Goal: Task Accomplishment & Management: Use online tool/utility

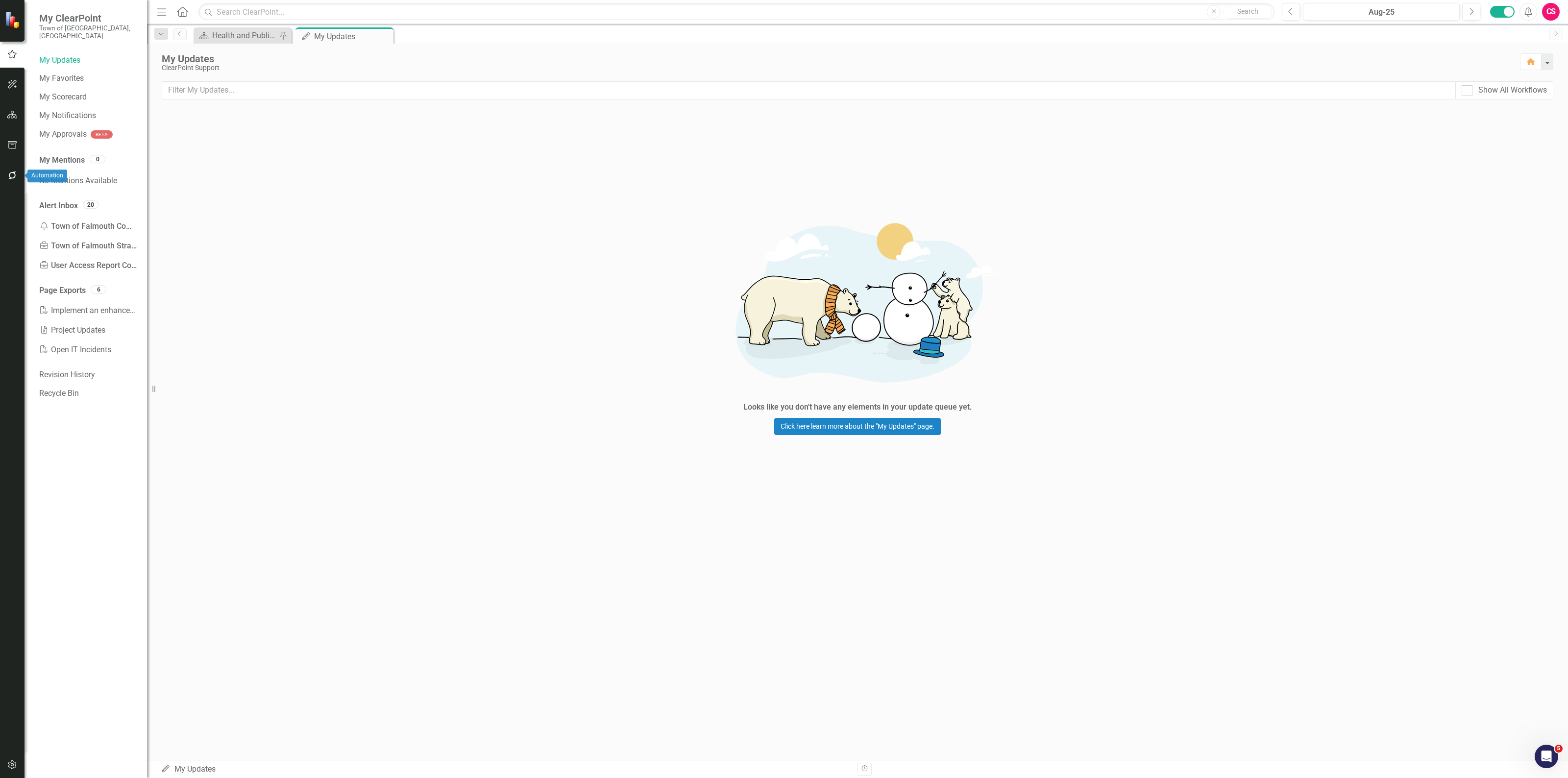
click at [12, 180] on button "button" at bounding box center [12, 176] width 22 height 21
drag, startPoint x: 72, startPoint y: 61, endPoint x: 72, endPoint y: 68, distance: 7.0
click at [72, 68] on div "Notifications & Reminders Reporting Workflows Notifications Reminders" at bounding box center [88, 88] width 98 height 72
click at [72, 73] on link "Reporting Workflows" at bounding box center [88, 79] width 98 height 12
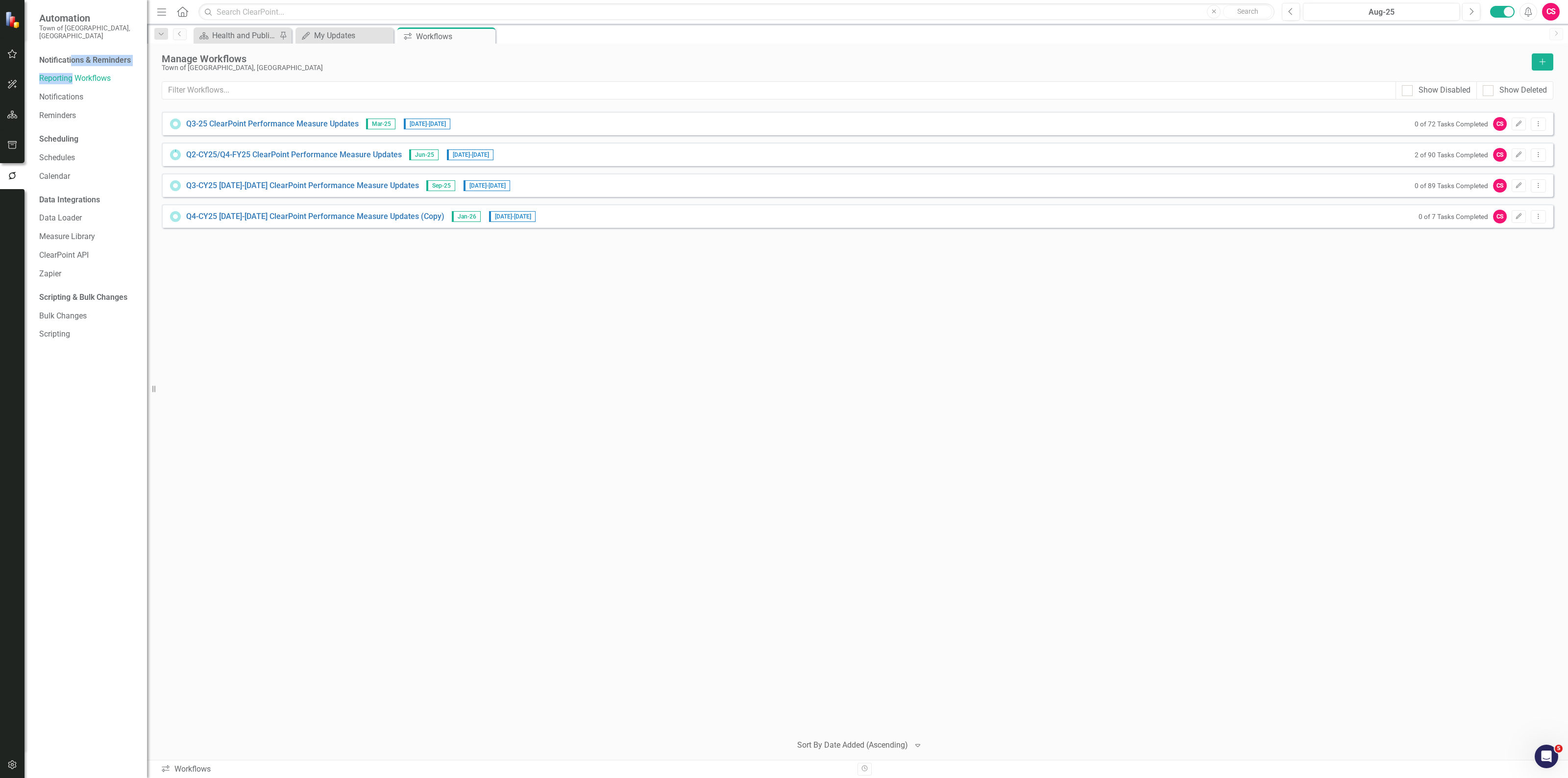
click at [1515, 224] on div "Q4-CY25 [DATE]-[DATE] ClearPoint Performance Measure Updates (Copy) Jan-26 [DAT…" at bounding box center [858, 216] width 1391 height 24
click at [1516, 216] on icon "Edit" at bounding box center [1519, 217] width 7 height 6
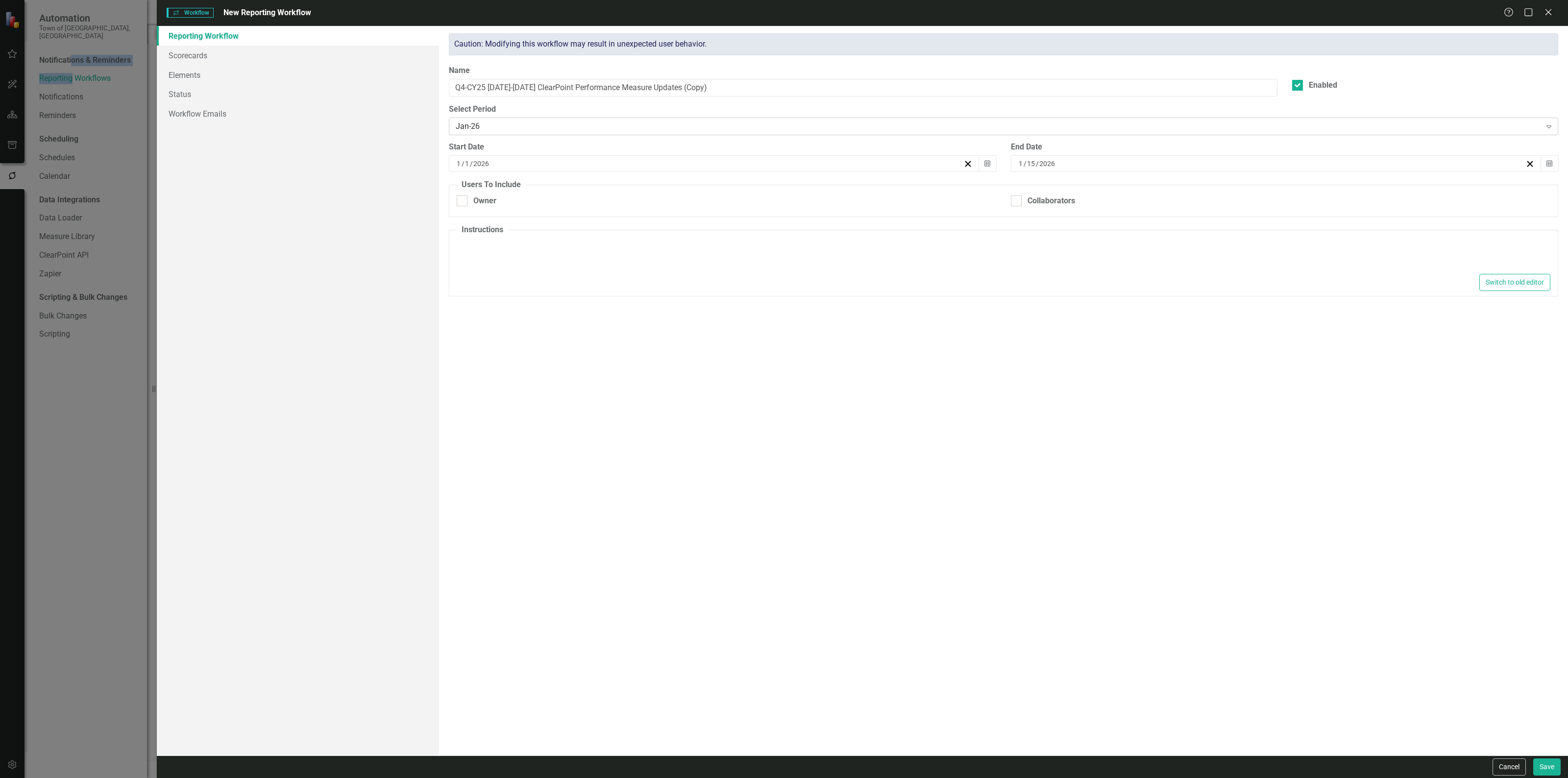
type input "1"
type input "2026"
type input "1"
type input "15"
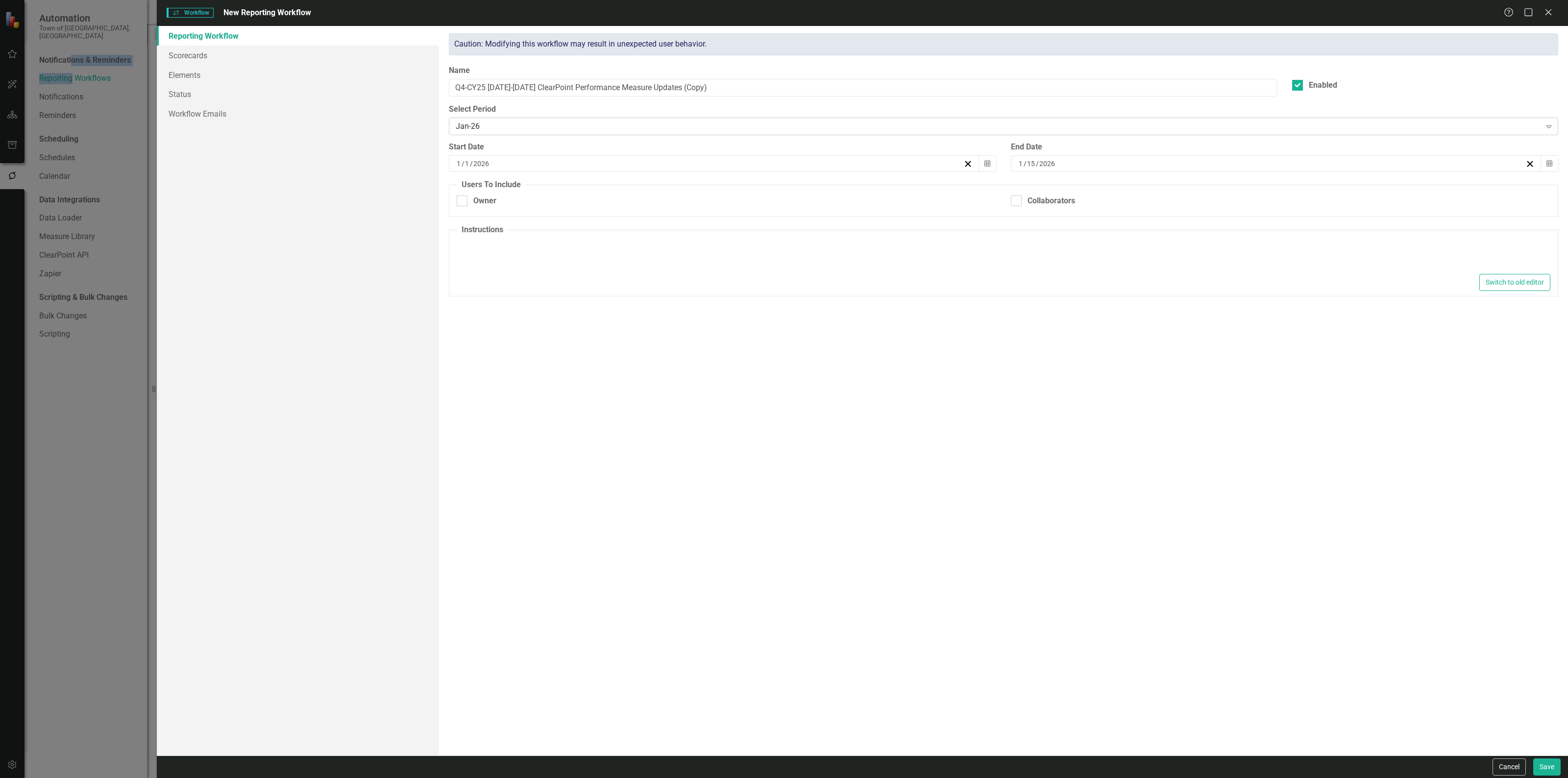
type input "2026"
checkbox input "true"
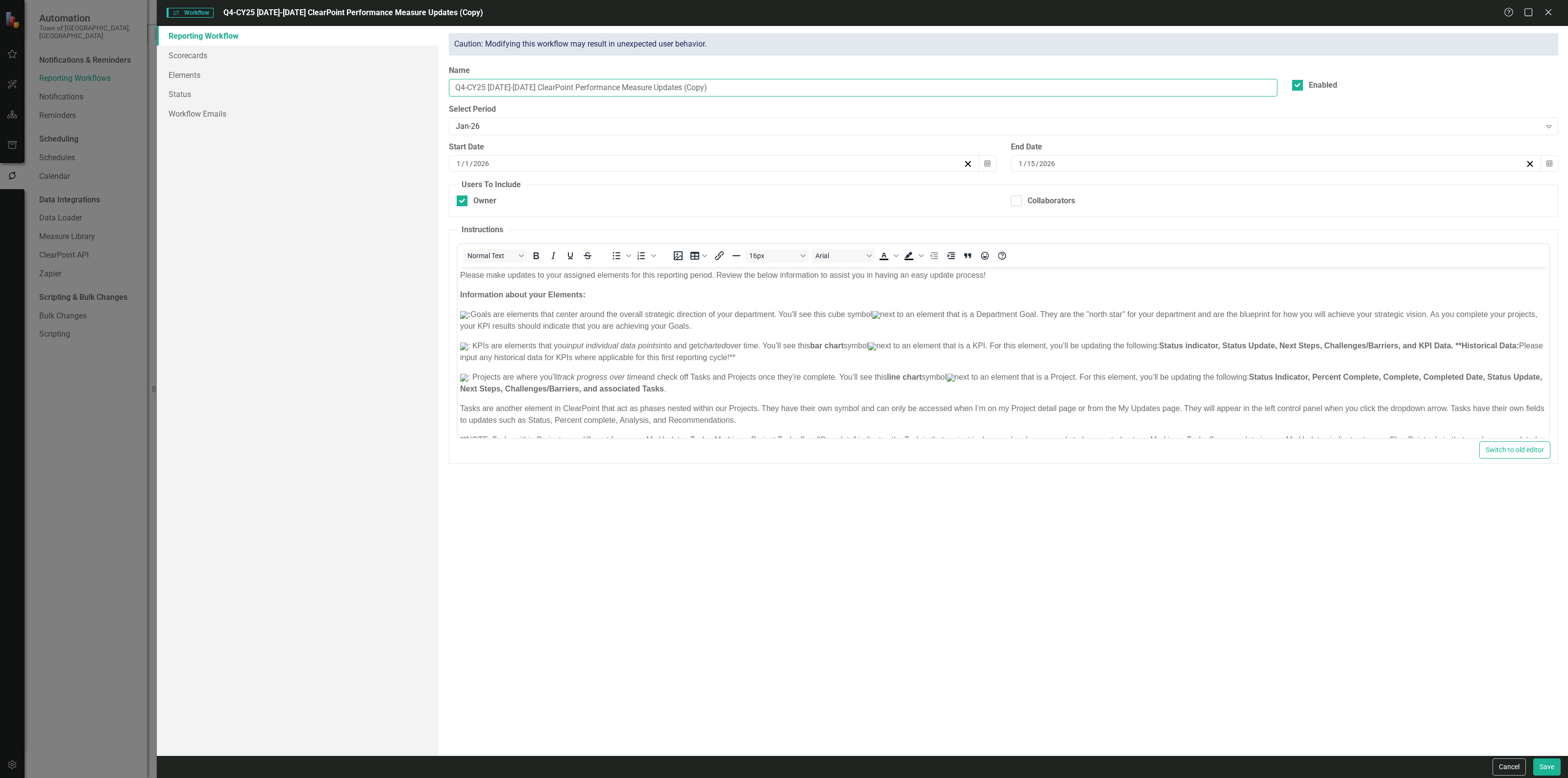
click at [825, 88] on input "Q4-CY25 [DATE]-[DATE] ClearPoint Performance Measure Updates (Copy)" at bounding box center [863, 88] width 828 height 18
type input "Q4-CY25 [DATE]-[DATE] ClearPoint Performance Measure Updates"
click at [1554, 773] on button "Save" at bounding box center [1547, 767] width 27 height 17
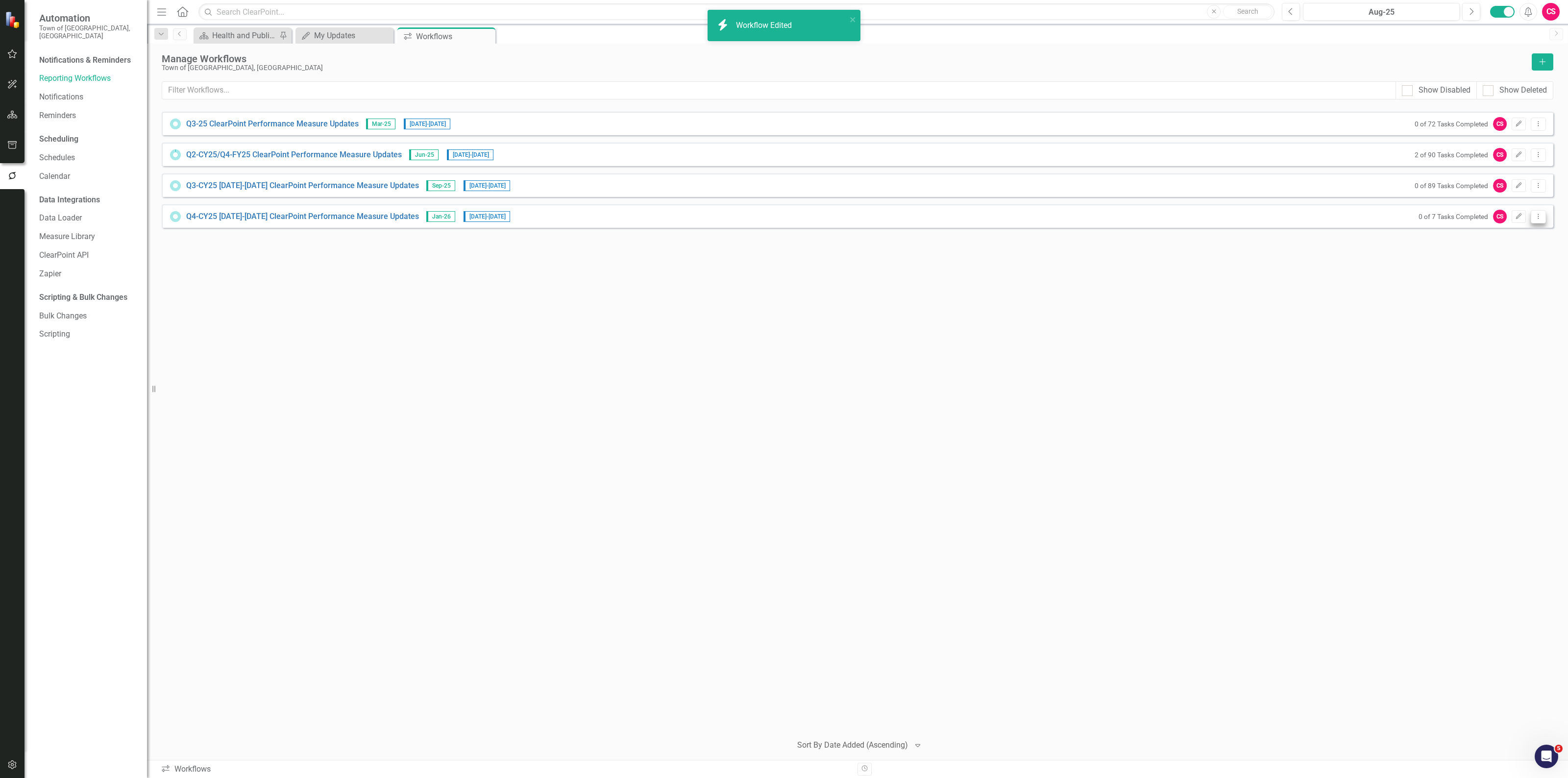
click at [1539, 220] on button "Dropdown Menu" at bounding box center [1538, 217] width 15 height 13
click at [1503, 248] on link "Edit Edit Workflow" at bounding box center [1500, 251] width 91 height 18
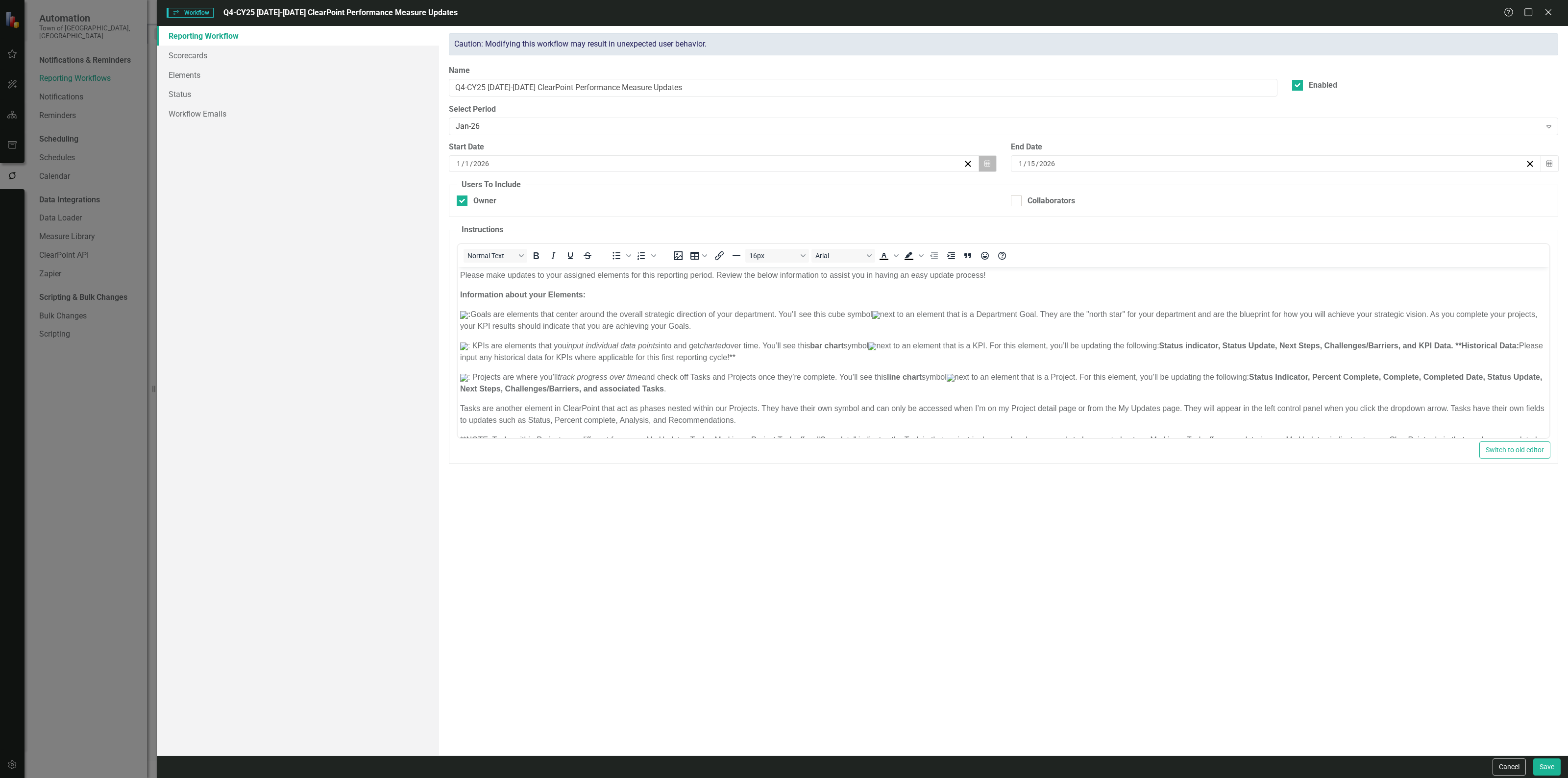
click at [992, 160] on button "Calendar" at bounding box center [987, 163] width 19 height 16
click at [660, 187] on button "‹" at bounding box center [660, 189] width 21 height 21
click at [659, 220] on button "1" at bounding box center [665, 221] width 24 height 18
click at [1074, 170] on div "[DATE]" at bounding box center [1276, 163] width 530 height 16
click at [1220, 192] on button "‹" at bounding box center [1223, 189] width 21 height 21
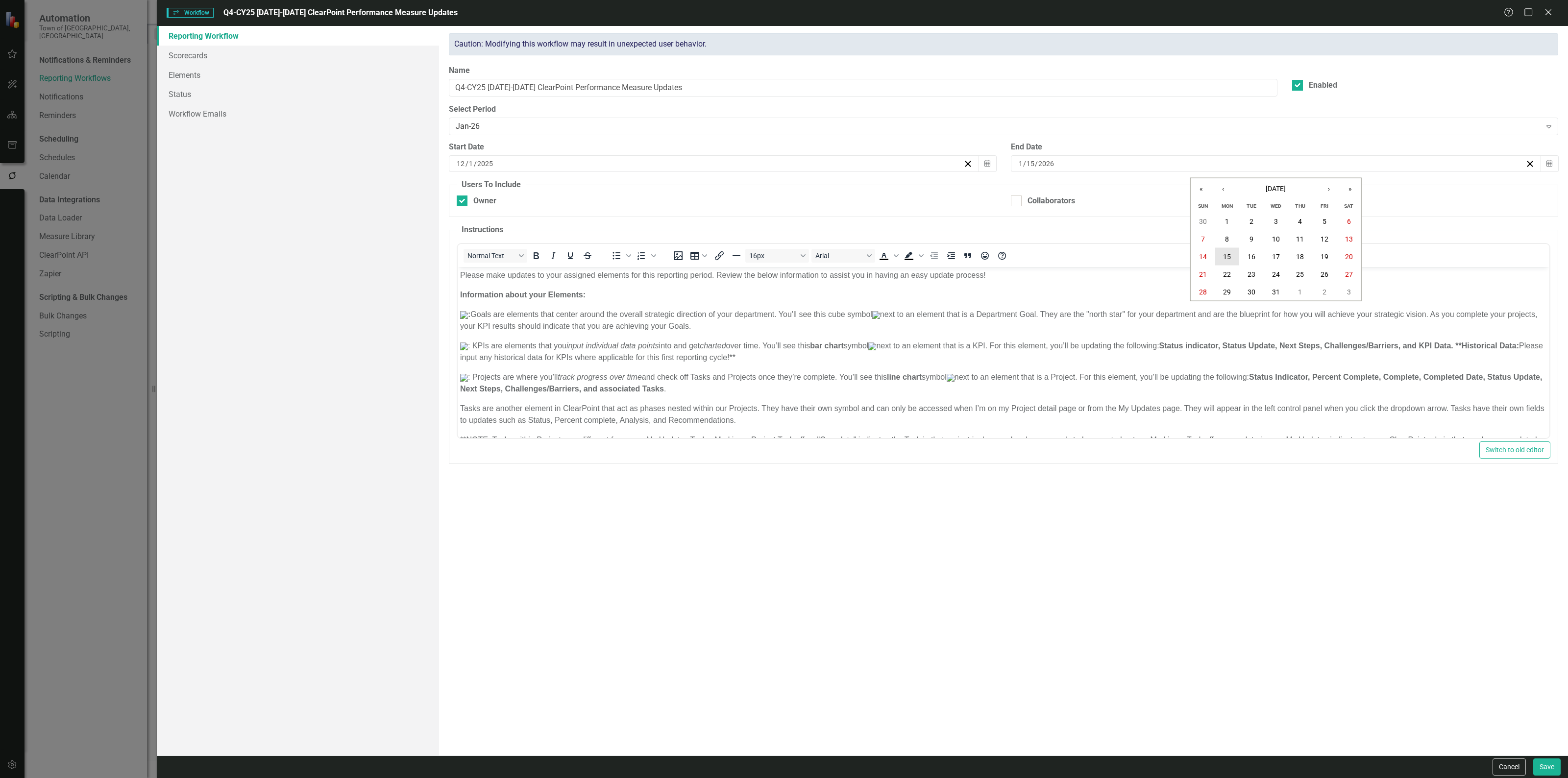
click at [1236, 250] on button "15" at bounding box center [1227, 256] width 24 height 18
click at [1544, 765] on button "Save" at bounding box center [1547, 767] width 27 height 17
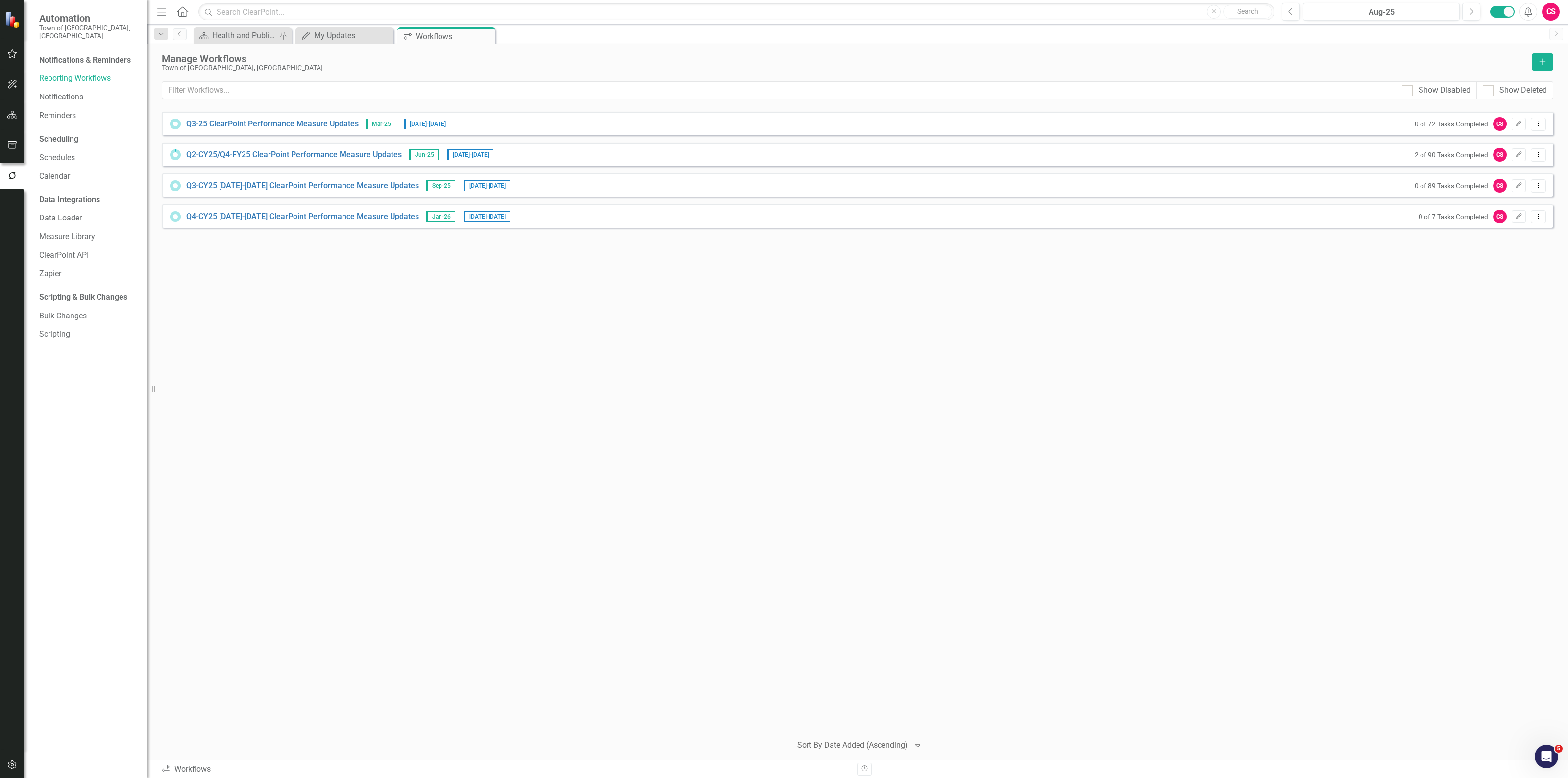
click at [956, 315] on div "Q3-25 ClearPoint Performance Measure Updates Mar-25 [DATE] - [DATE] 0 of 72 Tas…" at bounding box center [858, 419] width 1391 height 614
click at [662, 216] on div "Q4-CY25 [DATE]-[DATE] ClearPoint Performance Measure Updates Jan-26 [DATE] - [D…" at bounding box center [858, 216] width 1391 height 24
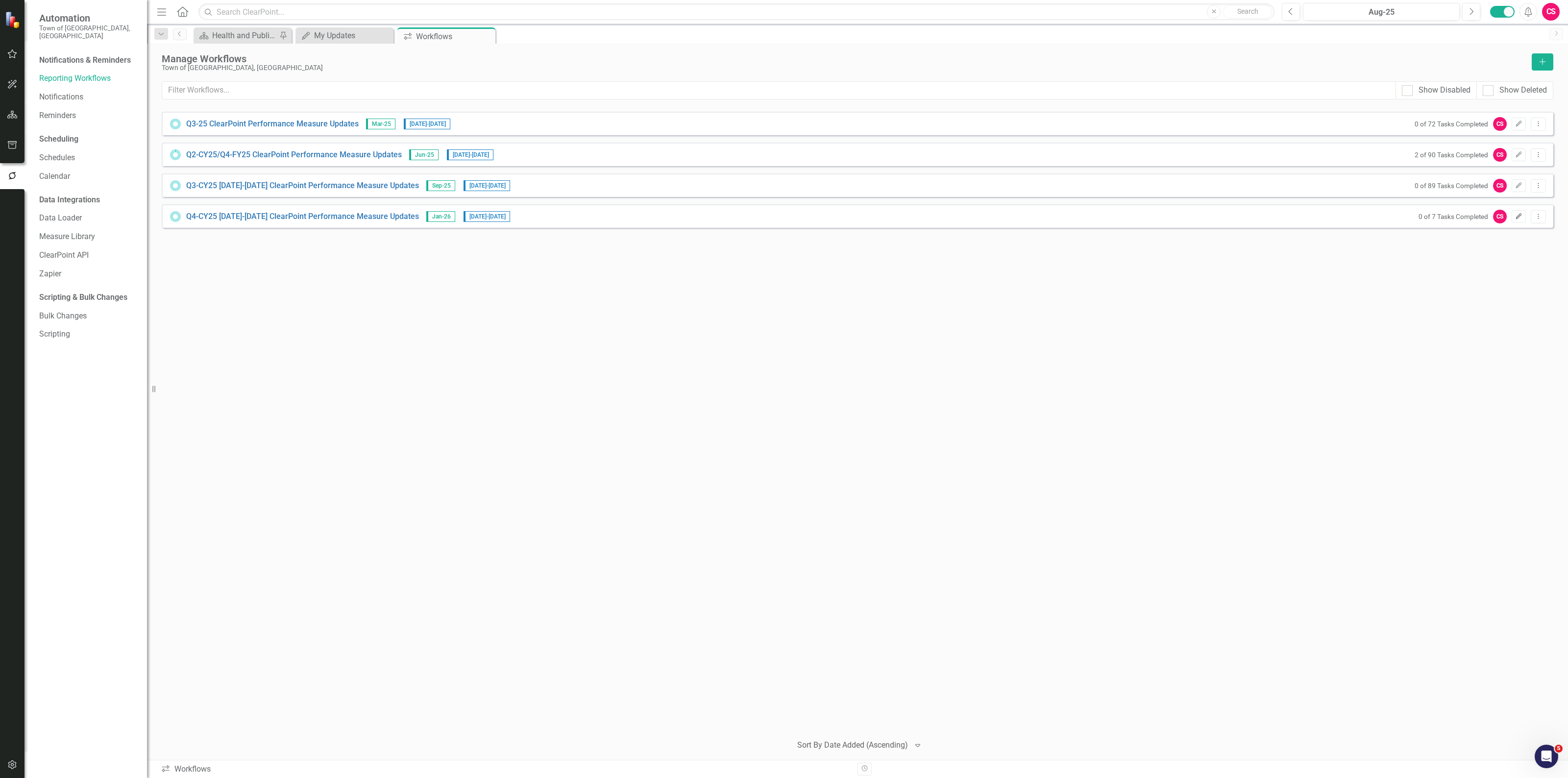
click at [1521, 218] on icon "Edit" at bounding box center [1519, 217] width 7 height 6
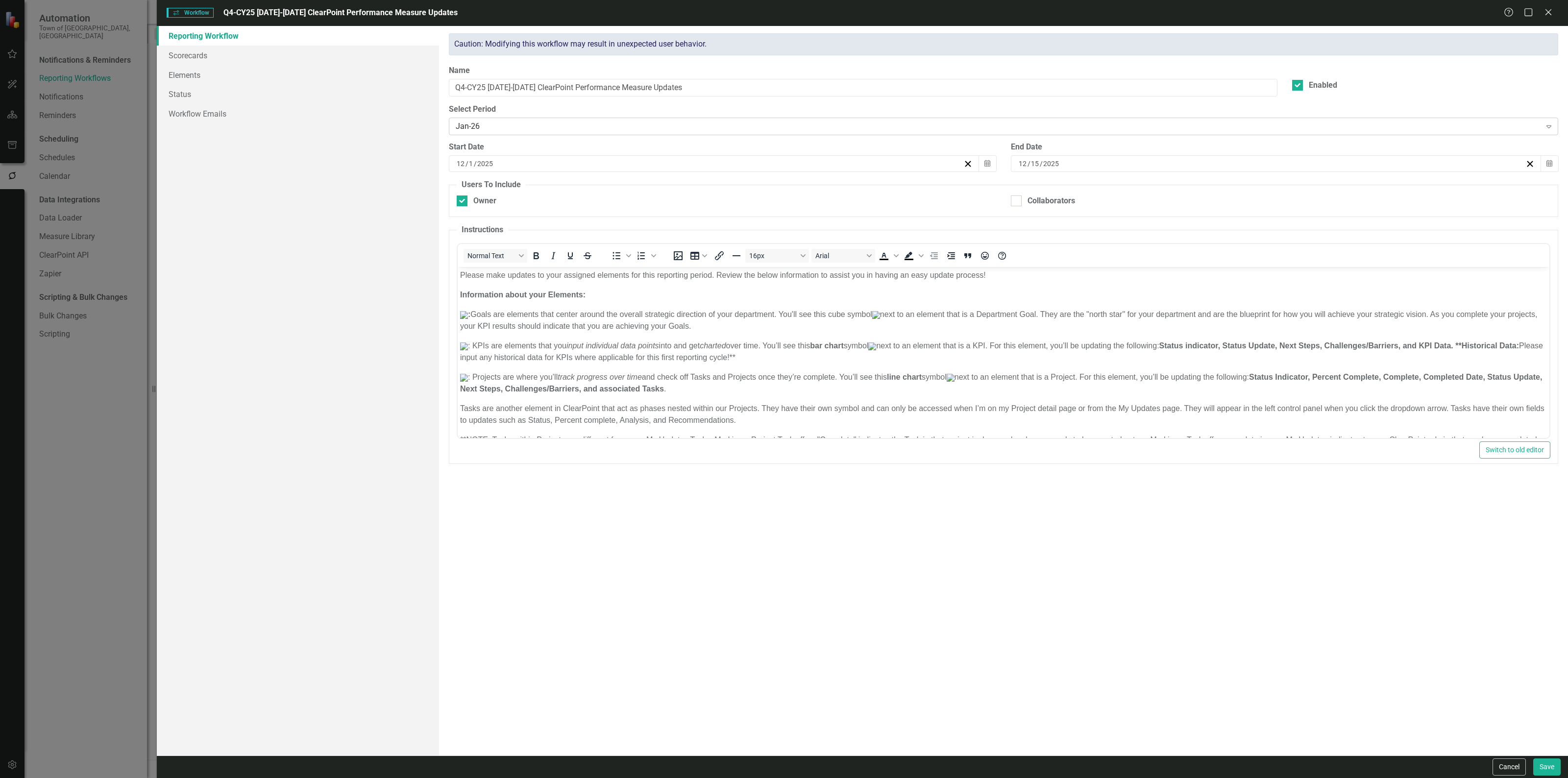
click at [631, 125] on div "Jan-26" at bounding box center [998, 127] width 1085 height 12
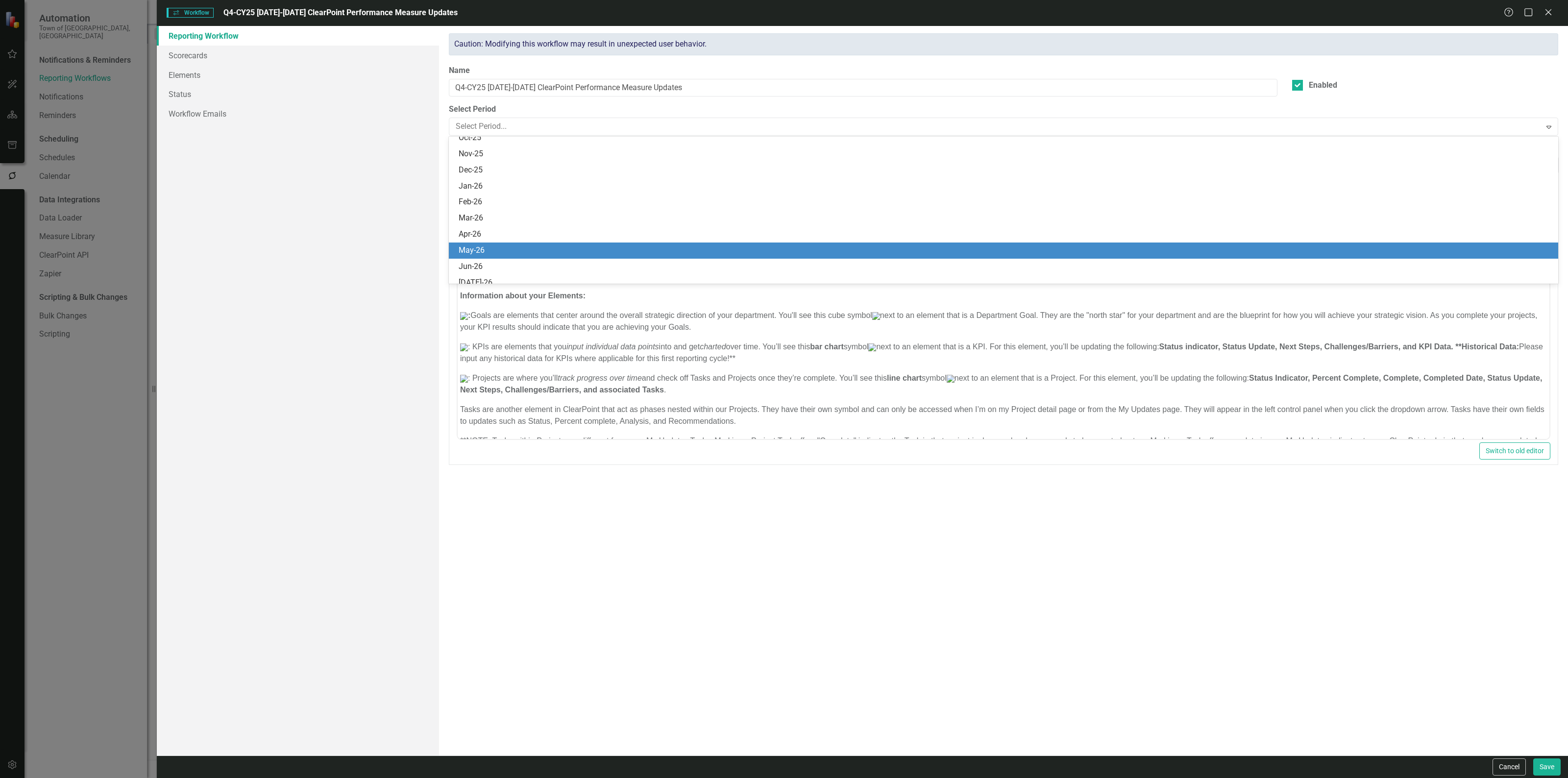
scroll to position [777, 0]
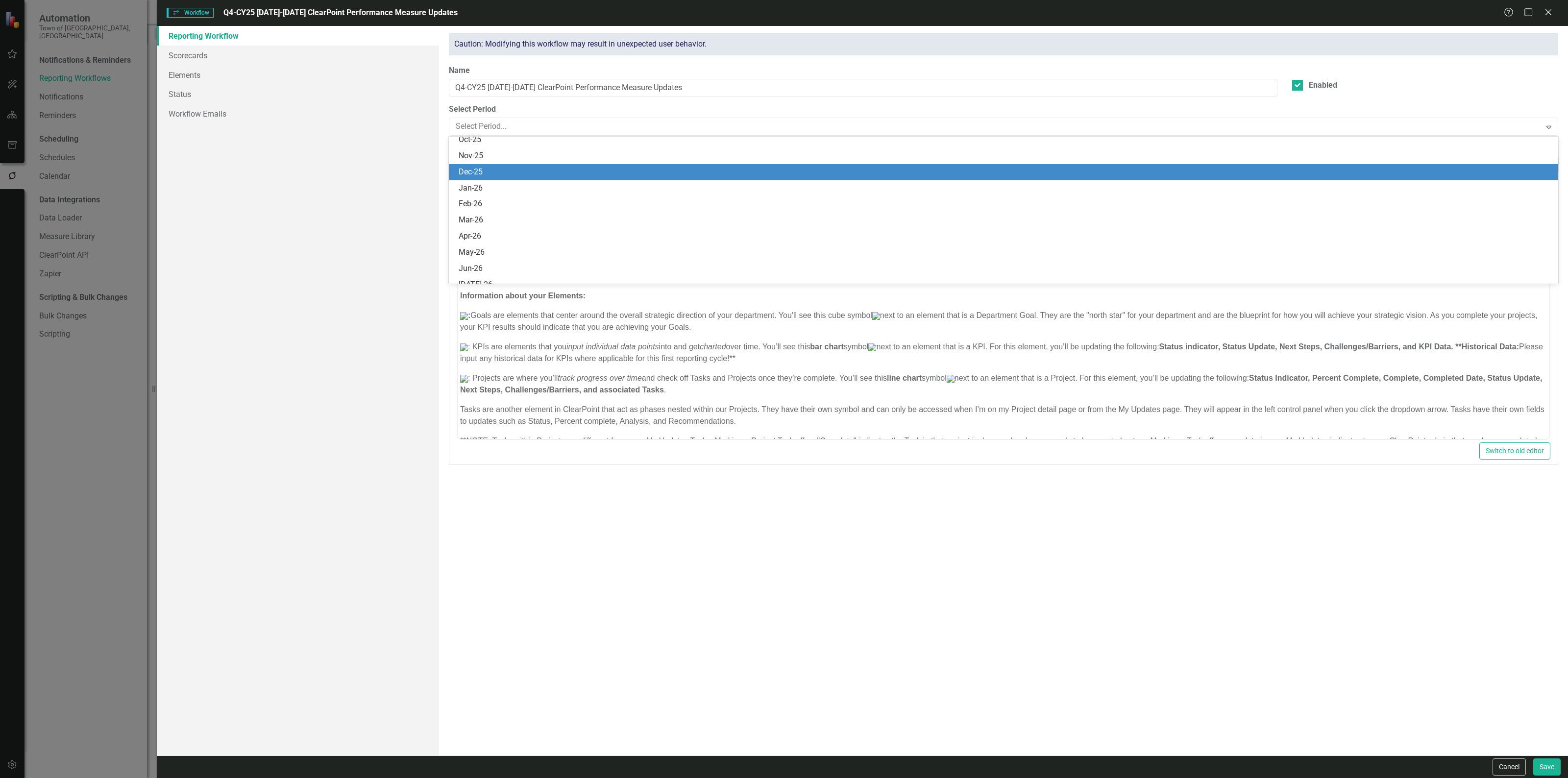
click at [499, 173] on div "Dec-25" at bounding box center [1005, 172] width 1094 height 12
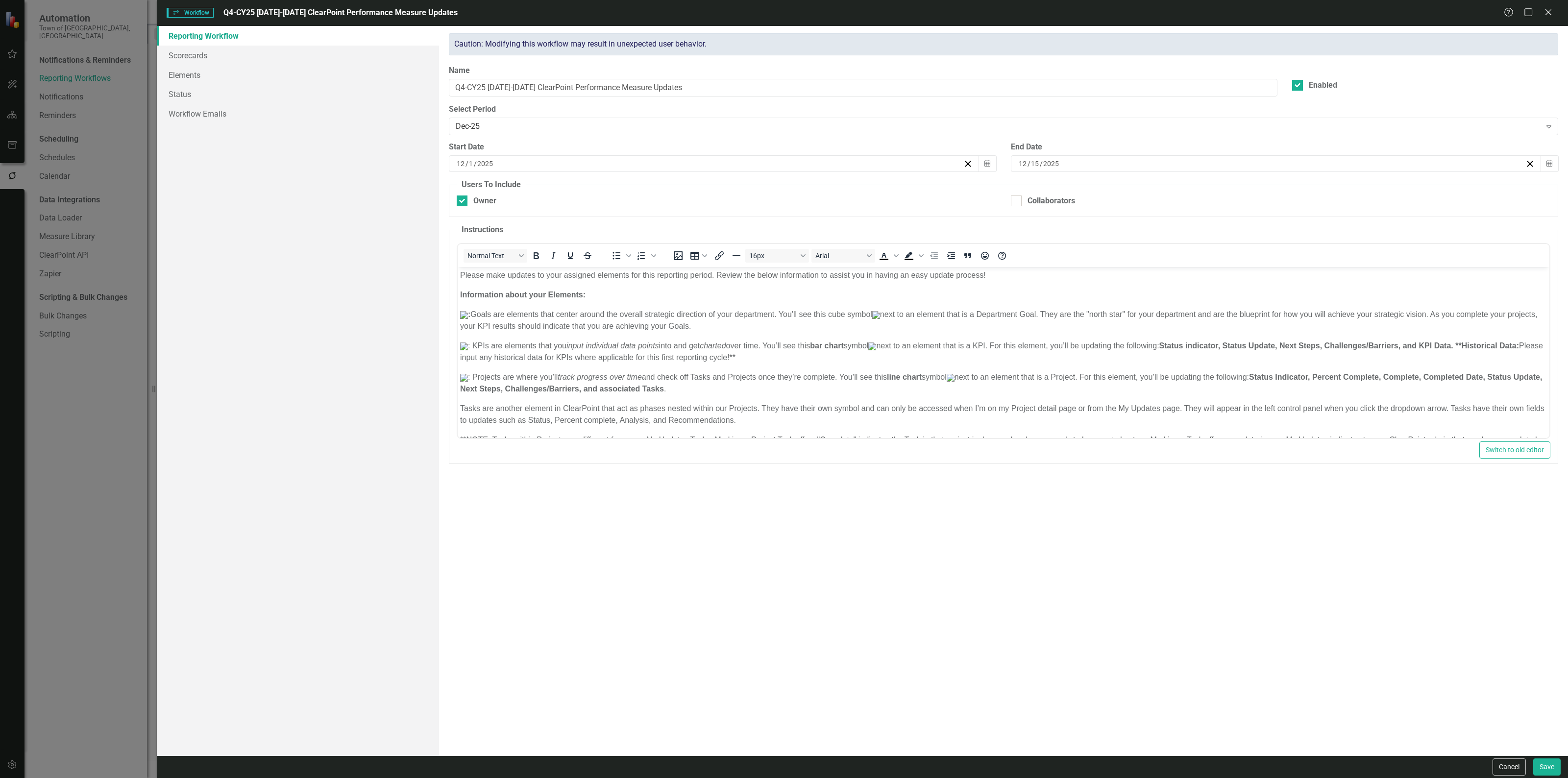
click at [510, 167] on div "[DATE]" at bounding box center [709, 164] width 508 height 10
click at [768, 190] on button "›" at bounding box center [766, 189] width 21 height 21
click at [741, 219] on button "1" at bounding box center [738, 221] width 24 height 18
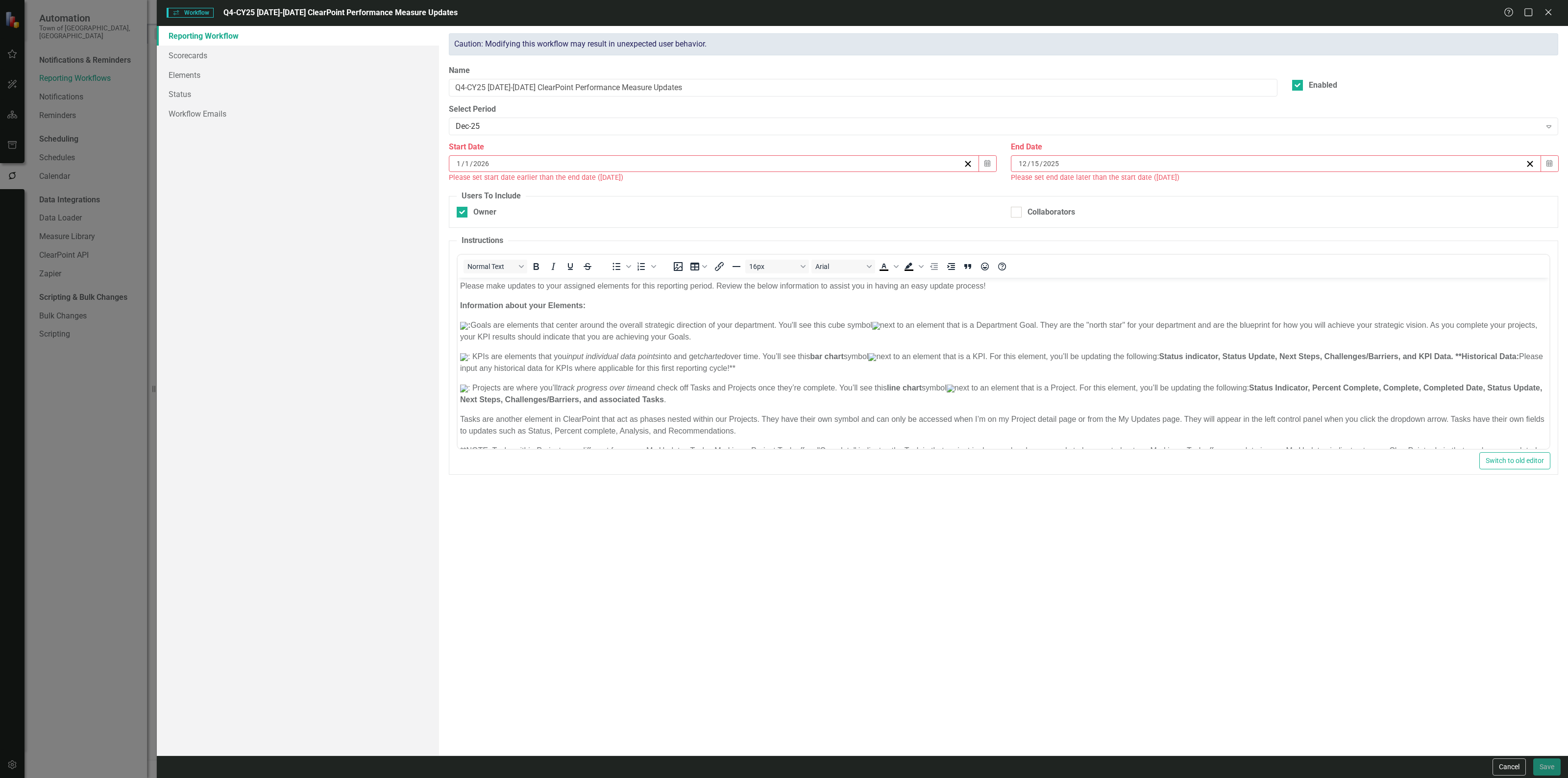
click at [1057, 168] on input "2025" at bounding box center [1051, 164] width 17 height 10
click at [1332, 183] on button "›" at bounding box center [1328, 189] width 21 height 21
click at [1298, 256] on abbr "15" at bounding box center [1300, 256] width 8 height 8
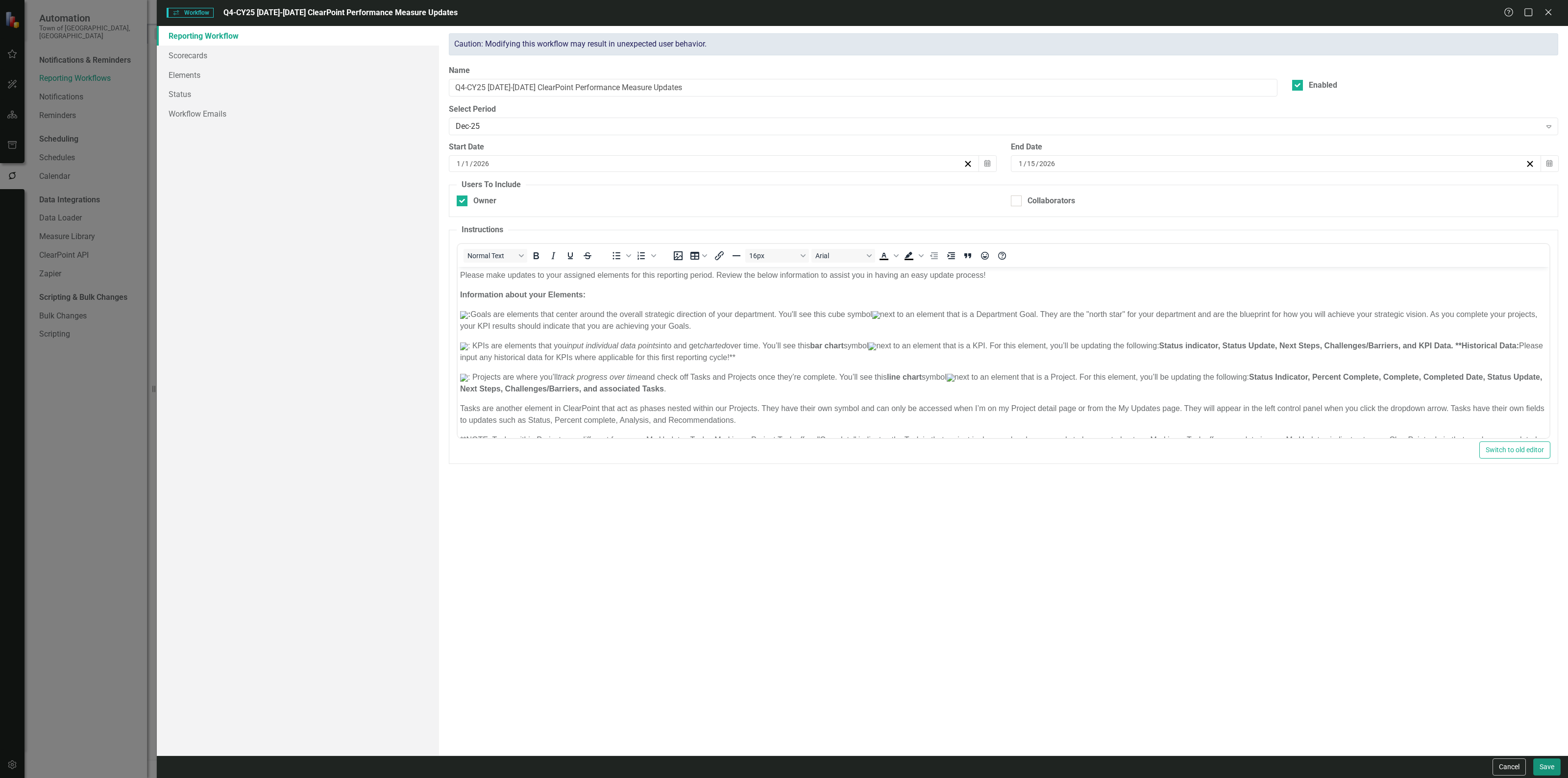
click at [1552, 769] on button "Save" at bounding box center [1547, 767] width 27 height 17
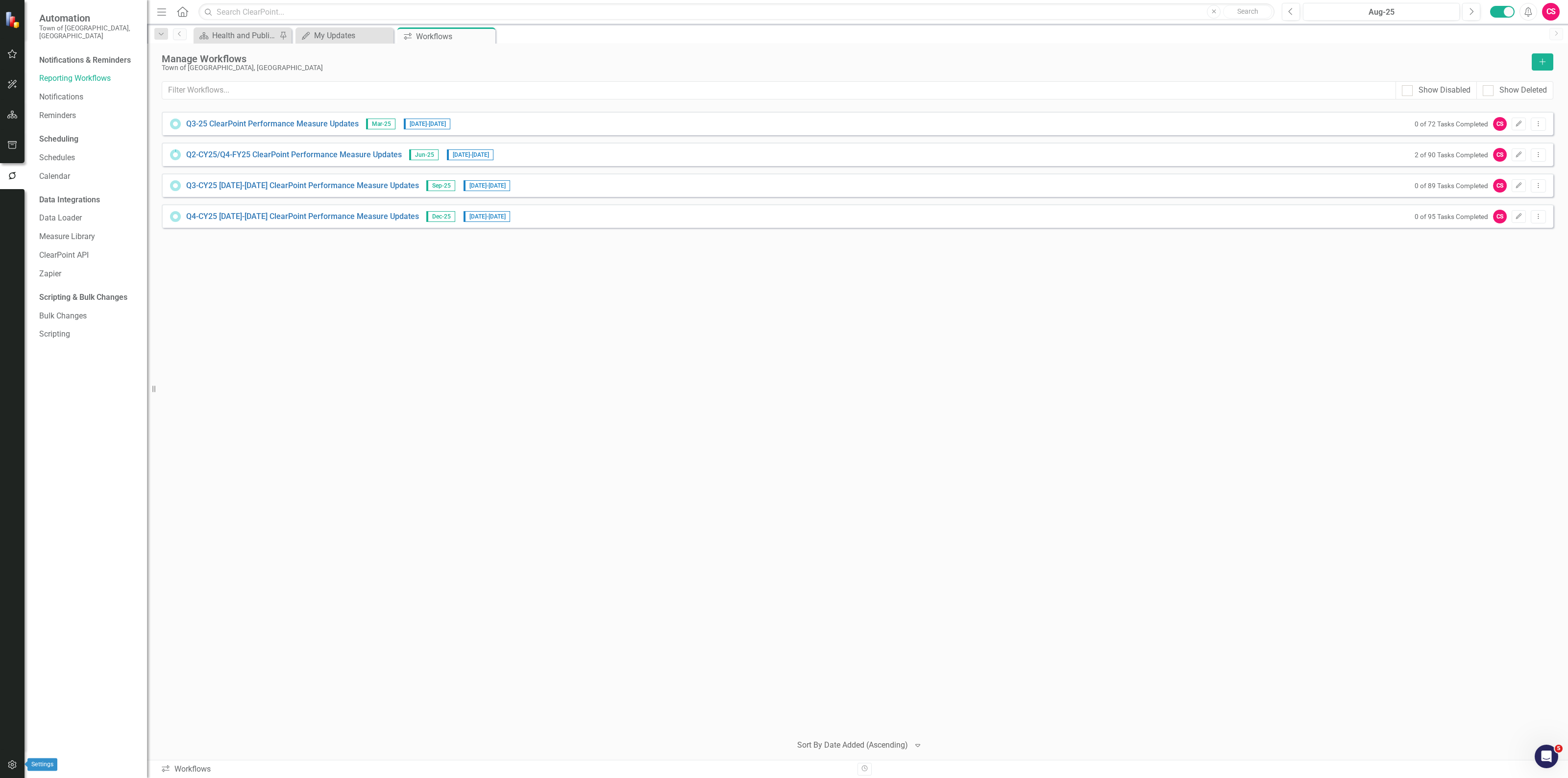
click at [17, 765] on icon "button" at bounding box center [12, 765] width 10 height 8
click at [18, 79] on button "button" at bounding box center [12, 85] width 22 height 21
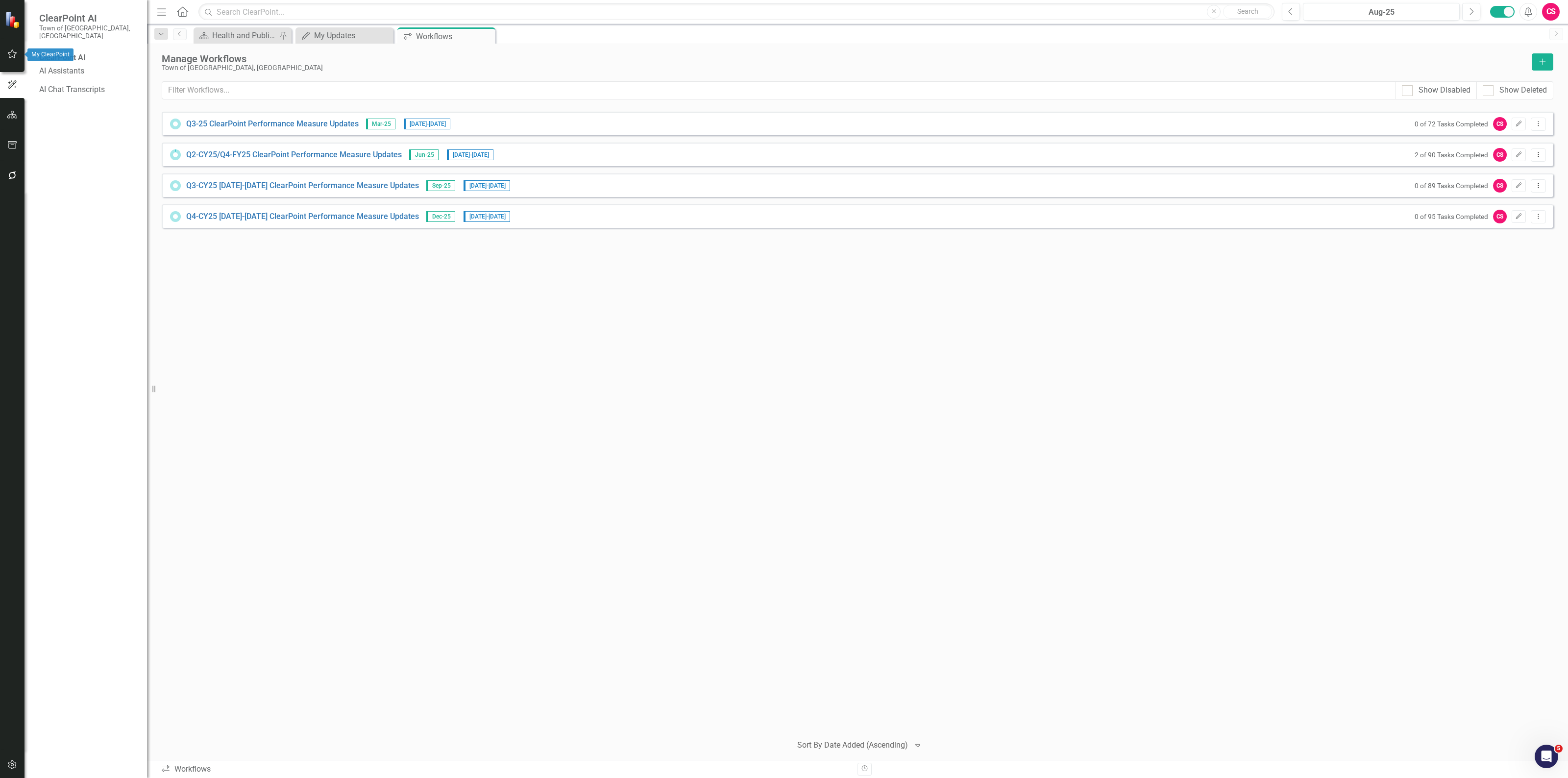
click at [6, 59] on button "button" at bounding box center [12, 54] width 22 height 21
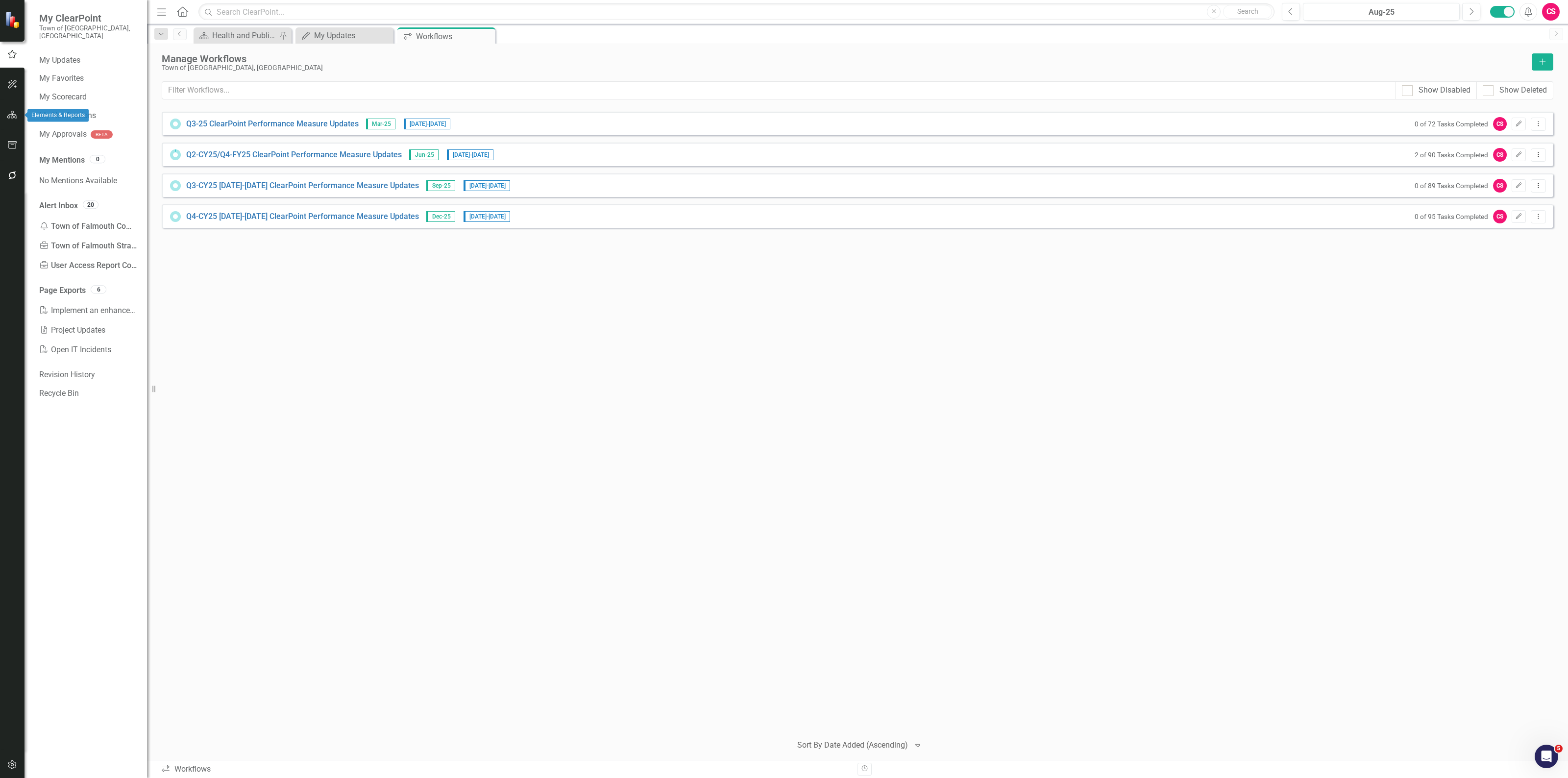
click at [13, 108] on button "button" at bounding box center [12, 115] width 22 height 21
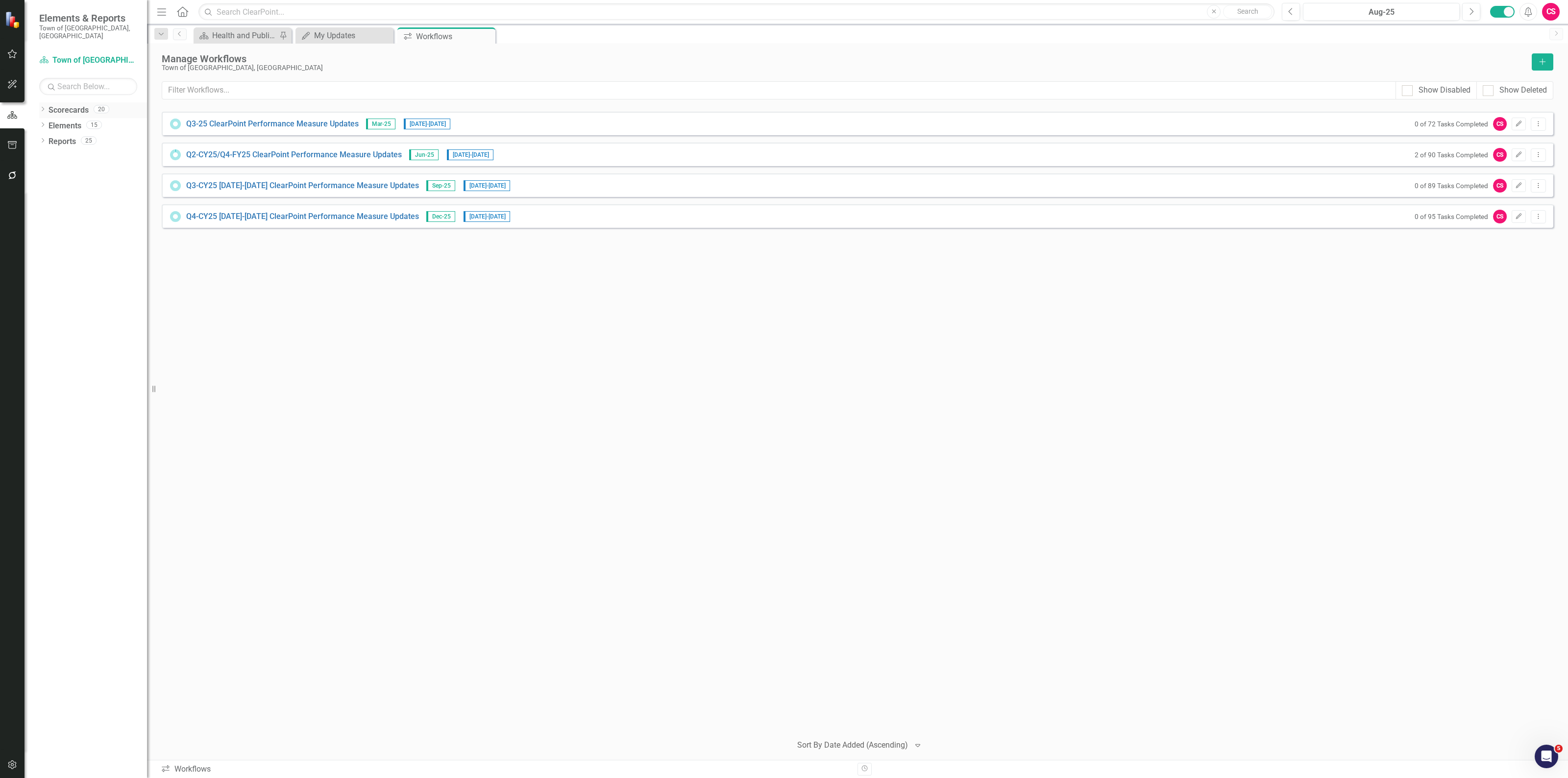
click at [44, 107] on icon "Dropdown" at bounding box center [42, 110] width 7 height 5
click at [37, 124] on div "Dropdown" at bounding box center [33, 126] width 7 height 9
click at [84, 204] on link "Library" at bounding box center [88, 198] width 117 height 12
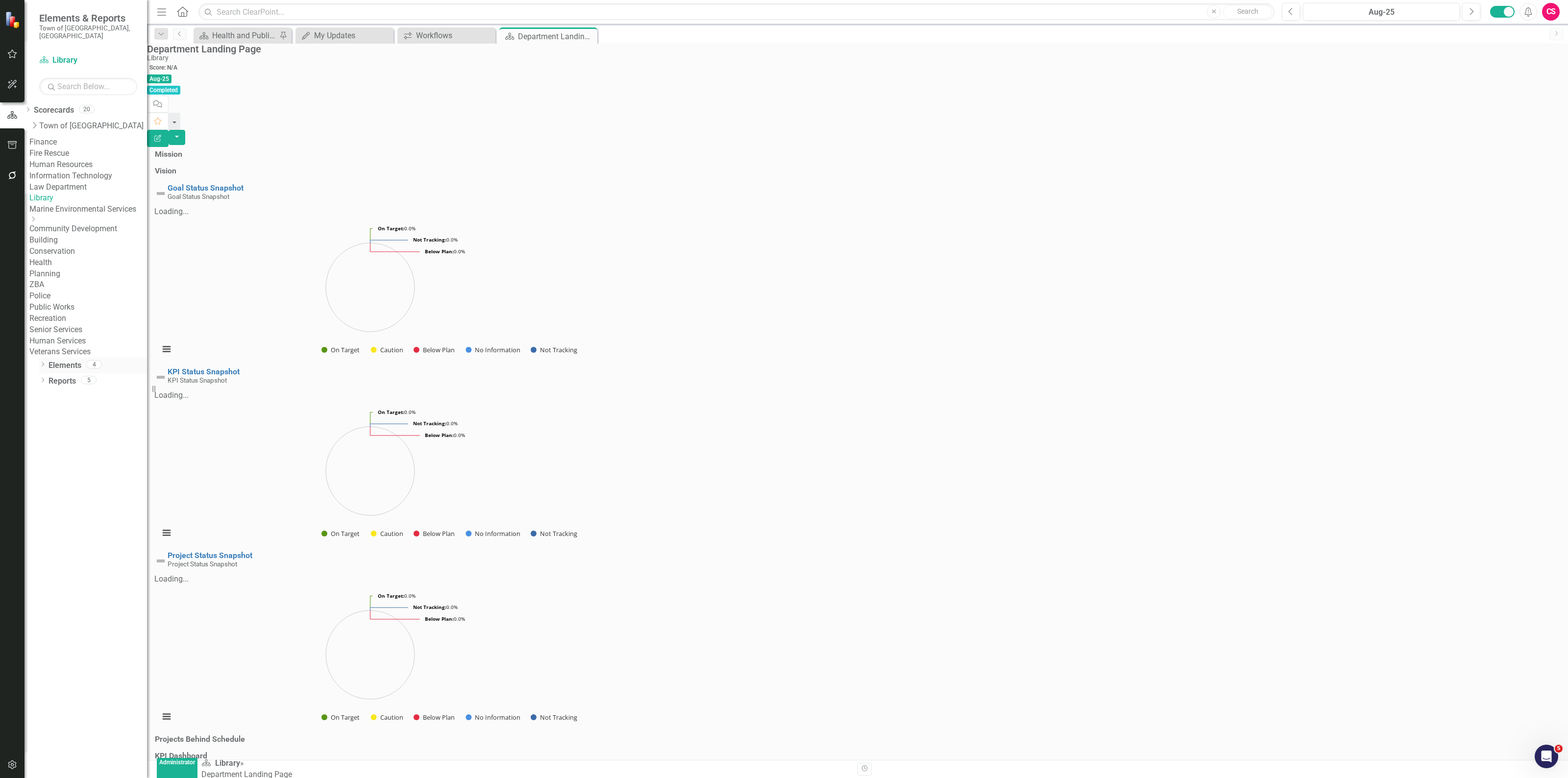
click at [62, 371] on link "Elements" at bounding box center [65, 366] width 33 height 12
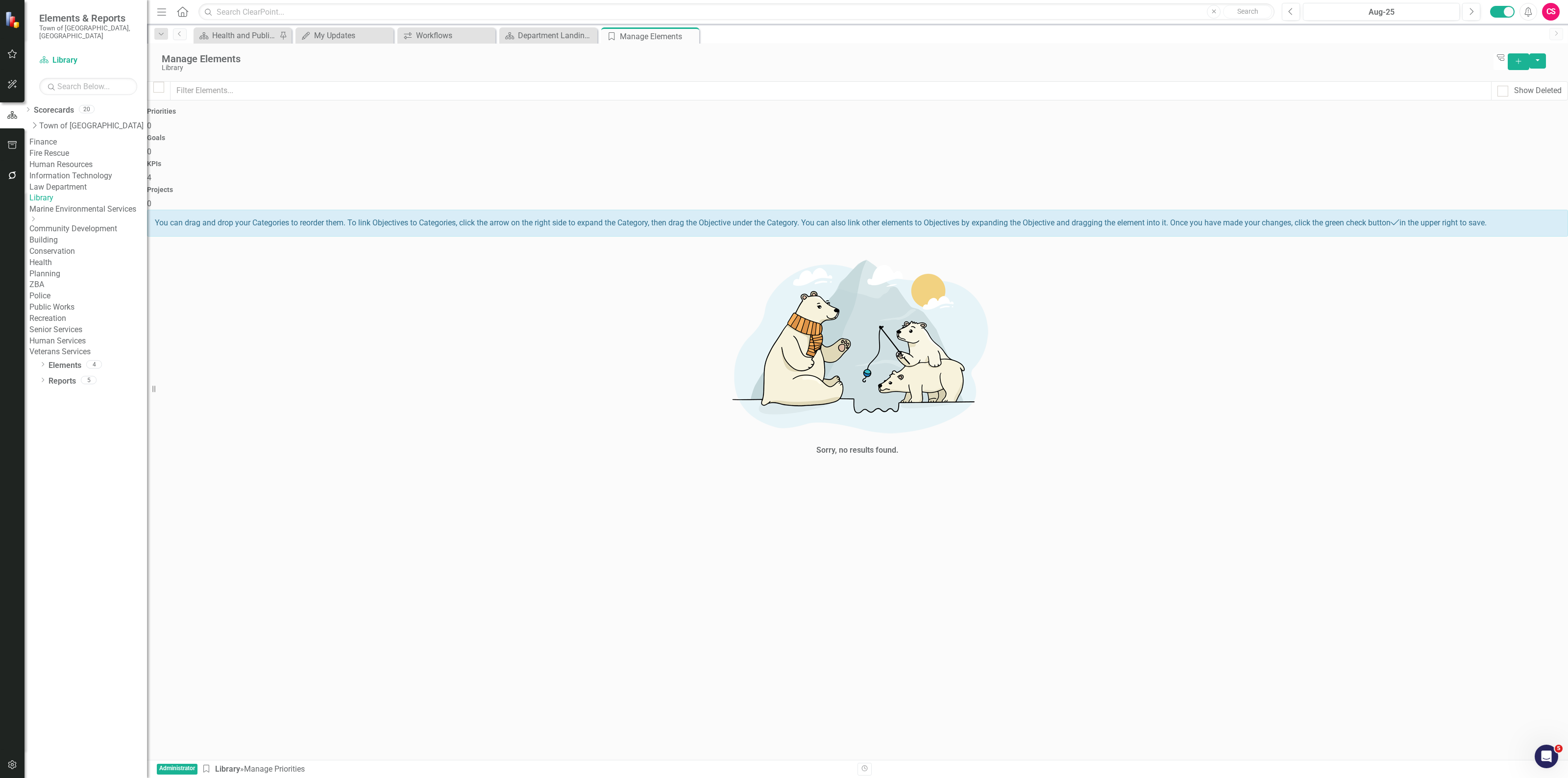
click at [992, 160] on div "KPIs 4" at bounding box center [858, 172] width 1421 height 24
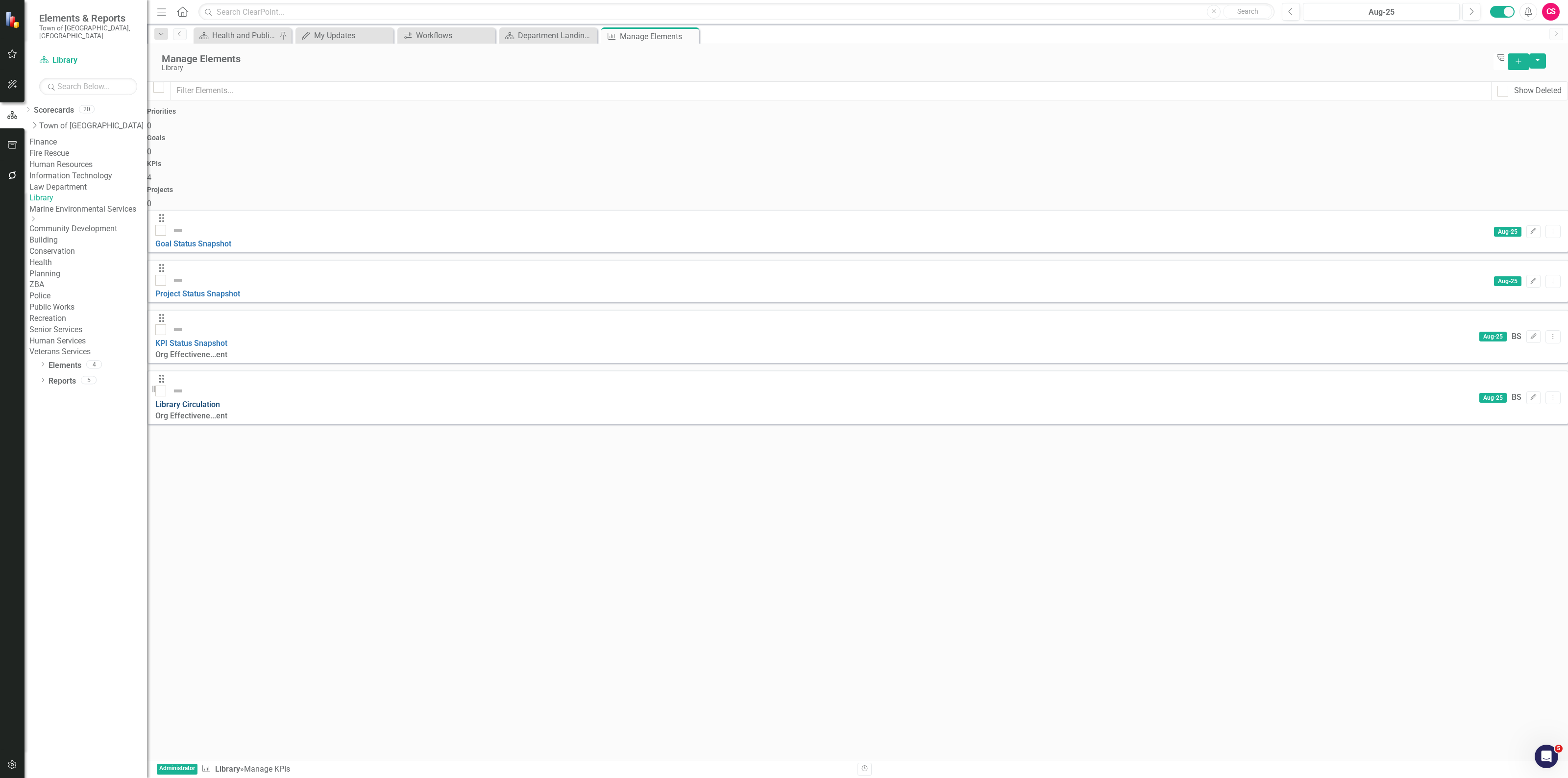
click at [220, 400] on link "Library Circulation" at bounding box center [187, 404] width 65 height 9
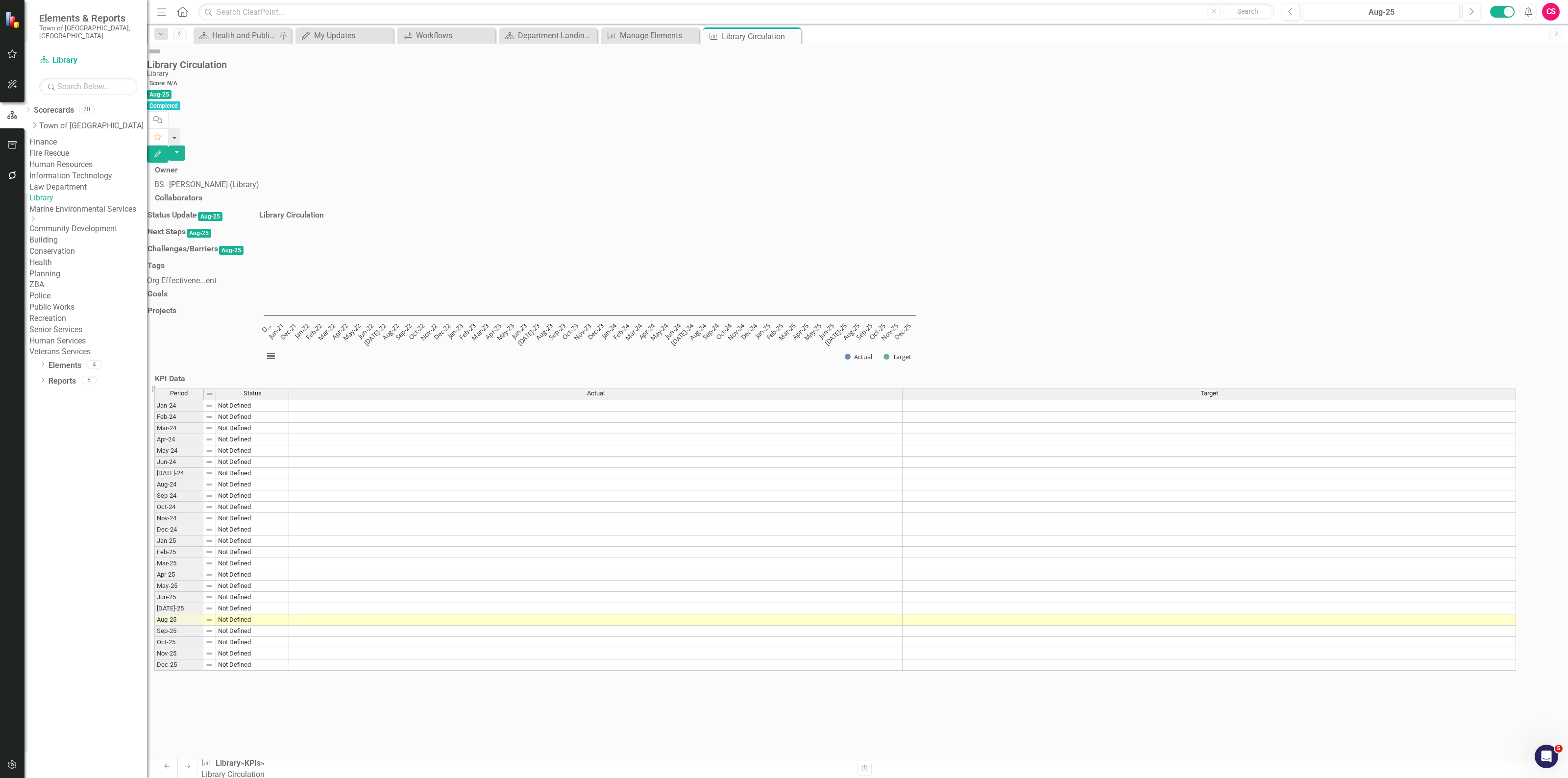
scroll to position [105, 0]
click at [677, 398] on div "Actual" at bounding box center [595, 393] width 613 height 9
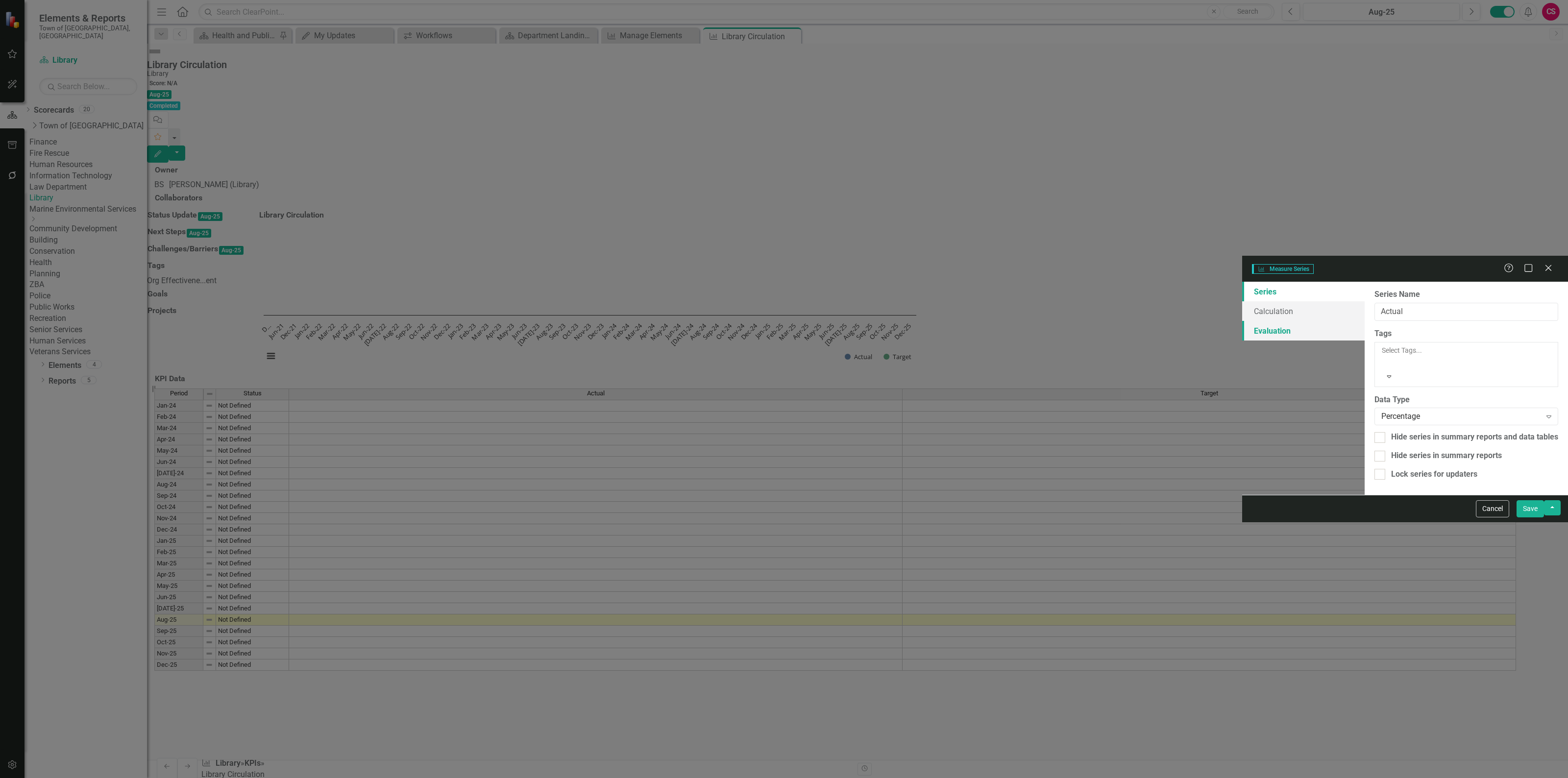
click at [1242, 321] on link "Evaluation" at bounding box center [1303, 331] width 122 height 19
type input "Actual"
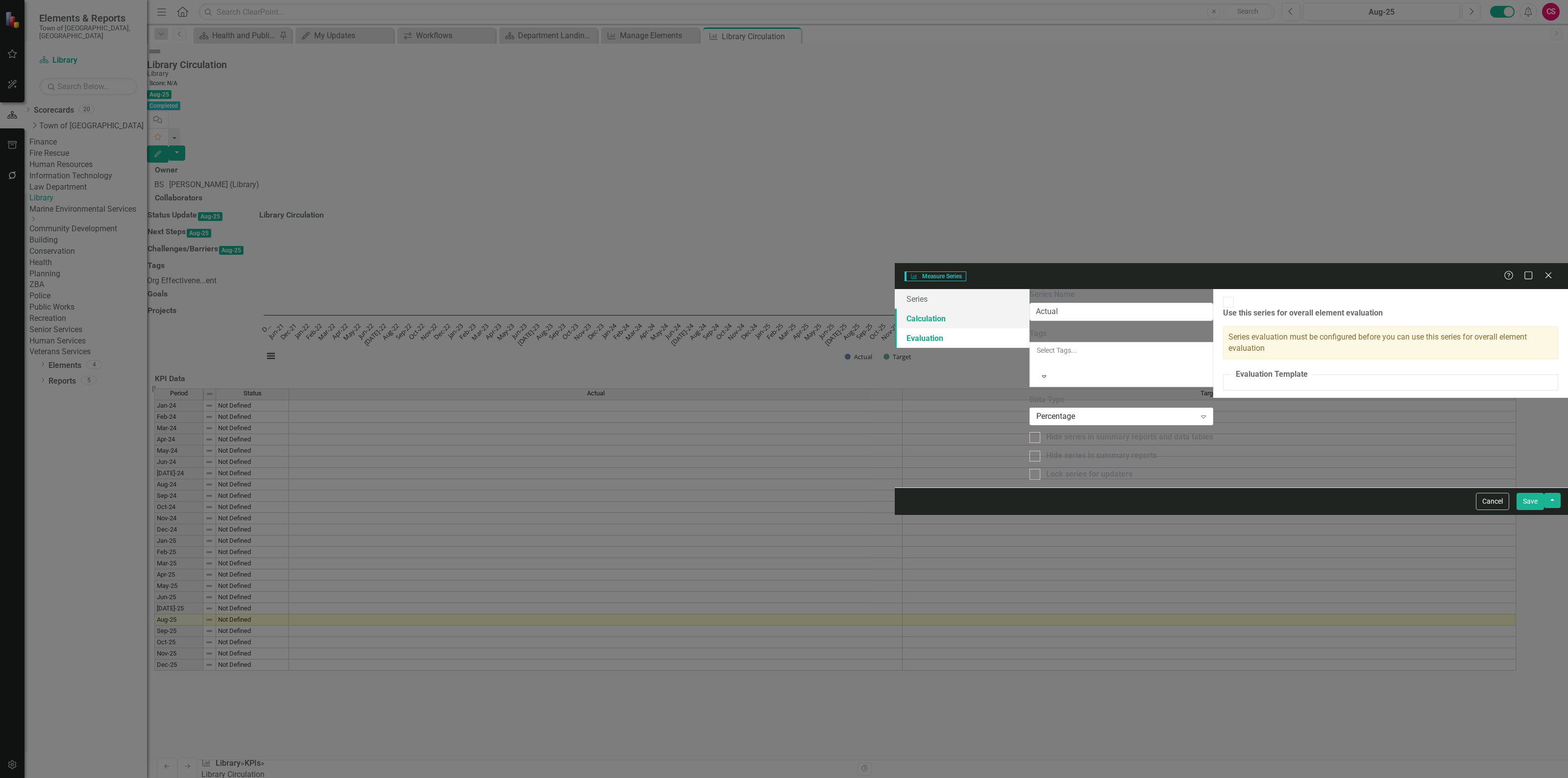
click at [895, 309] on link "Calculation" at bounding box center [962, 318] width 135 height 19
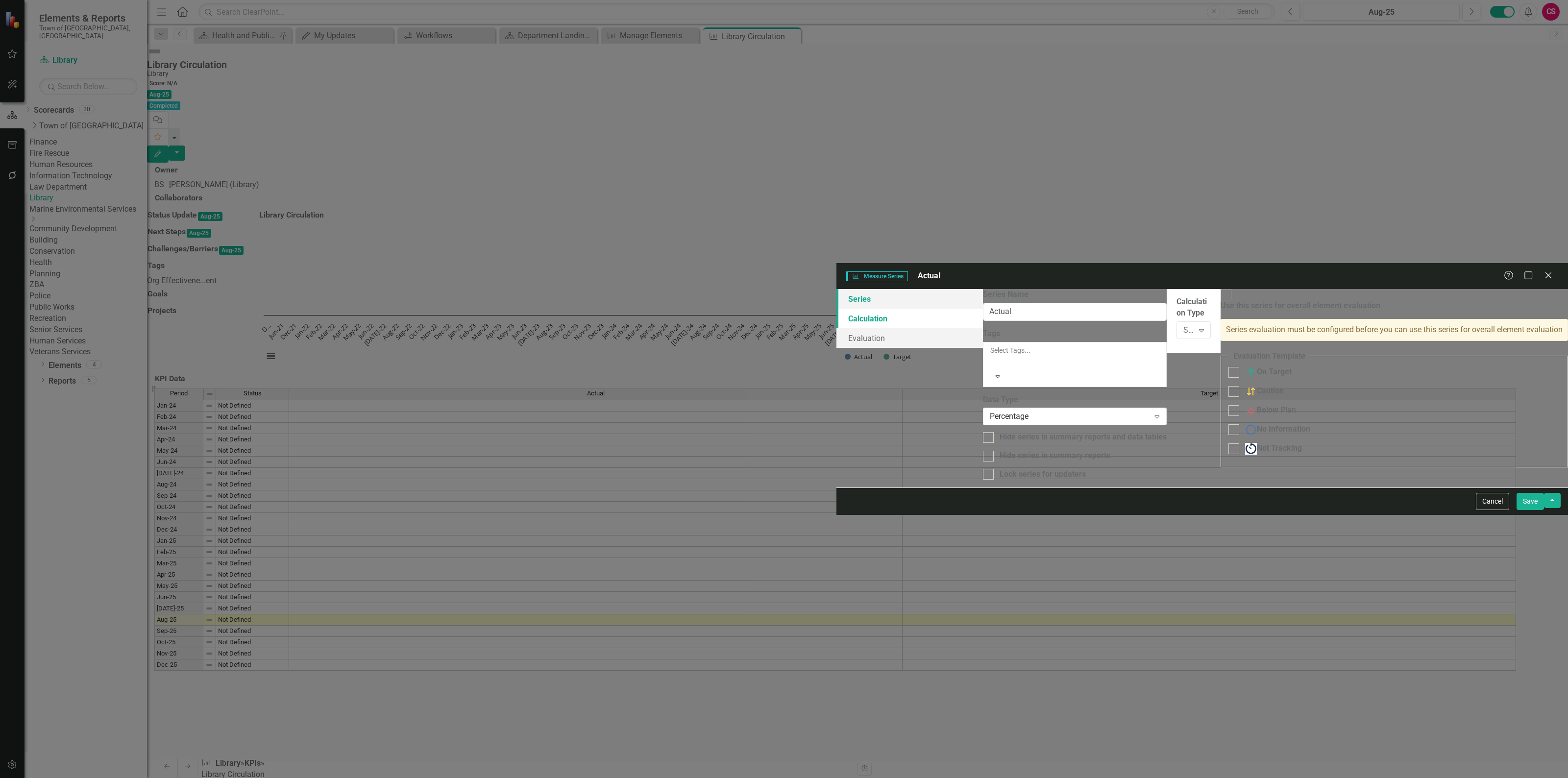
click at [836, 289] on link "Series" at bounding box center [909, 299] width 147 height 19
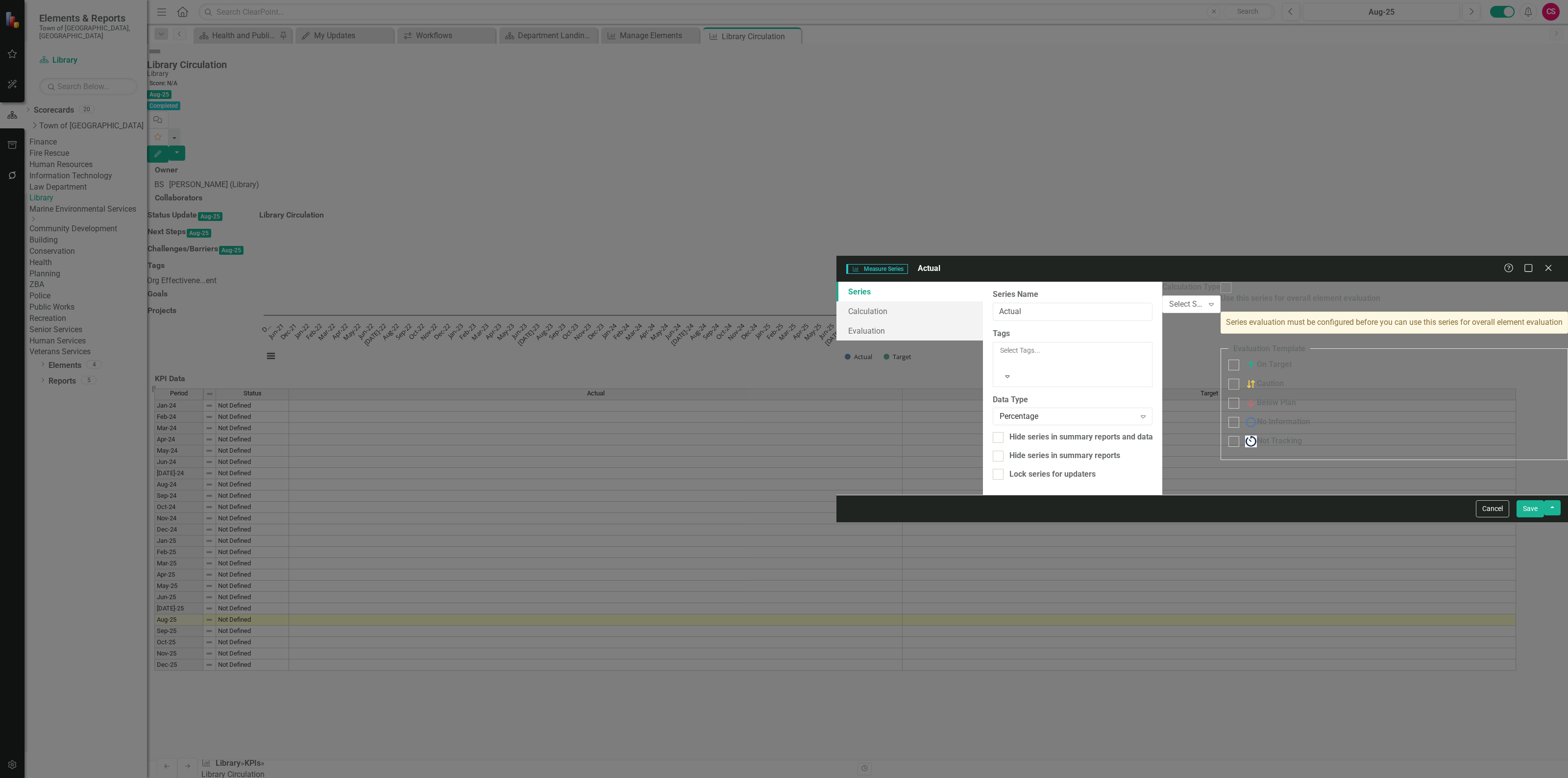
click at [131, 547] on div "Measure Series Measure Series Actual Help Maximize Close Series Calculation Eva…" at bounding box center [784, 389] width 1568 height 778
click at [993, 408] on div "Percentage Expand" at bounding box center [1073, 416] width 159 height 18
click at [999, 411] on div "Percentage" at bounding box center [1067, 416] width 136 height 12
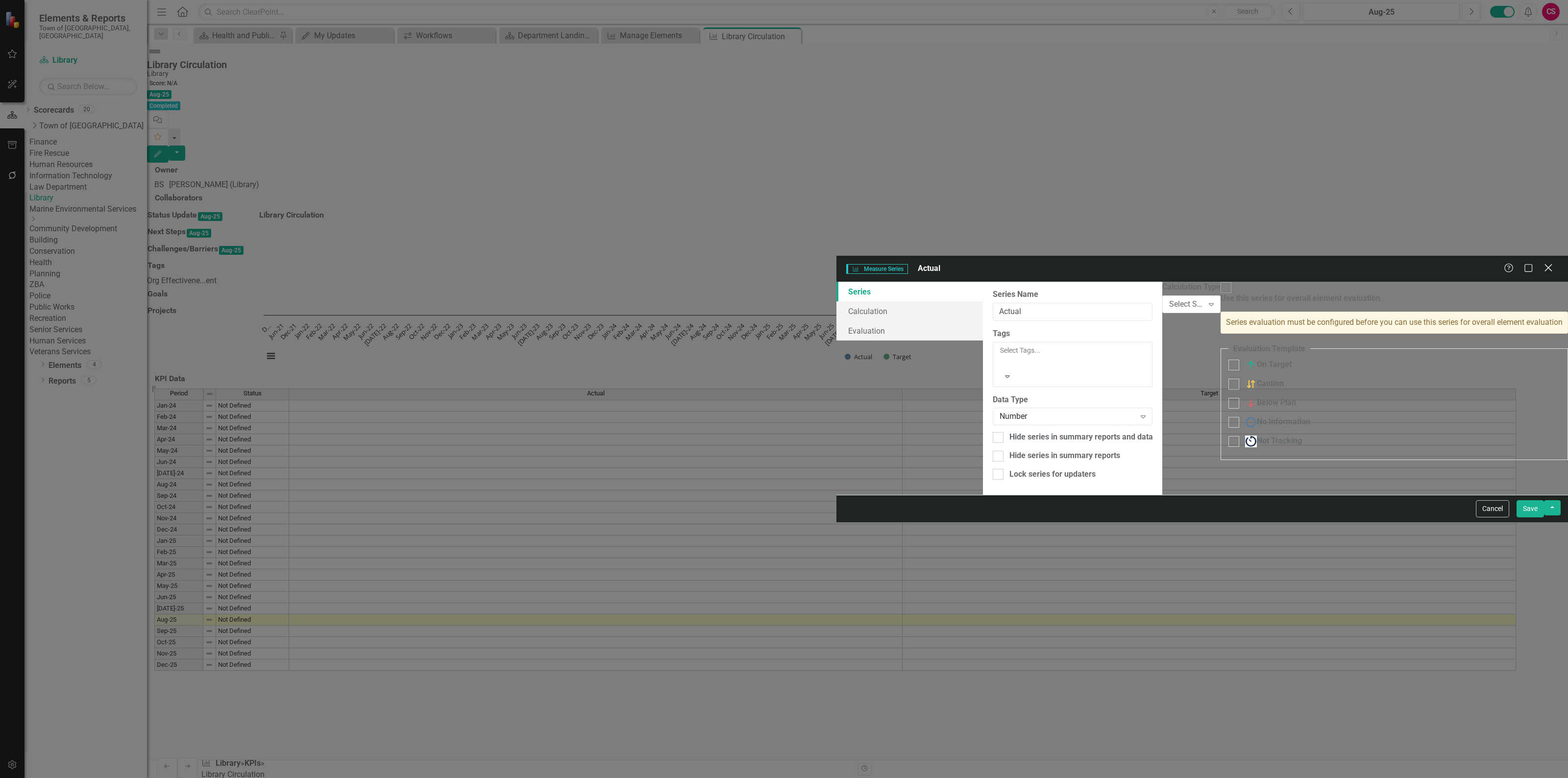
click at [1547, 263] on icon "Close" at bounding box center [1548, 267] width 12 height 9
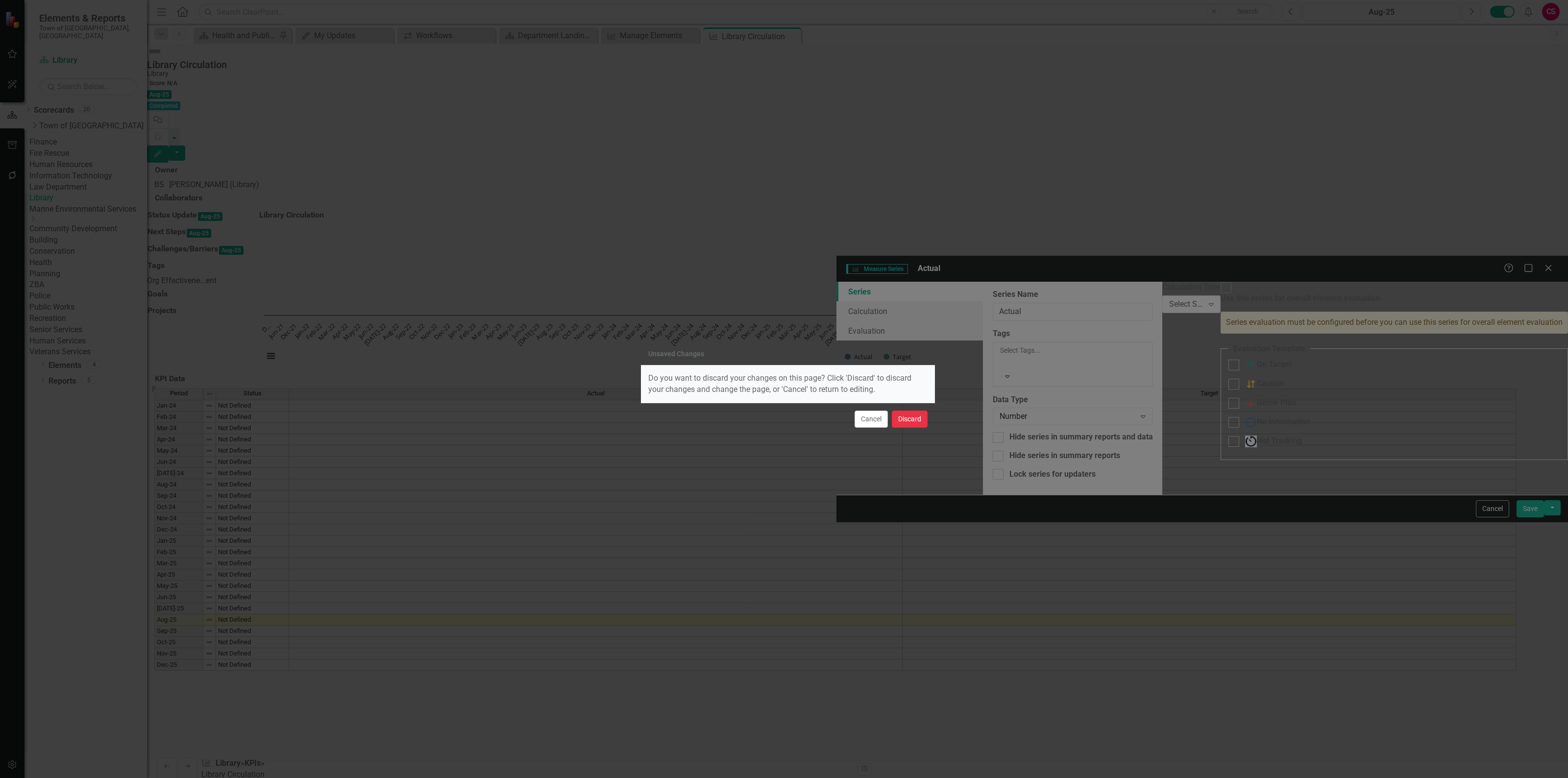
click at [909, 421] on button "Discard" at bounding box center [909, 419] width 36 height 17
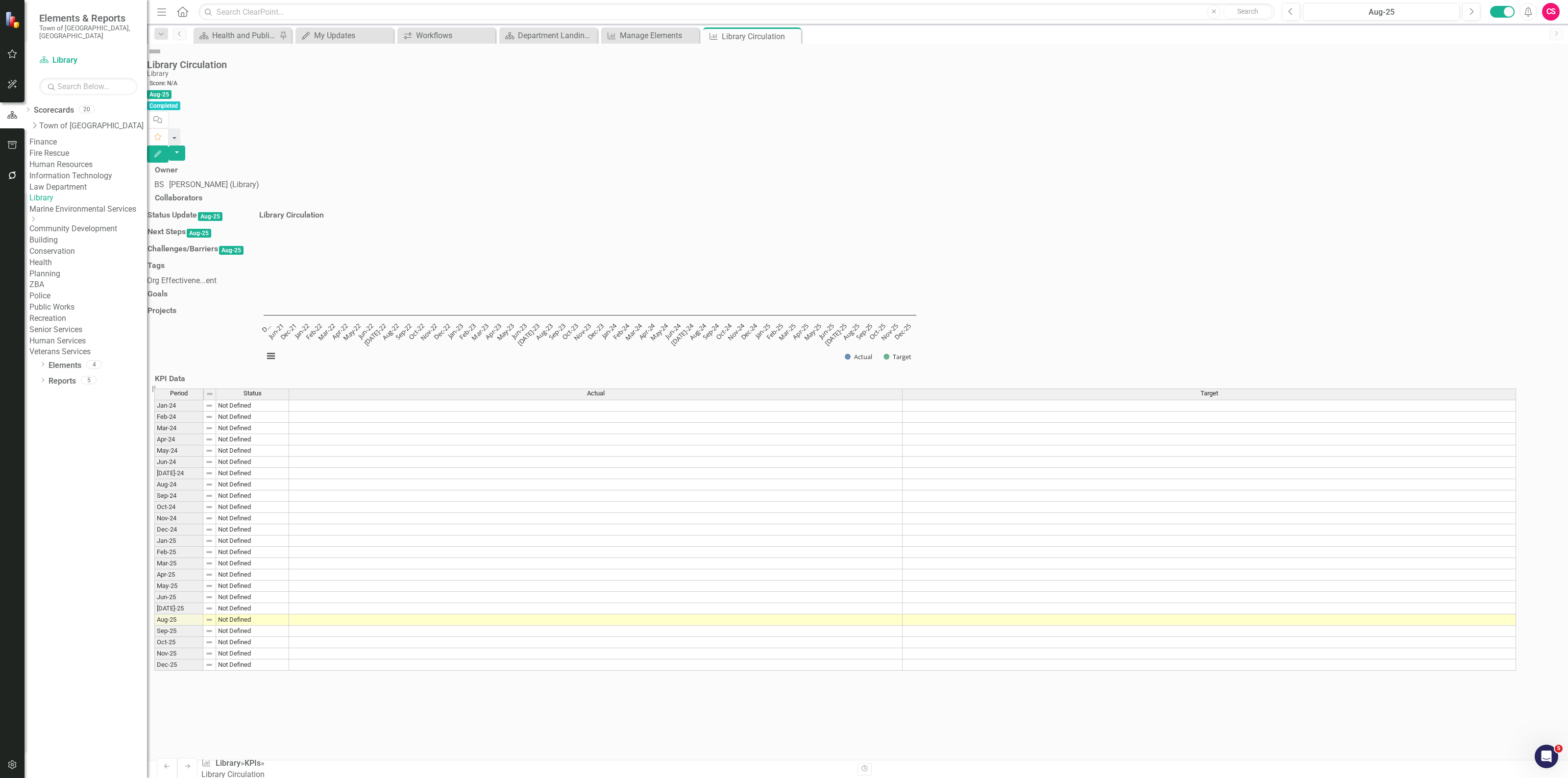
click at [713, 398] on div "Actual" at bounding box center [595, 393] width 613 height 9
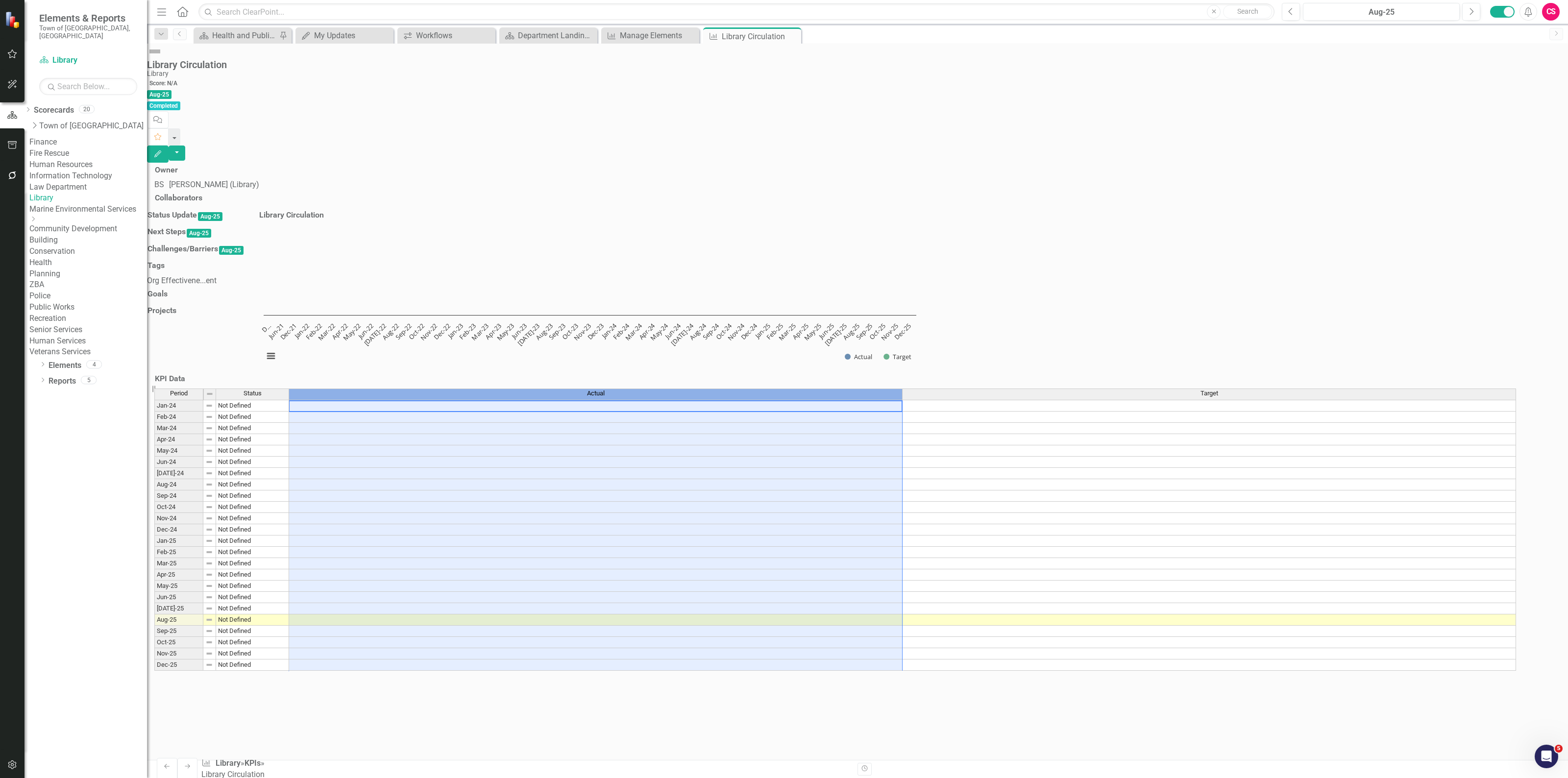
click at [713, 398] on div "Actual" at bounding box center [595, 393] width 613 height 9
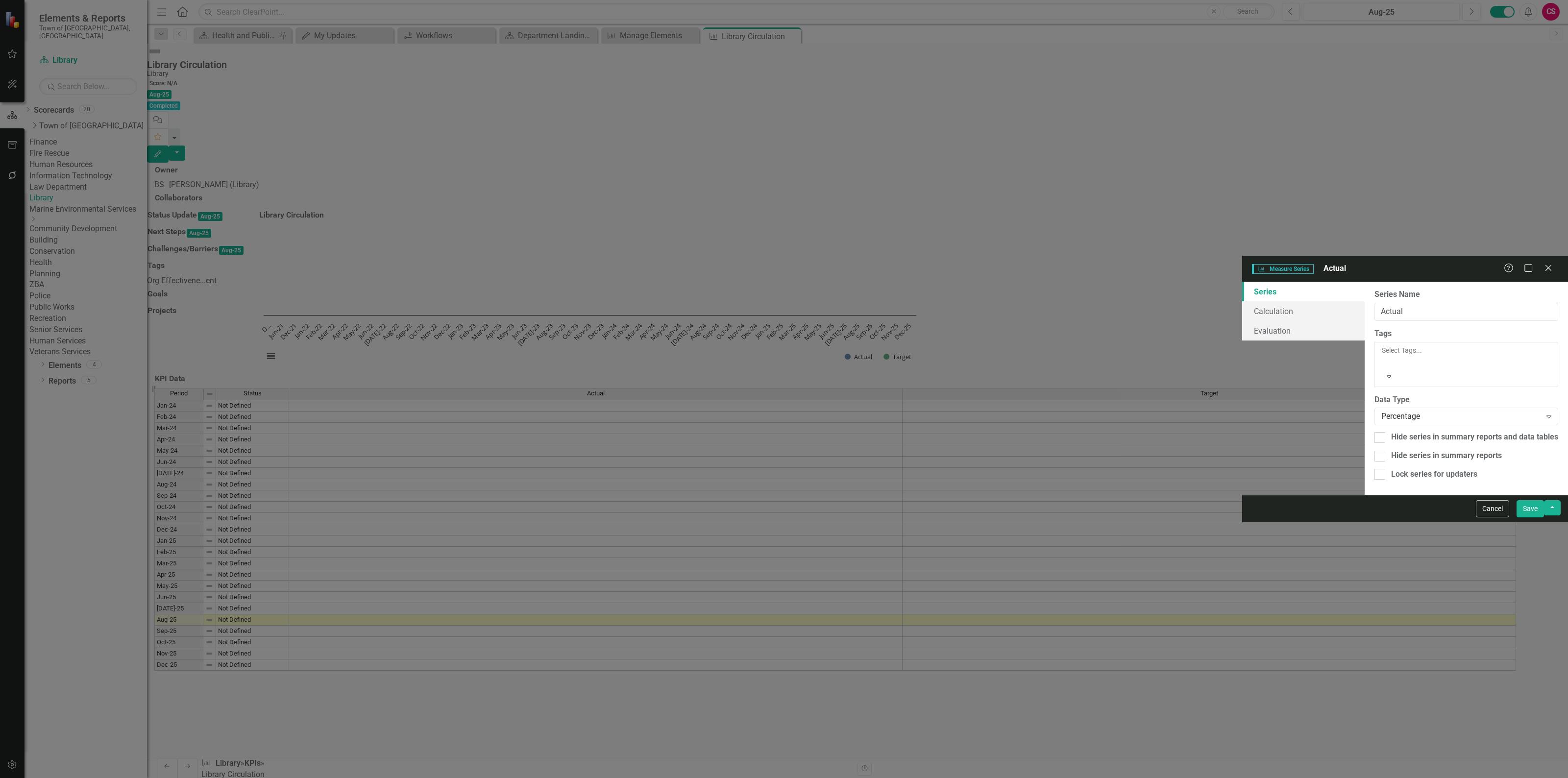
click at [206, 471] on div "Measure Series Measure Series Actual Help Maximize Close Series Calculation Eva…" at bounding box center [784, 389] width 1568 height 778
click at [1549, 264] on icon at bounding box center [1548, 268] width 7 height 7
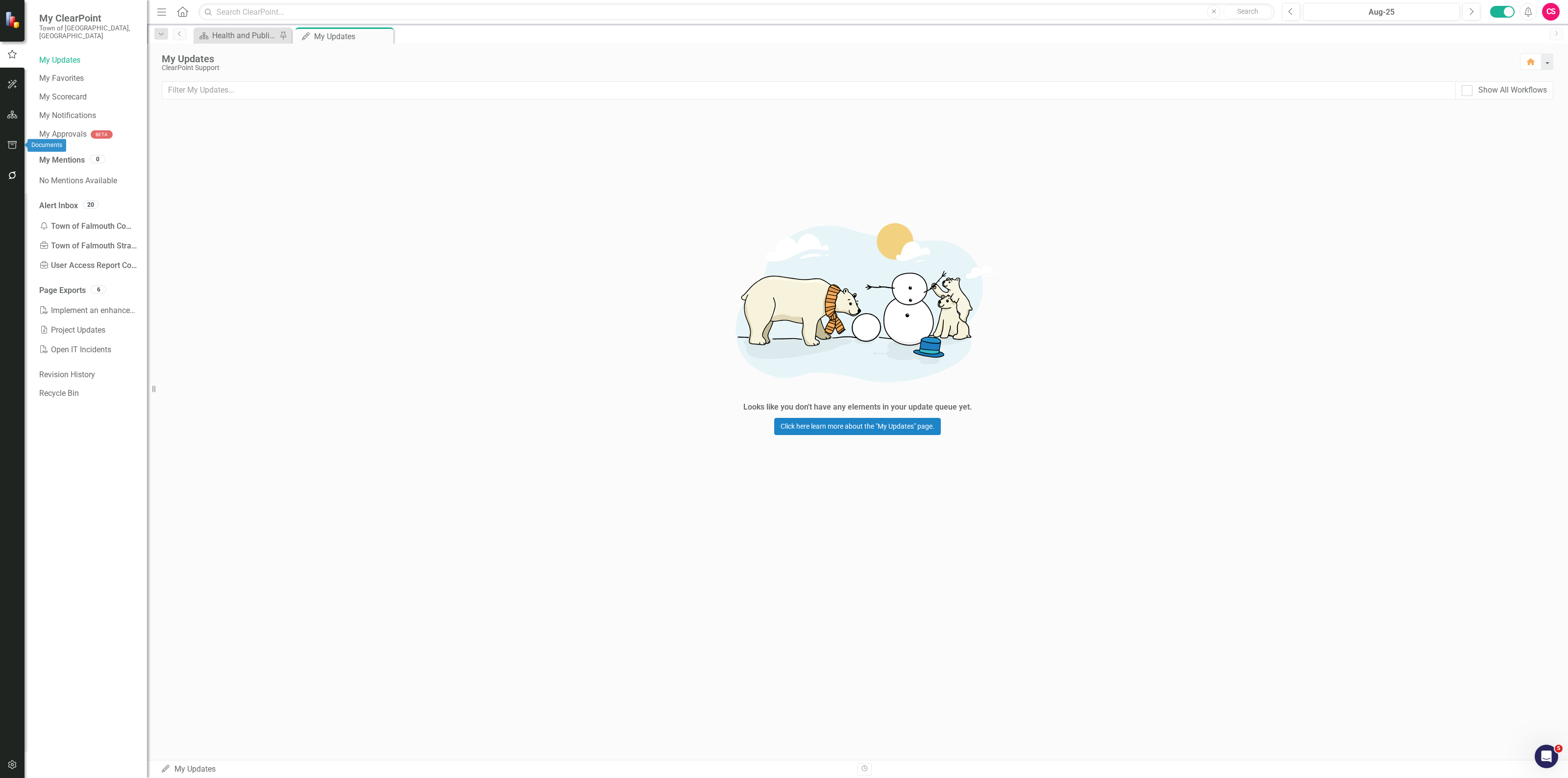
click at [10, 142] on icon "button" at bounding box center [12, 145] width 10 height 8
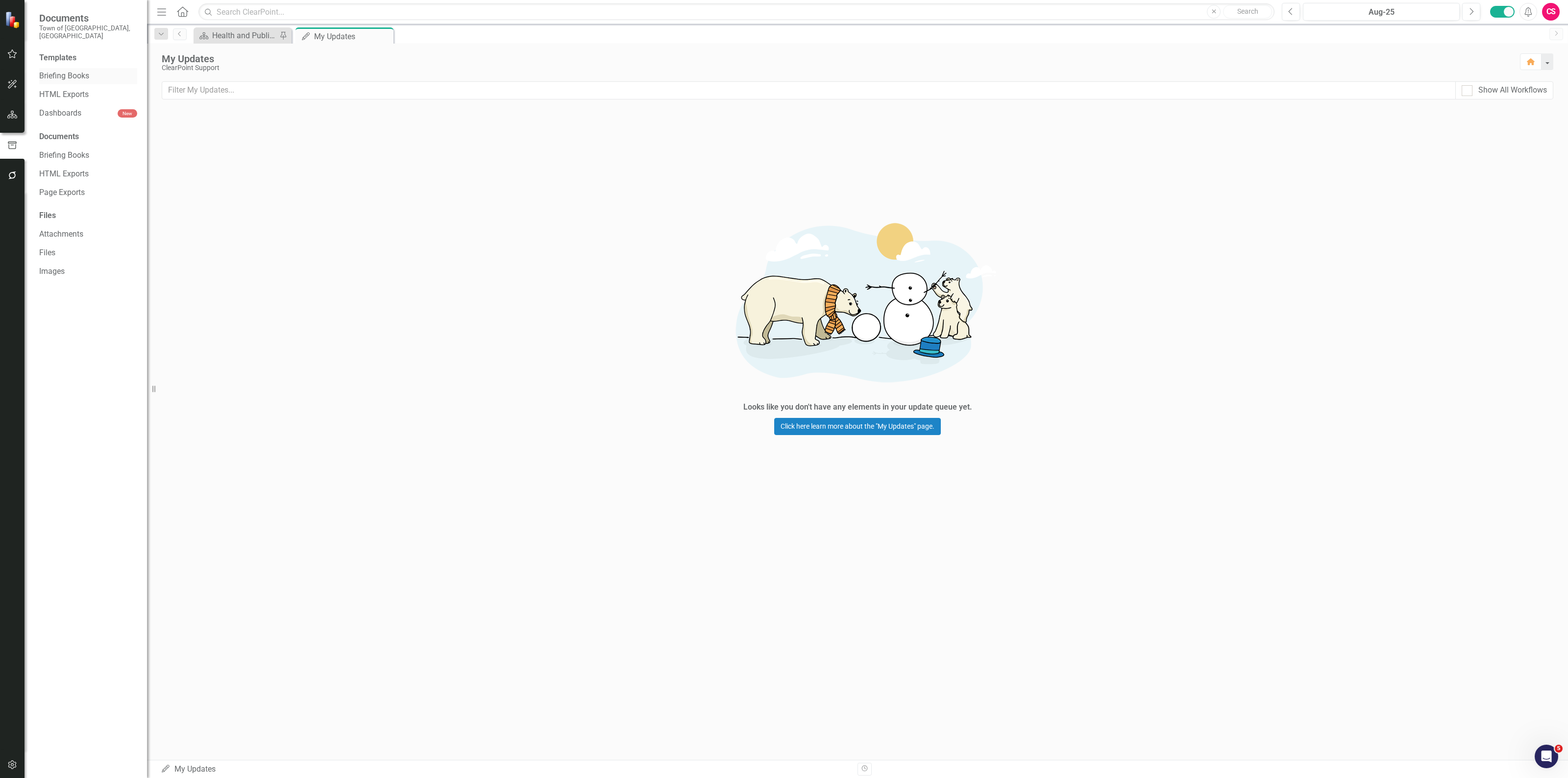
click at [79, 71] on link "Briefing Books" at bounding box center [88, 76] width 98 height 12
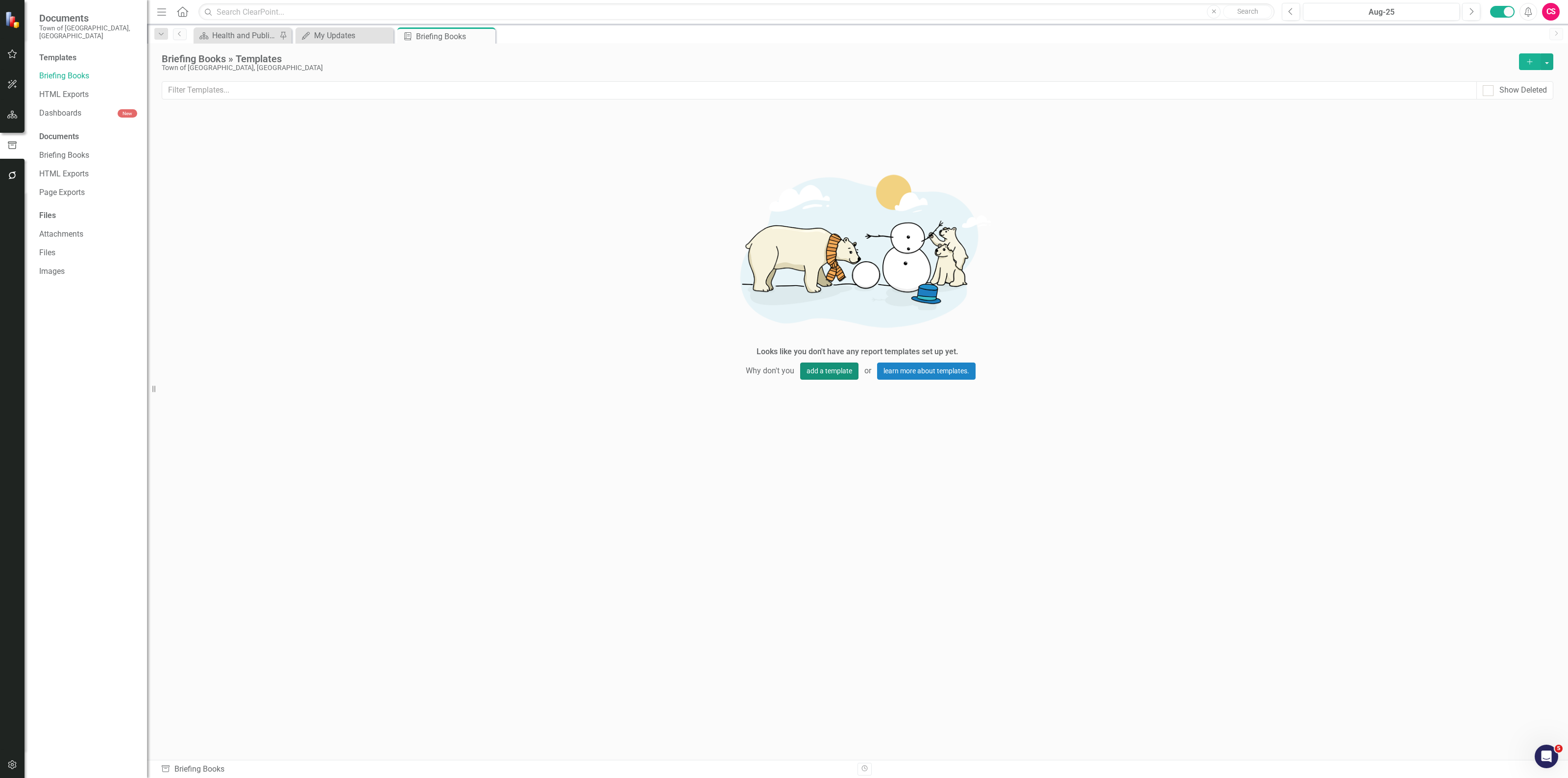
click at [841, 373] on button "add a template" at bounding box center [830, 371] width 58 height 17
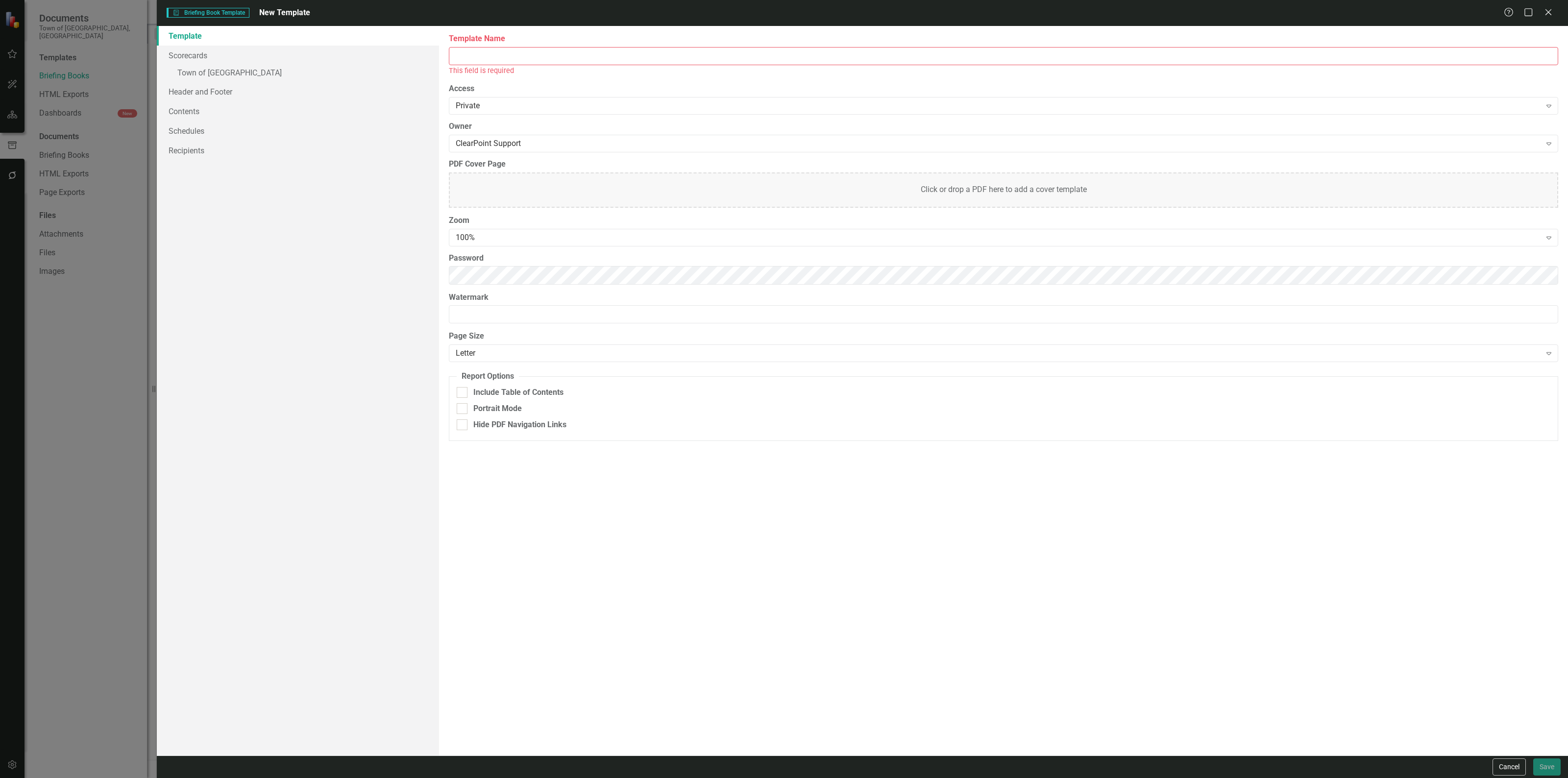
click at [586, 52] on input "Template Name" at bounding box center [1003, 56] width 1110 height 18
type input "L"
type input "Project Compilation for Leadership"
click at [534, 97] on div "Private" at bounding box center [998, 95] width 1085 height 12
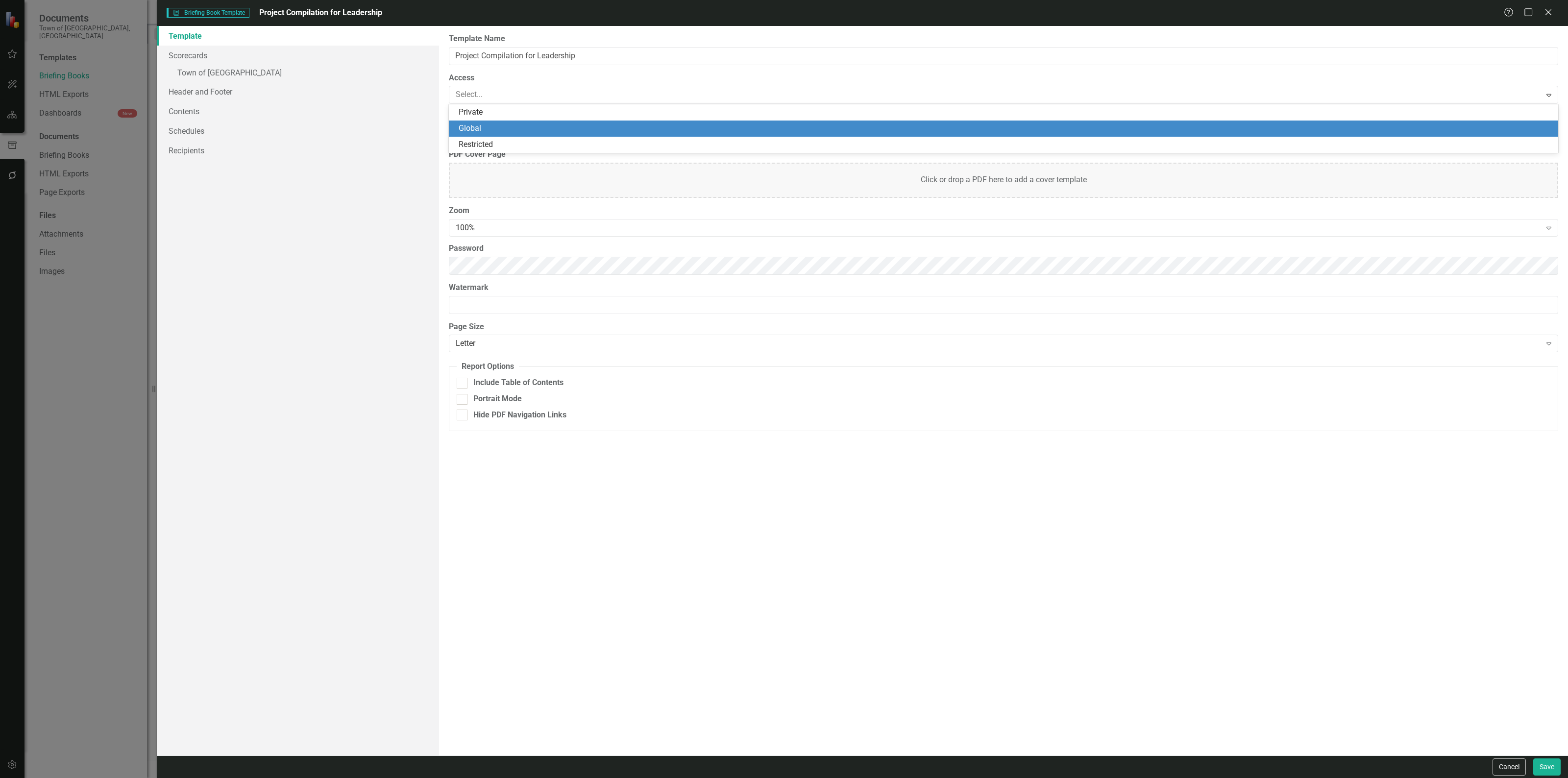
click at [511, 123] on div "Global" at bounding box center [1005, 128] width 1094 height 12
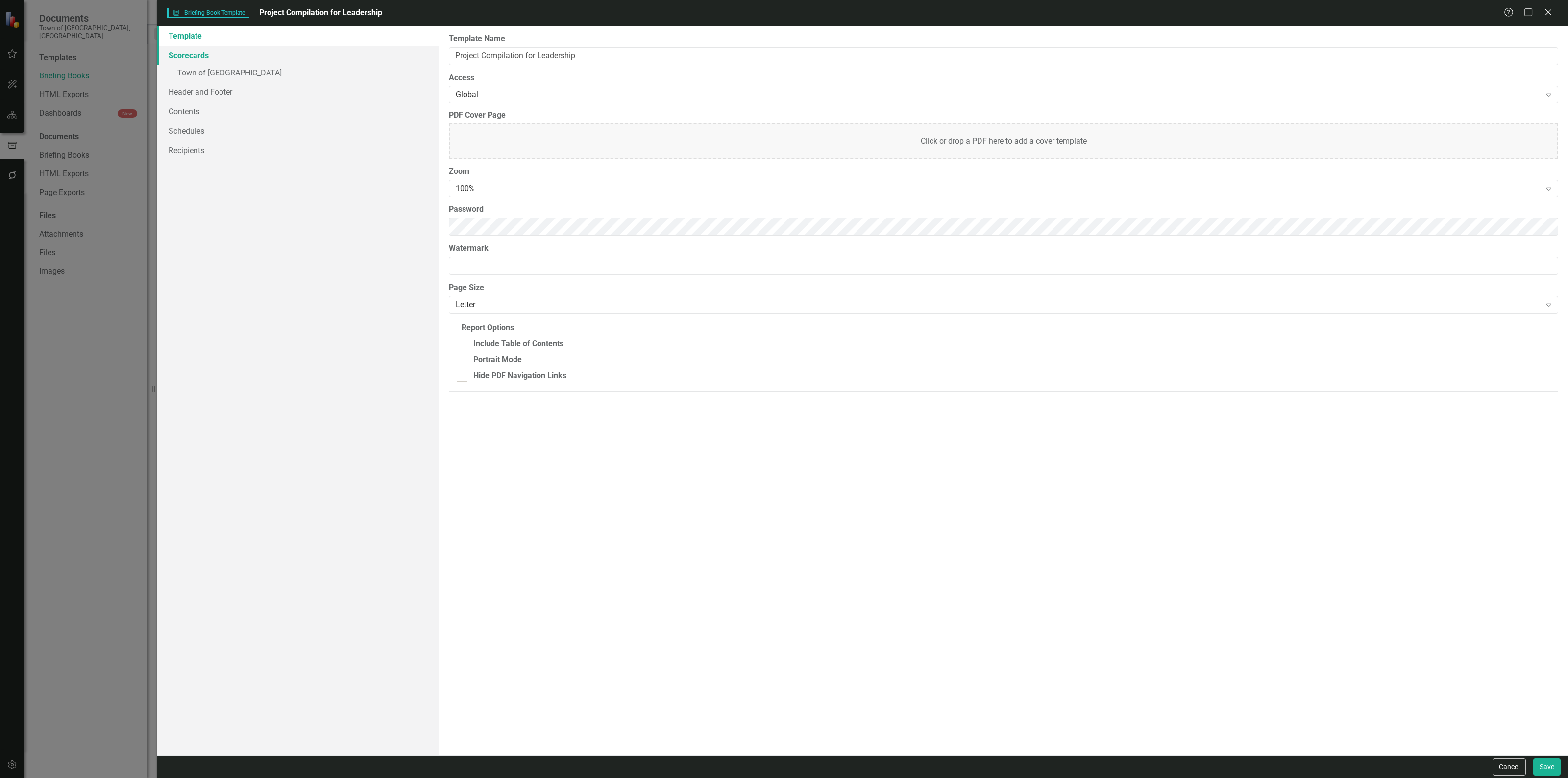
click at [290, 62] on link "Scorecards" at bounding box center [298, 55] width 282 height 19
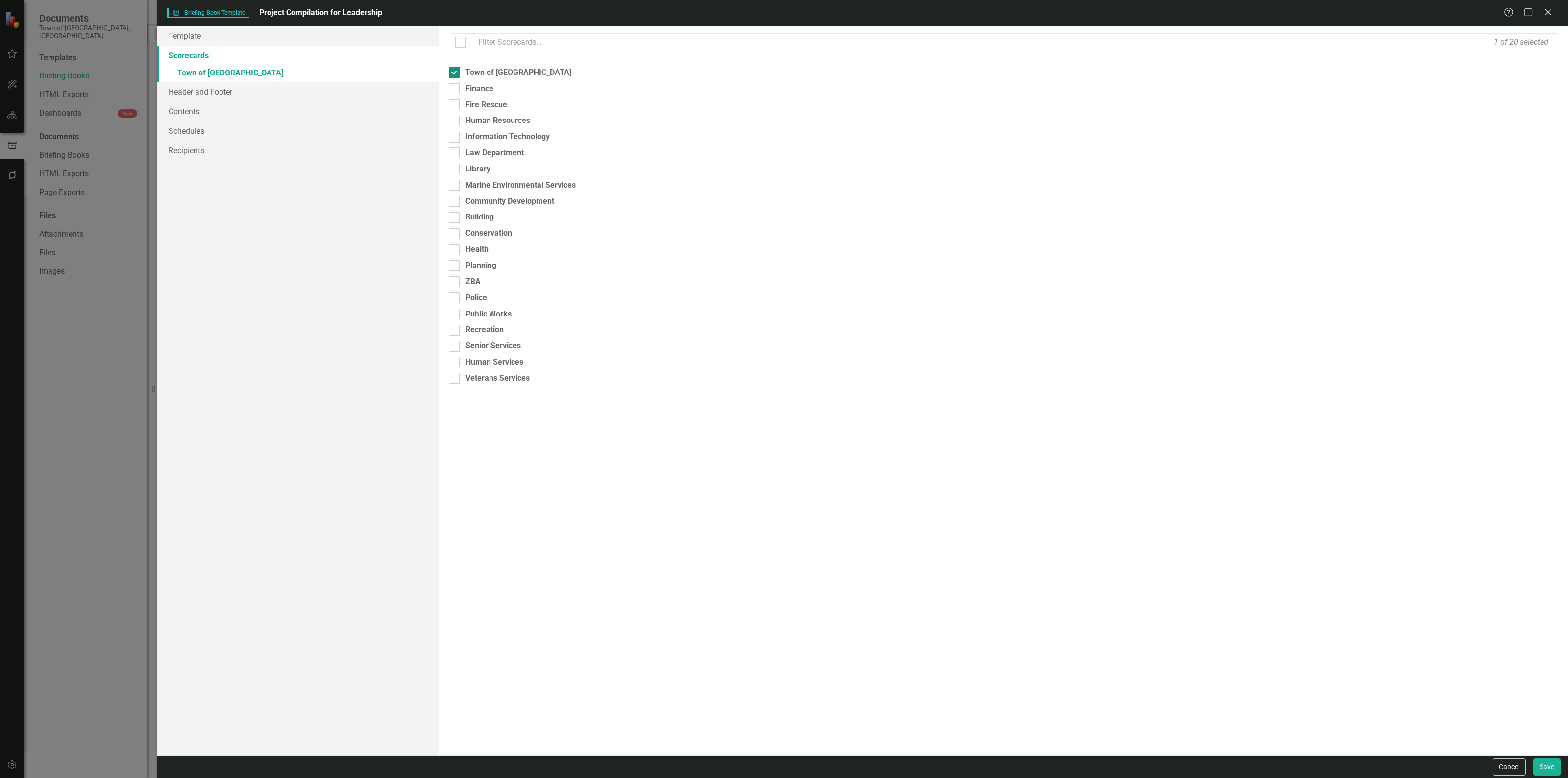
click at [452, 70] on input "Town of [GEOGRAPHIC_DATA]" at bounding box center [452, 70] width 6 height 6
click at [455, 89] on div "Town of [GEOGRAPHIC_DATA]" at bounding box center [1003, 83] width 1110 height 12
click at [455, 85] on input "Town of [GEOGRAPHIC_DATA]" at bounding box center [452, 82] width 6 height 6
click at [356, 96] on link "Header and Footer" at bounding box center [298, 91] width 282 height 19
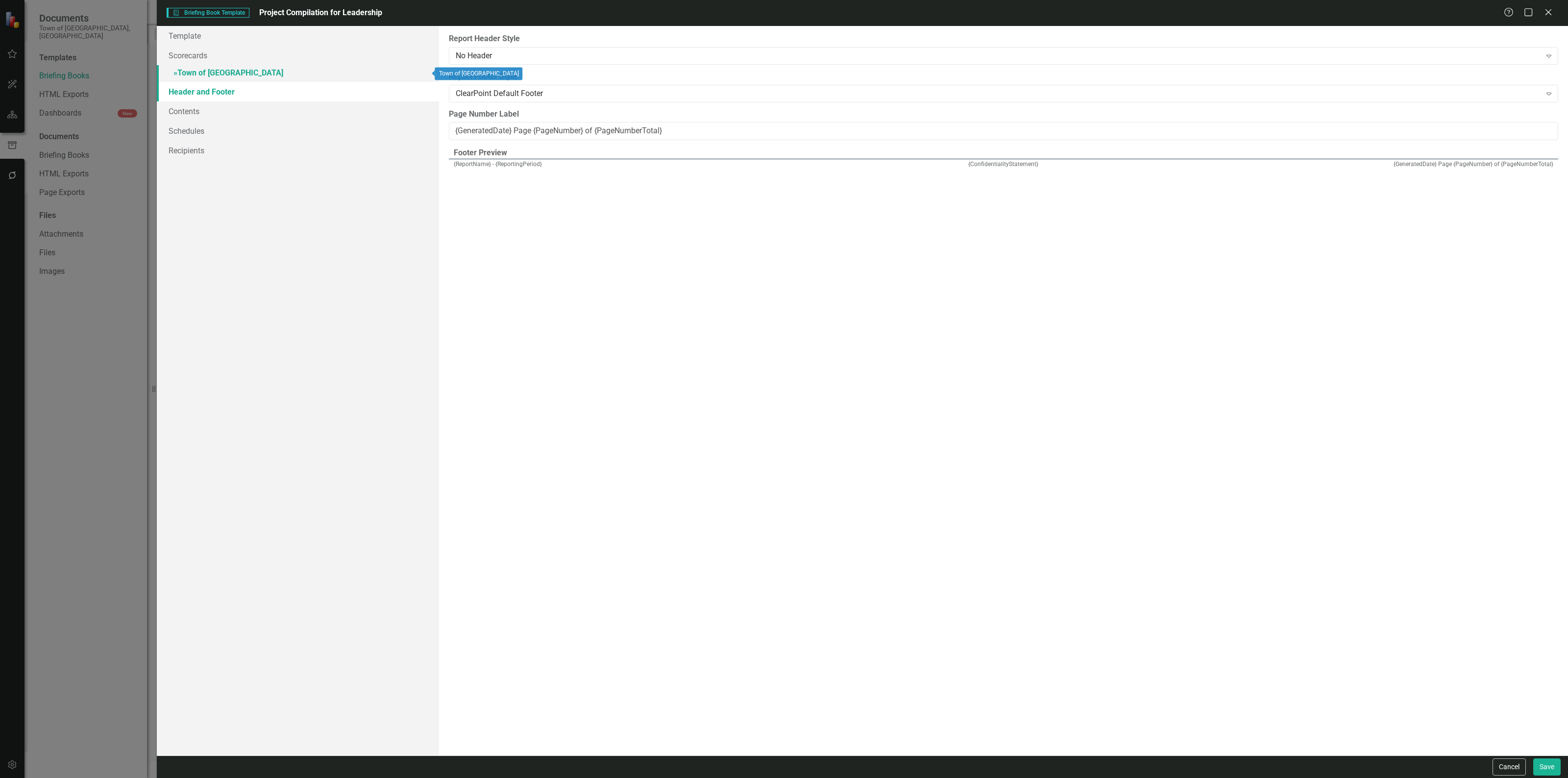
click at [357, 71] on link "» Town of Falmouth" at bounding box center [298, 74] width 282 height 17
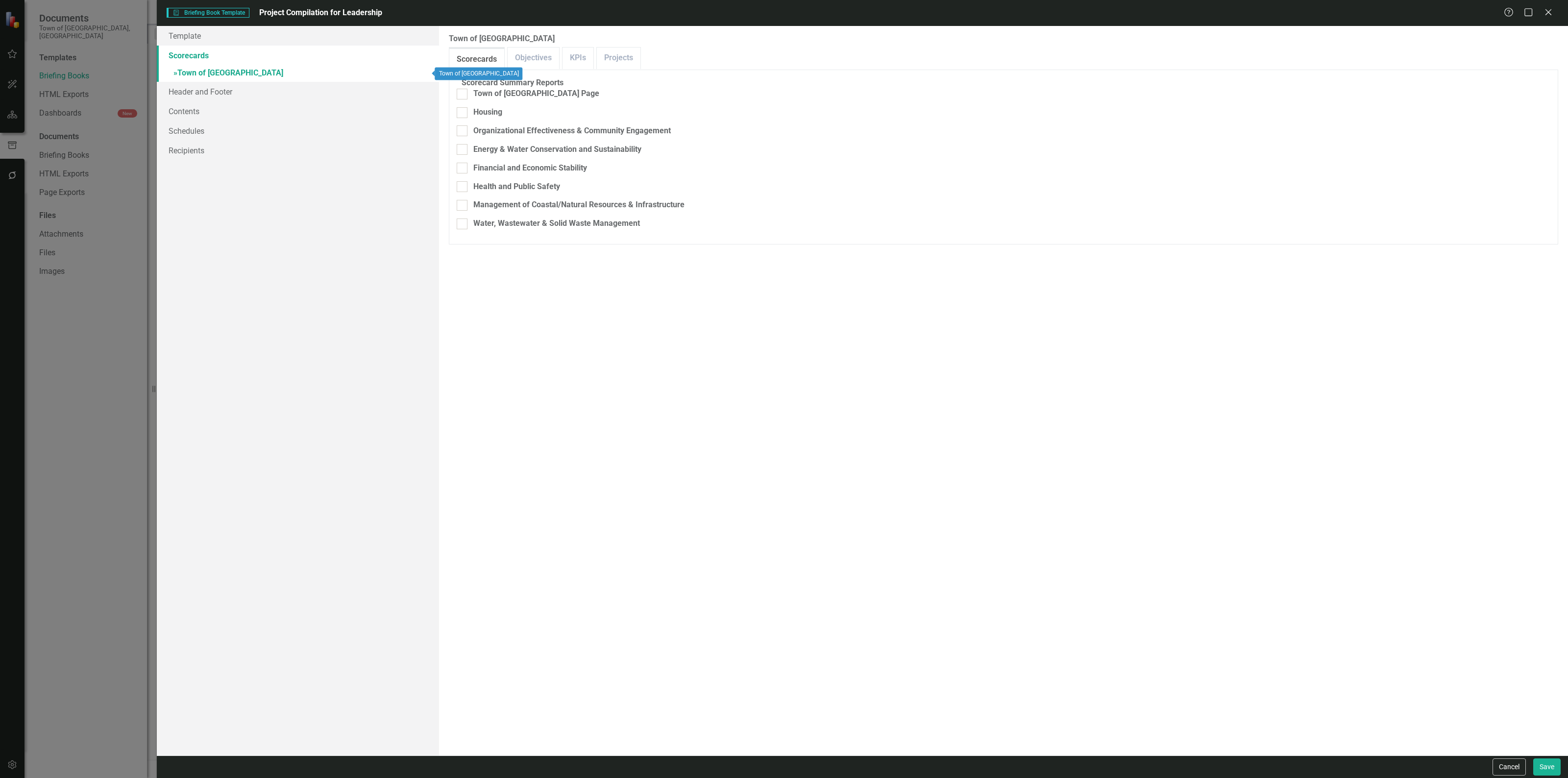
click at [177, 74] on span "»" at bounding box center [175, 72] width 4 height 9
click at [241, 33] on link "Template" at bounding box center [298, 36] width 282 height 19
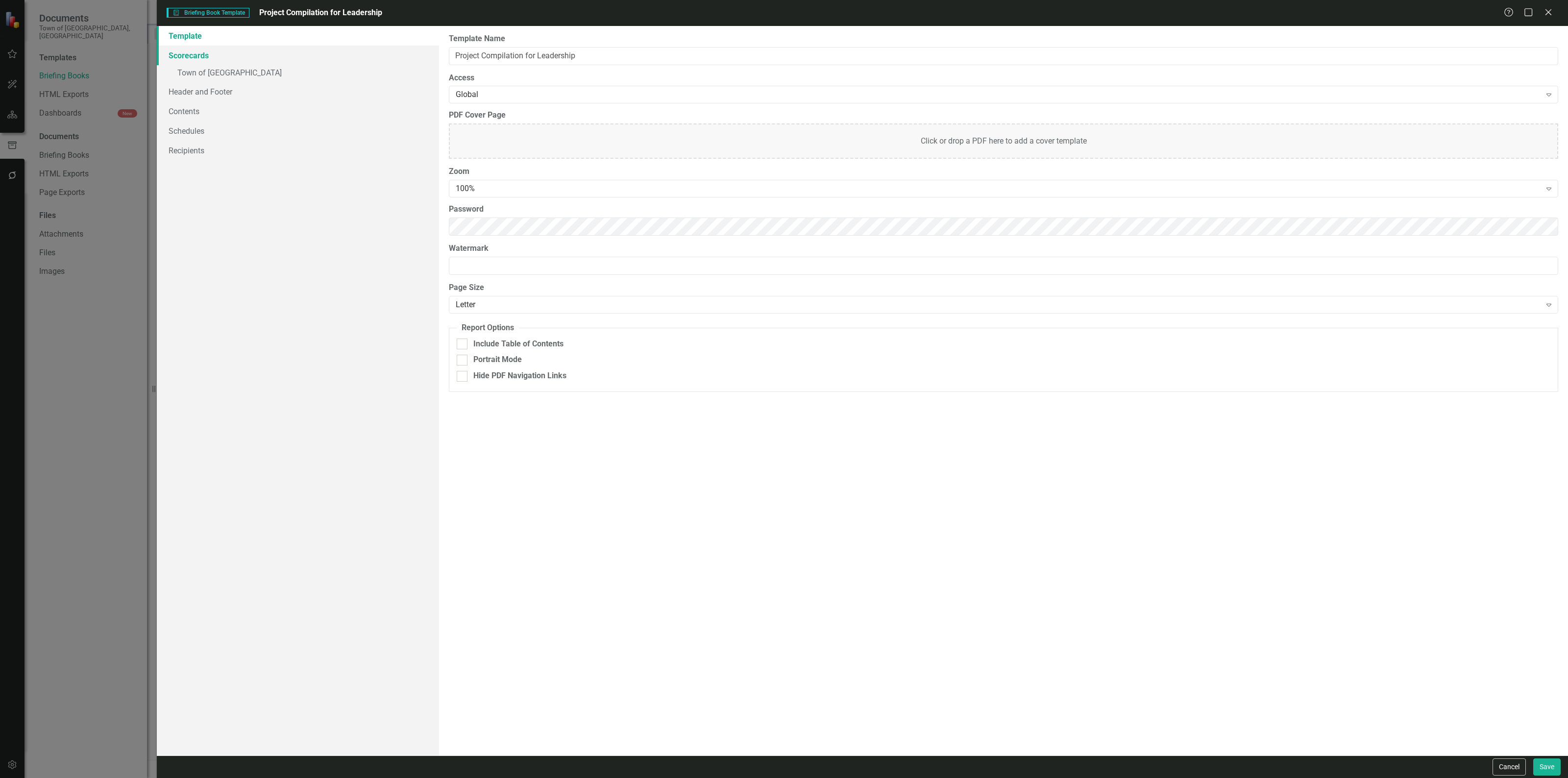
click at [236, 54] on link "Scorecards" at bounding box center [298, 55] width 282 height 19
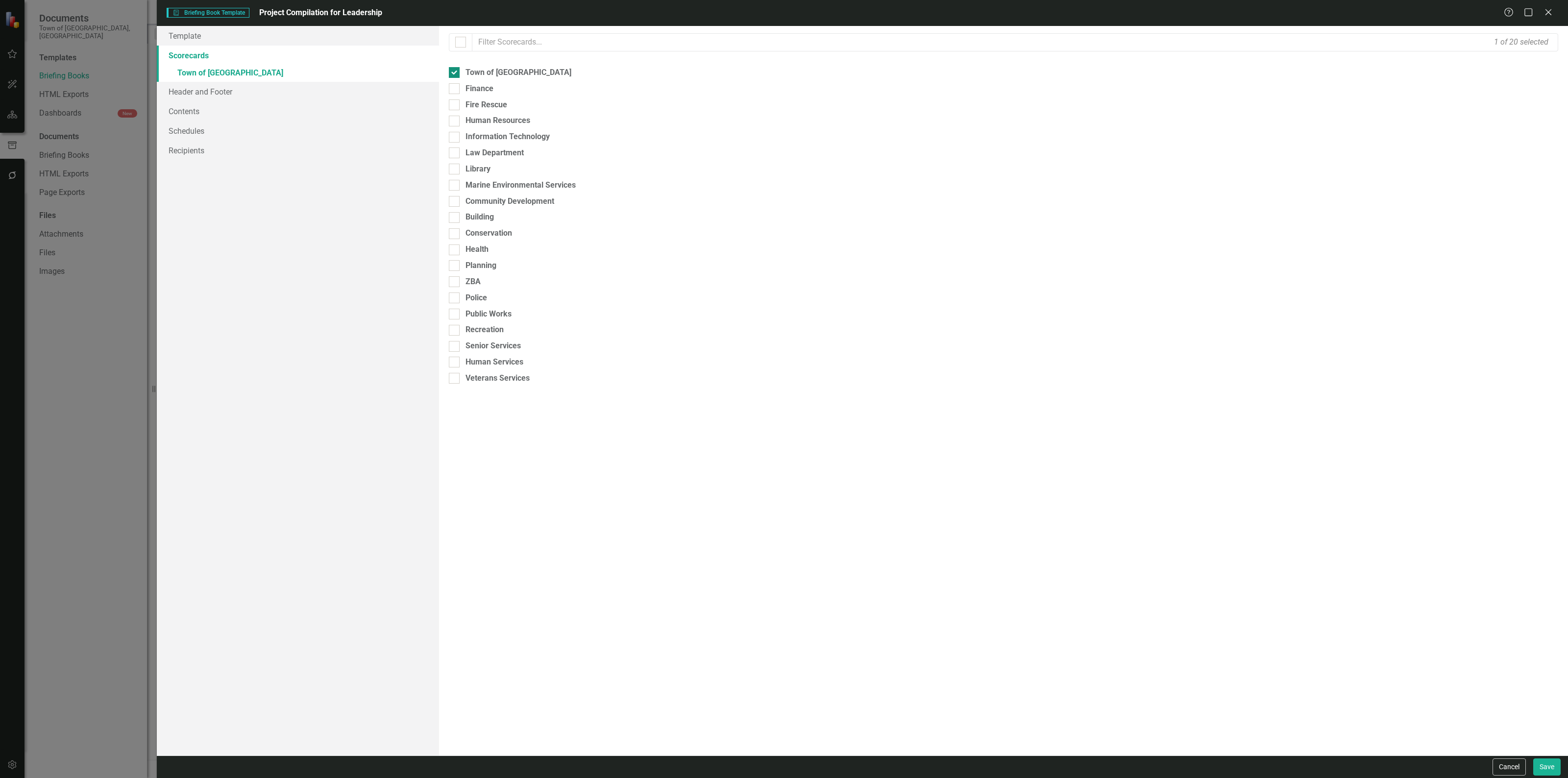
click at [455, 72] on input "Town of [GEOGRAPHIC_DATA]" at bounding box center [452, 70] width 6 height 6
click at [456, 82] on div at bounding box center [454, 84] width 11 height 11
click at [455, 82] on input "Town of [GEOGRAPHIC_DATA]" at bounding box center [452, 82] width 6 height 6
checkbox input "true"
click at [224, 69] on link "» Town of Falmouth" at bounding box center [298, 74] width 282 height 17
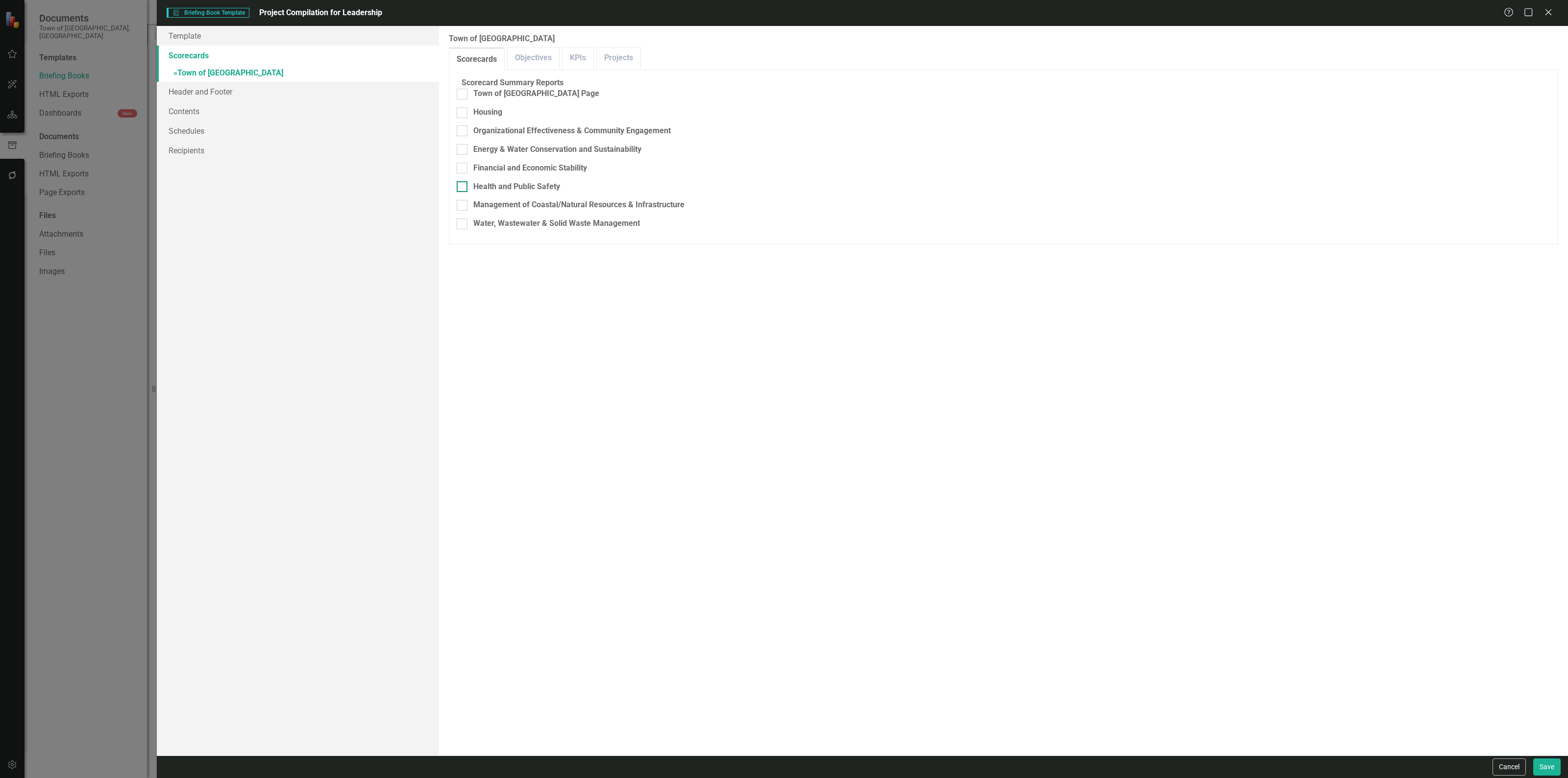
click at [478, 181] on div "Health and Public Safety" at bounding box center [1003, 187] width 1094 height 12
click at [463, 181] on input "Health and Public Safety" at bounding box center [460, 184] width 6 height 6
checkbox input "true"
click at [467, 133] on div at bounding box center [462, 131] width 11 height 11
click at [463, 132] on input "Organizational Effectiveness & Community Engagement" at bounding box center [460, 128] width 6 height 6
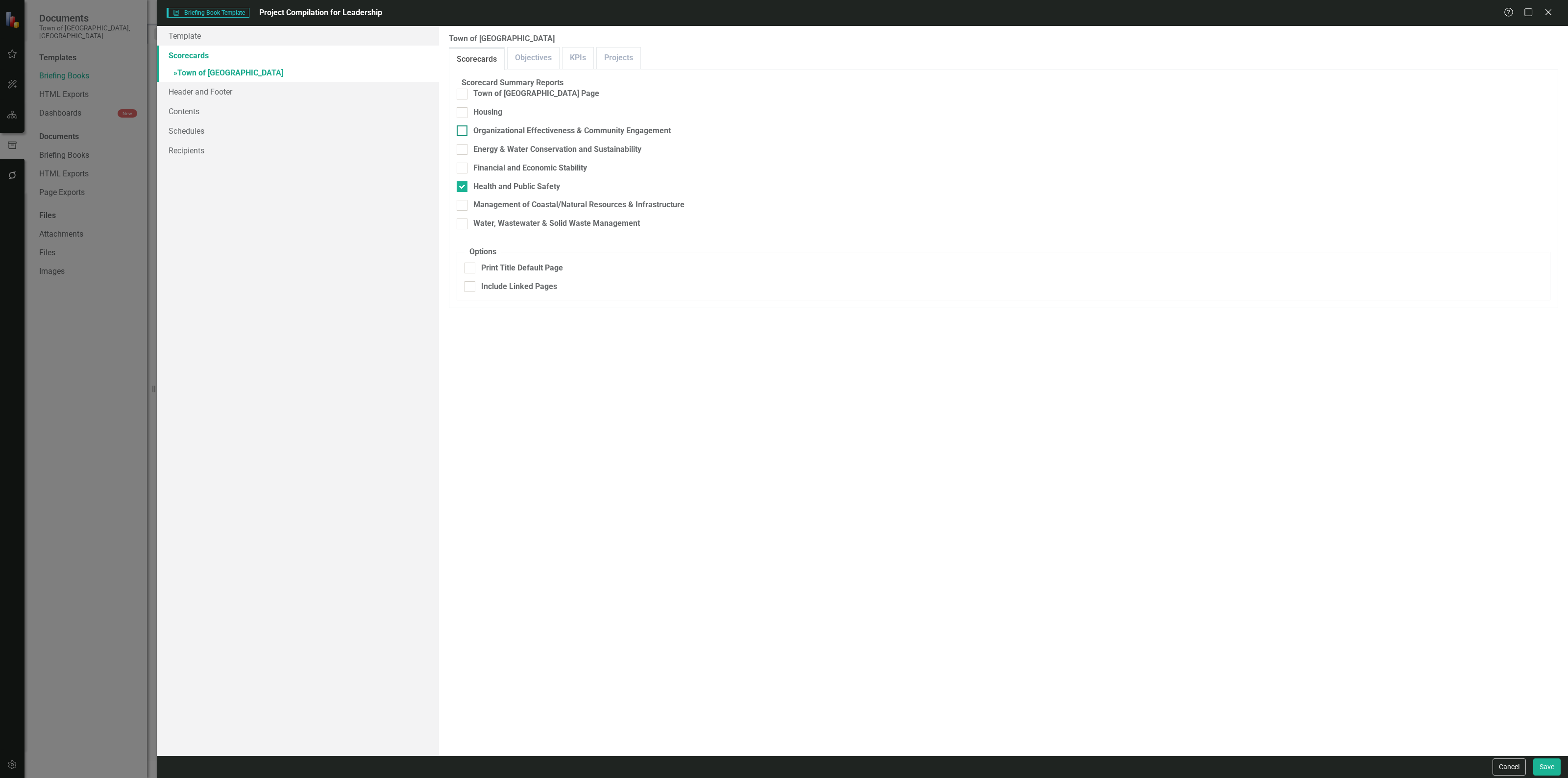
checkbox input "true"
click at [534, 54] on link "Objectives" at bounding box center [533, 58] width 52 height 21
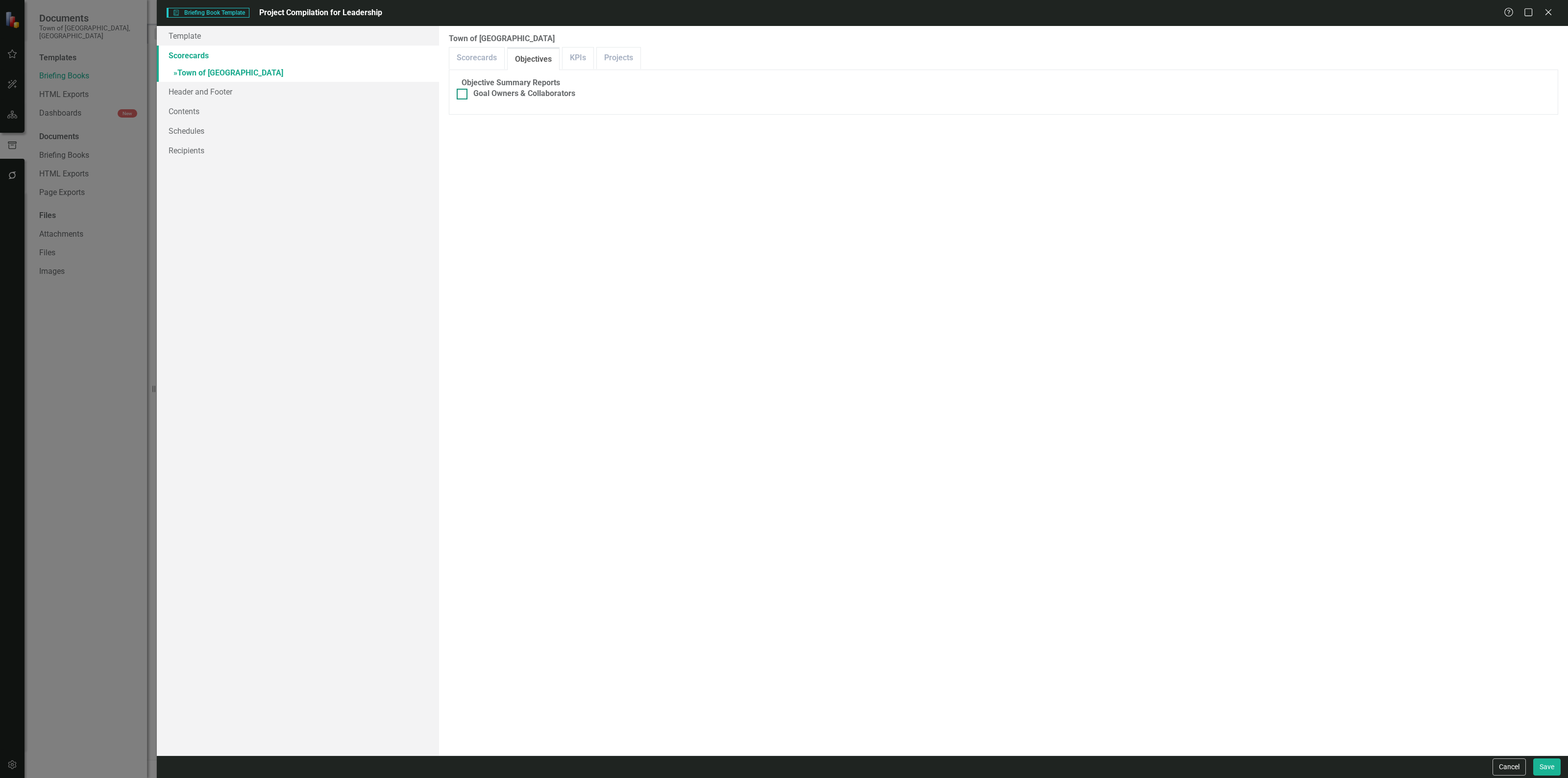
click at [467, 97] on div at bounding box center [462, 94] width 11 height 11
click at [463, 95] on input "Goal Owners & Collaborators" at bounding box center [460, 92] width 6 height 6
checkbox input "true"
click at [578, 52] on link "KPIs" at bounding box center [578, 58] width 31 height 21
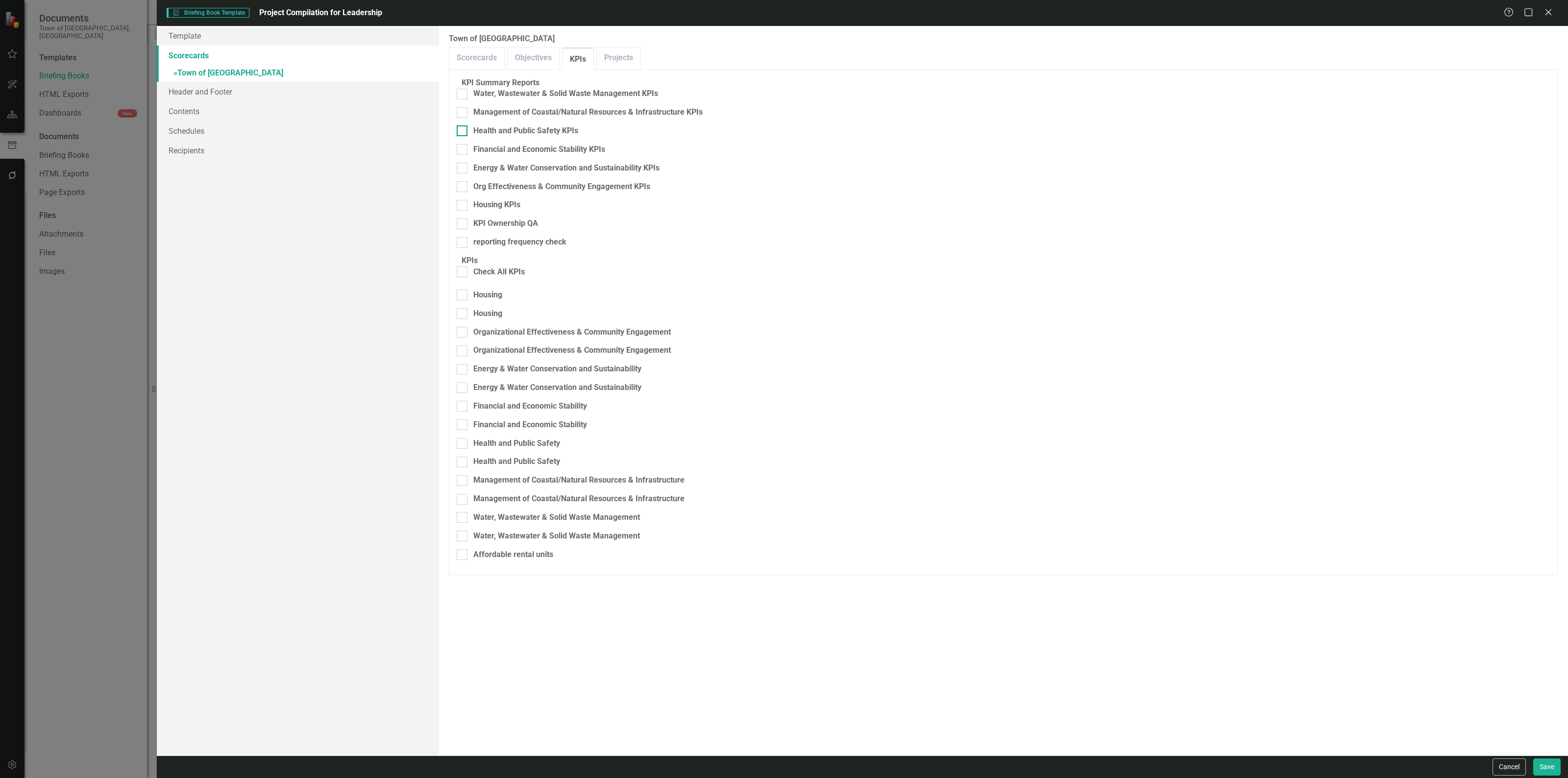
click at [467, 127] on div at bounding box center [462, 131] width 11 height 11
click at [463, 127] on input "Health and Public Safety KPIs" at bounding box center [460, 128] width 6 height 6
checkbox input "true"
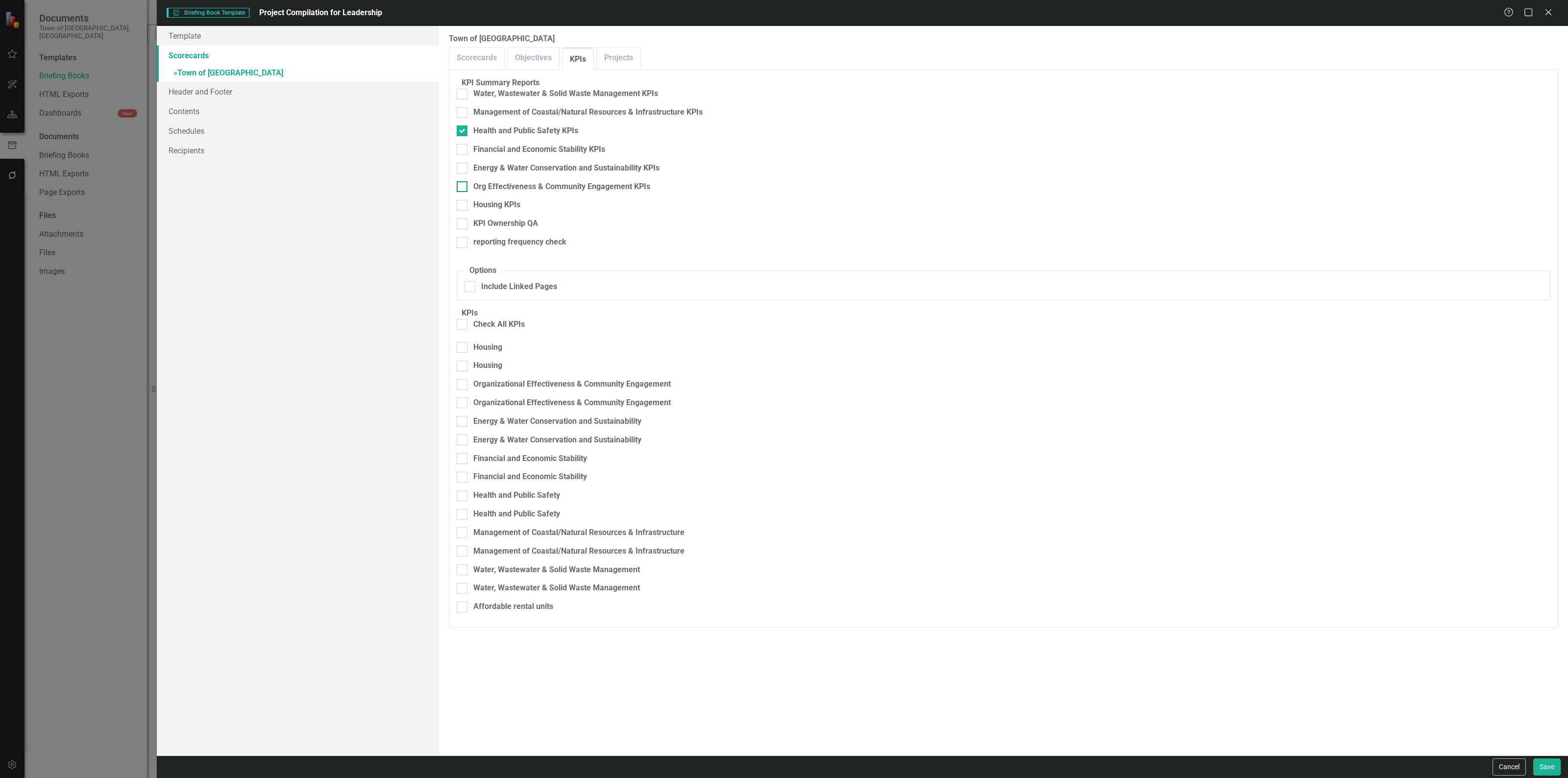
click at [467, 181] on div at bounding box center [462, 187] width 11 height 11
click at [463, 181] on input "Org Effectiveness & Community Engagement KPIs" at bounding box center [460, 184] width 6 height 6
checkbox input "true"
click at [467, 491] on div at bounding box center [462, 496] width 11 height 11
click at [463, 491] on input "Health and Public Safety" at bounding box center [460, 494] width 6 height 6
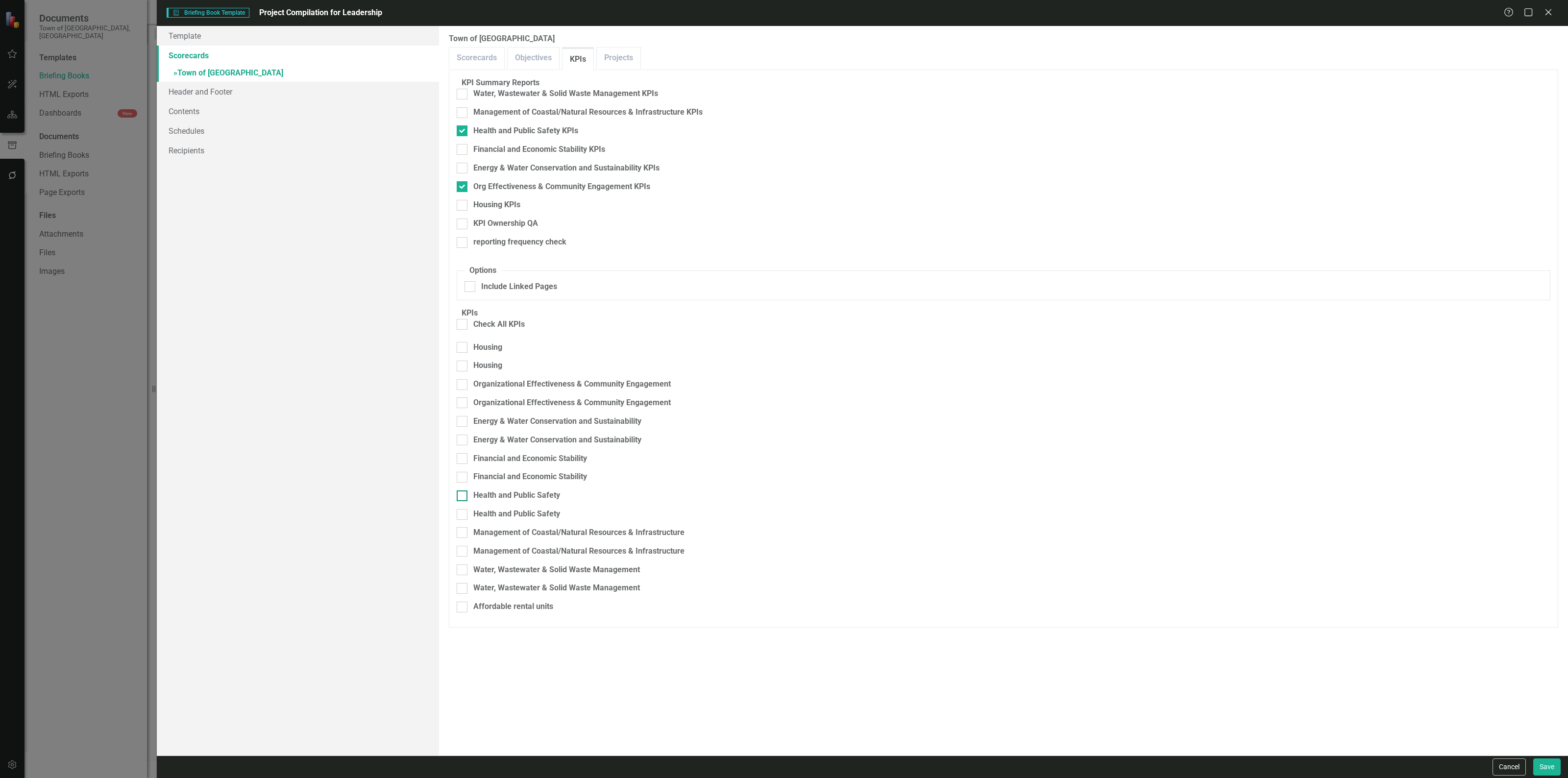
checkbox input "true"
click at [463, 509] on input "Health and Public Safety" at bounding box center [460, 512] width 6 height 6
checkbox input "true"
click at [467, 379] on div at bounding box center [462, 385] width 11 height 11
click at [463, 379] on input "Organizational Effectiveness & Community Engagement" at bounding box center [460, 382] width 6 height 6
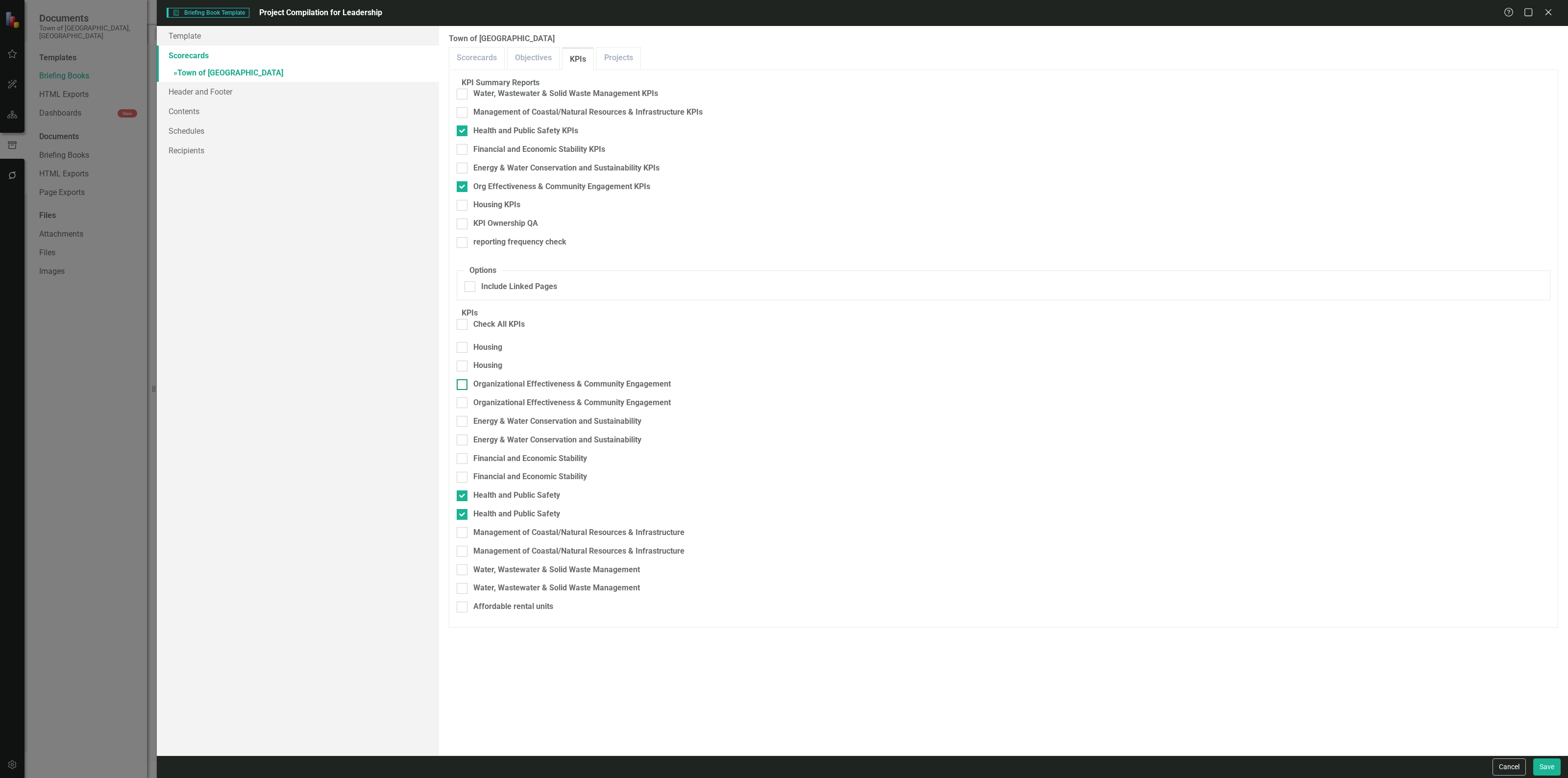
checkbox input "true"
click at [463, 398] on input "Organizational Effectiveness & Community Engagement" at bounding box center [460, 401] width 6 height 6
checkbox input "true"
click at [359, 114] on link "Contents" at bounding box center [298, 111] width 282 height 19
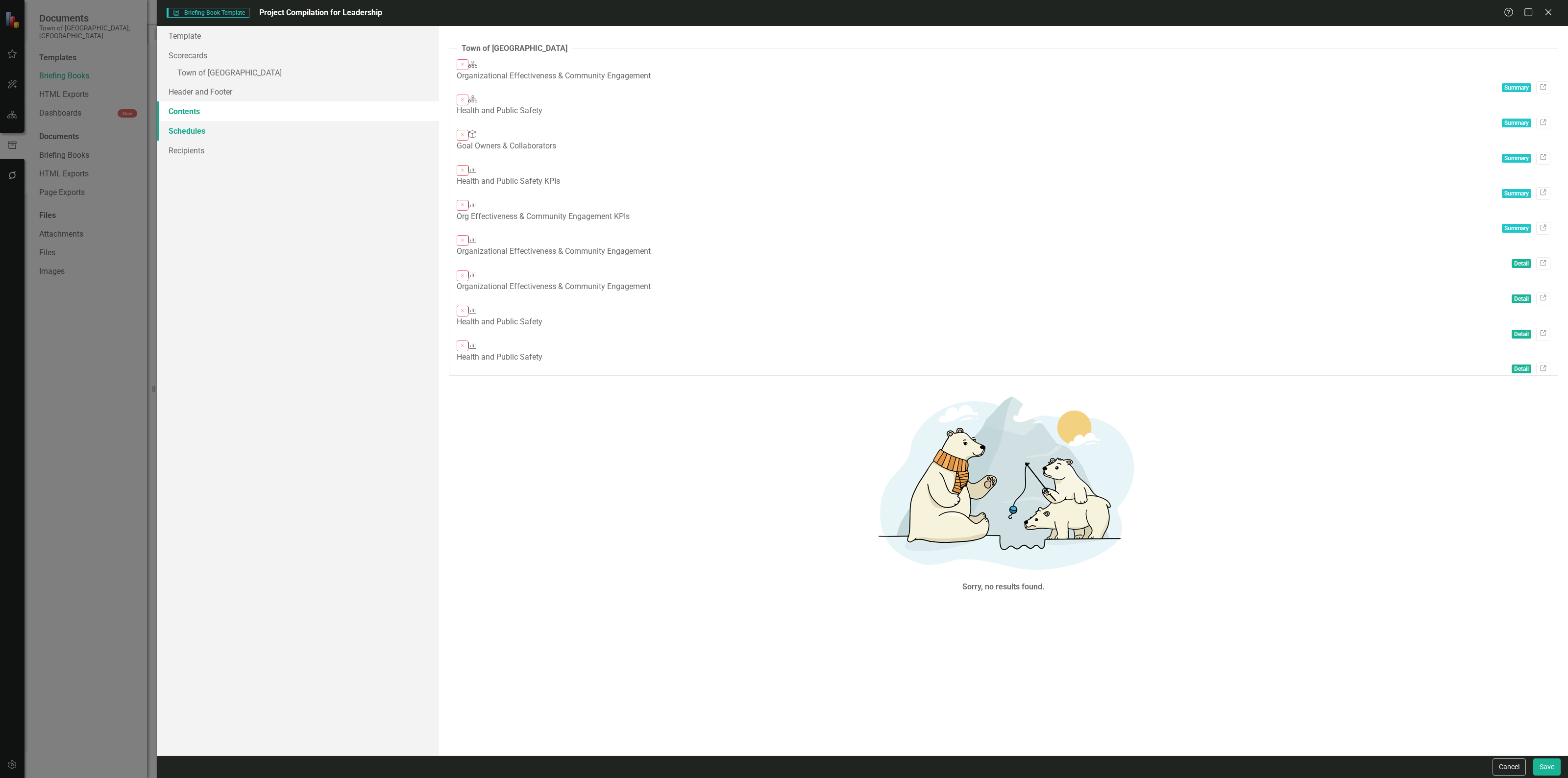
click at [238, 136] on link "Schedules" at bounding box center [298, 131] width 282 height 19
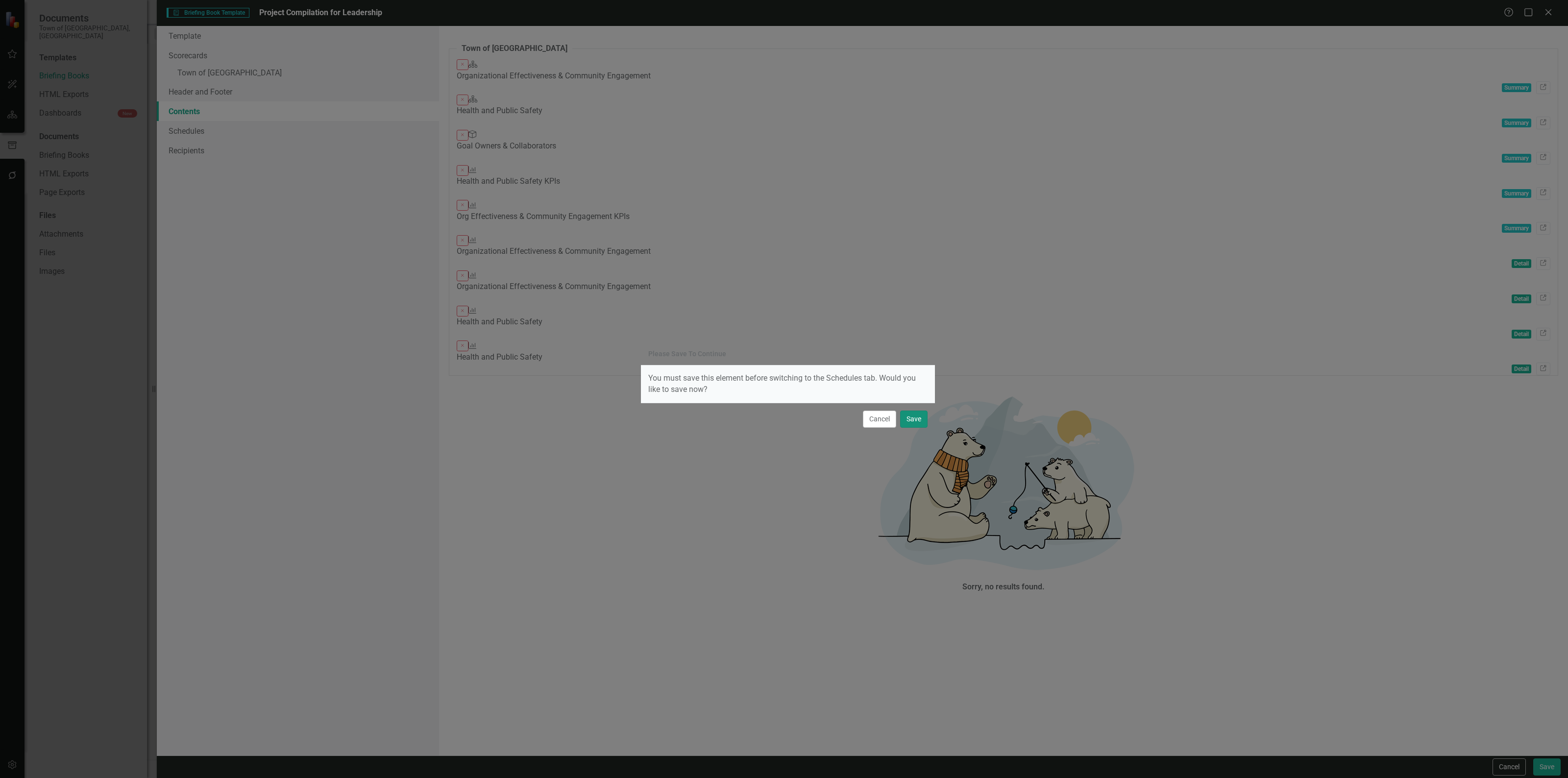
click at [923, 424] on button "Save" at bounding box center [914, 419] width 27 height 17
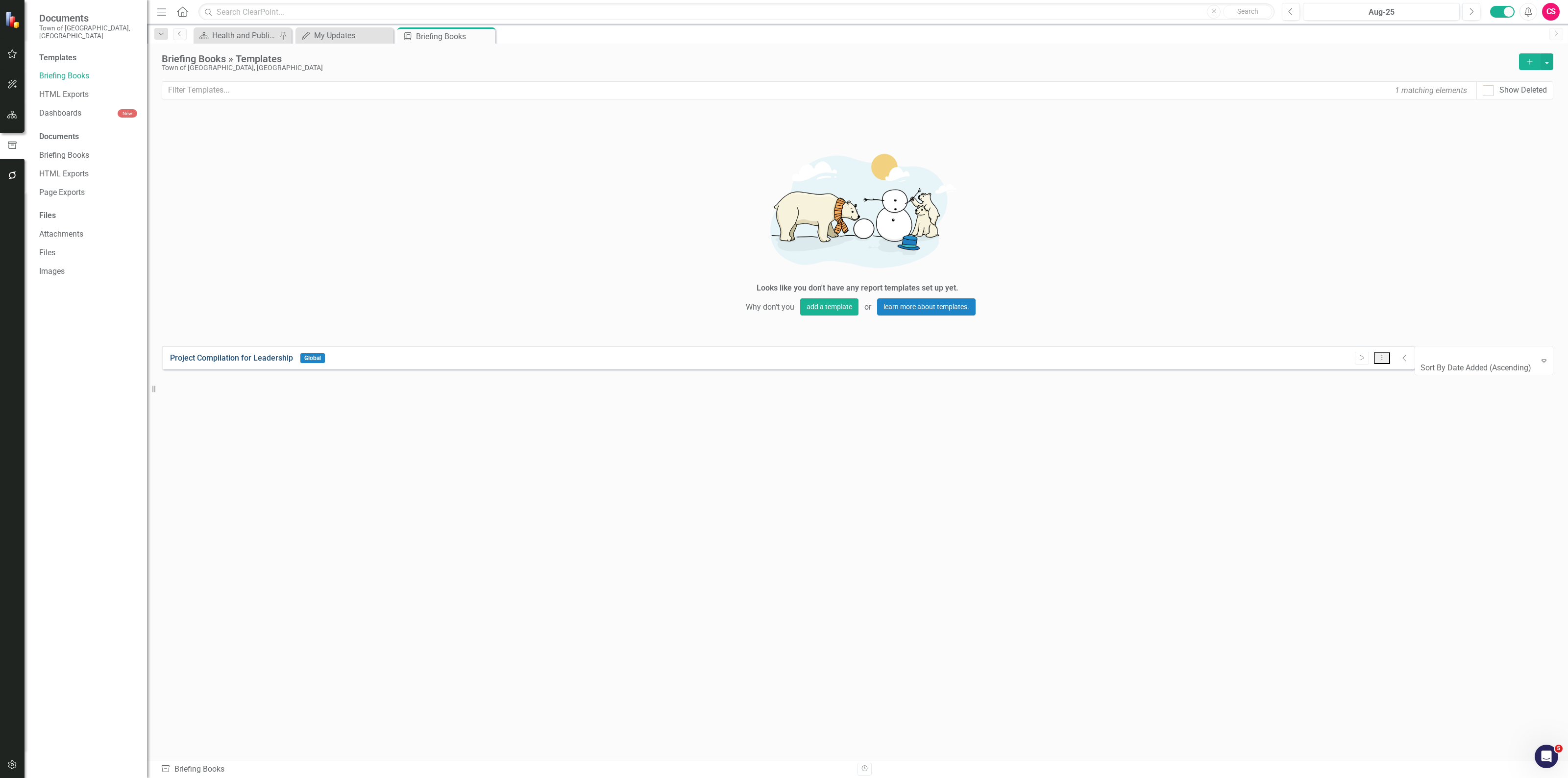
click at [251, 353] on link "Project Compilation for Leadership" at bounding box center [231, 359] width 123 height 12
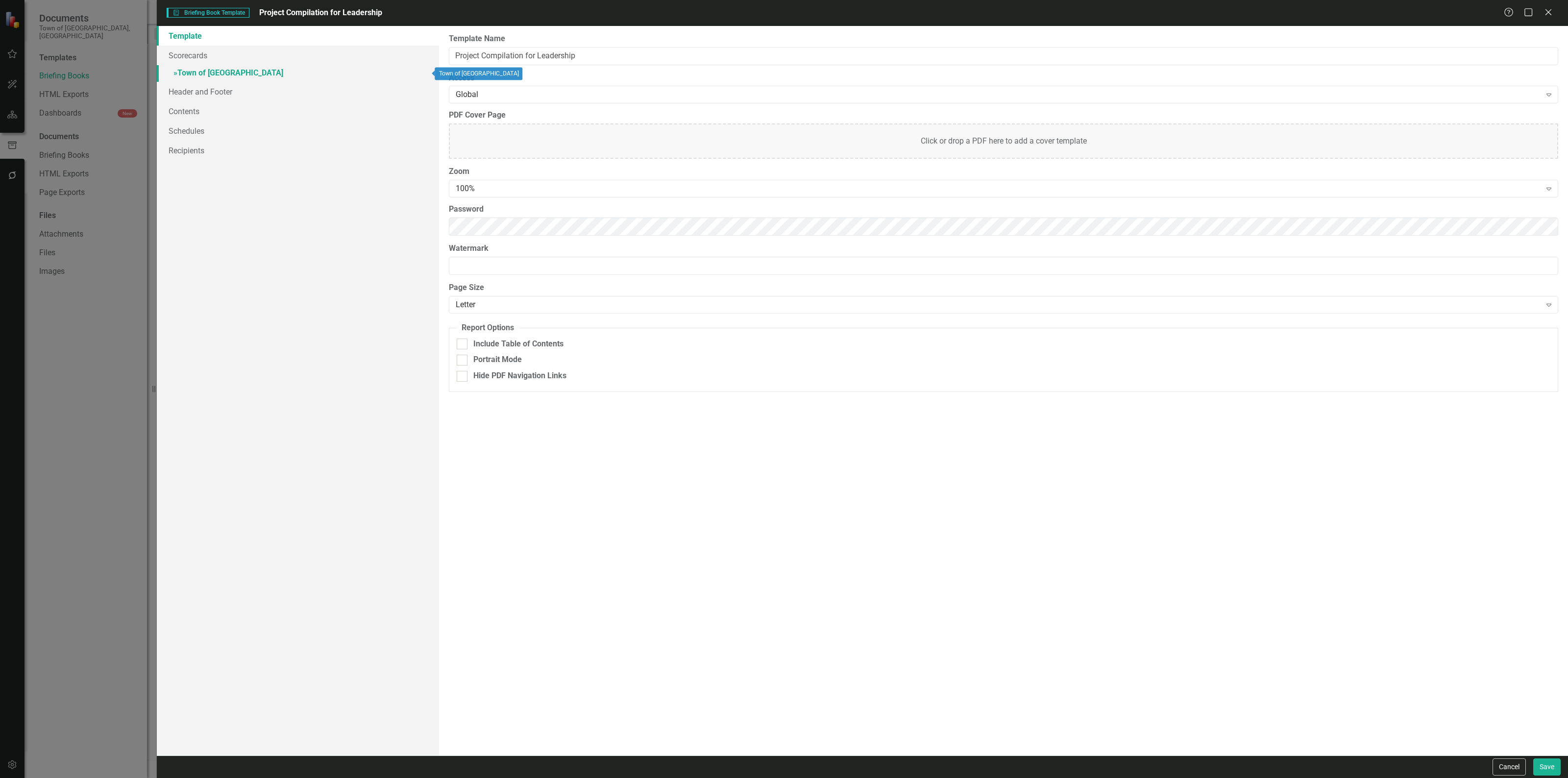
click at [198, 70] on link "» Town of Falmouth" at bounding box center [298, 74] width 282 height 17
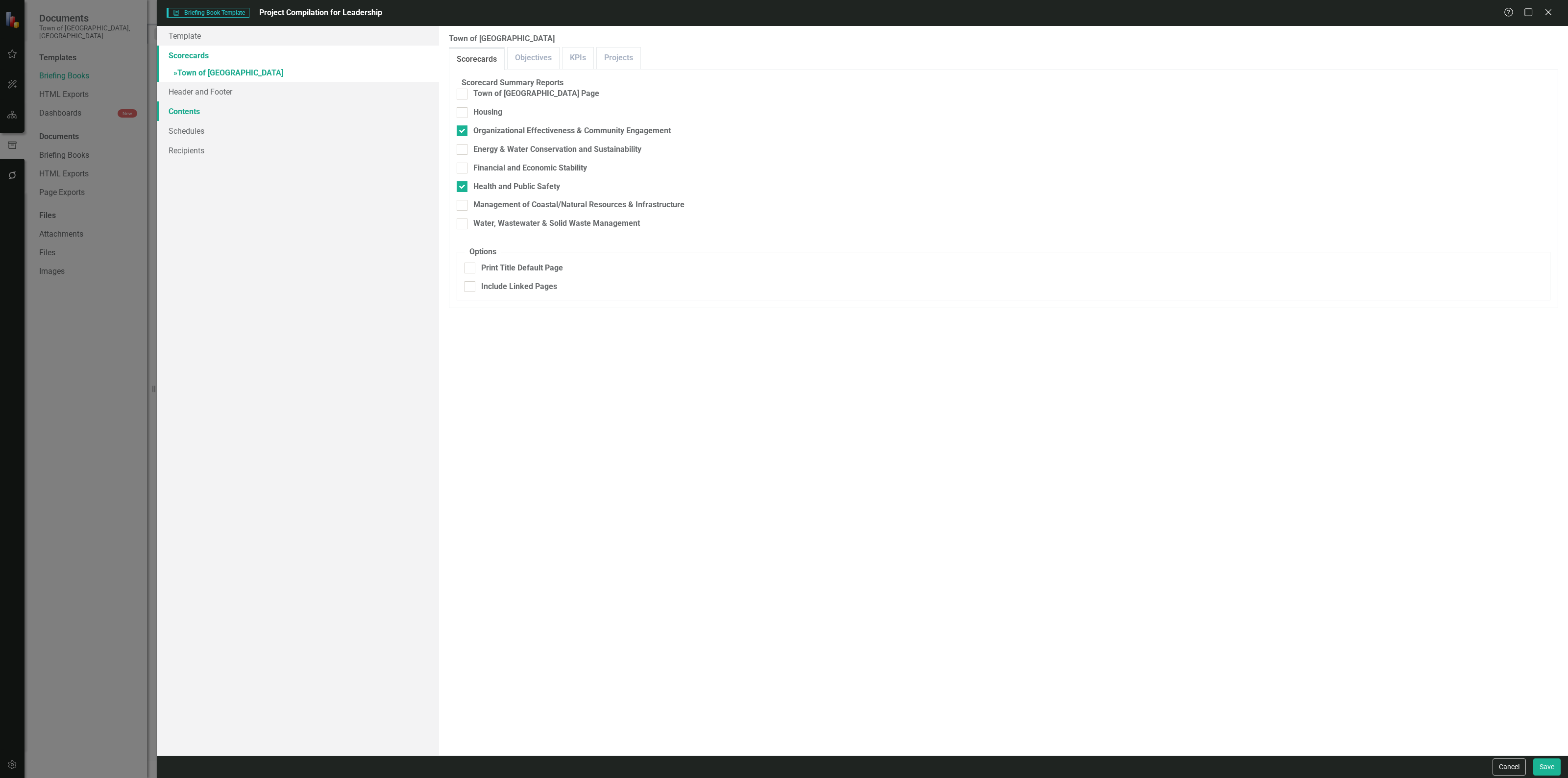
click at [245, 111] on link "Contents" at bounding box center [298, 111] width 282 height 19
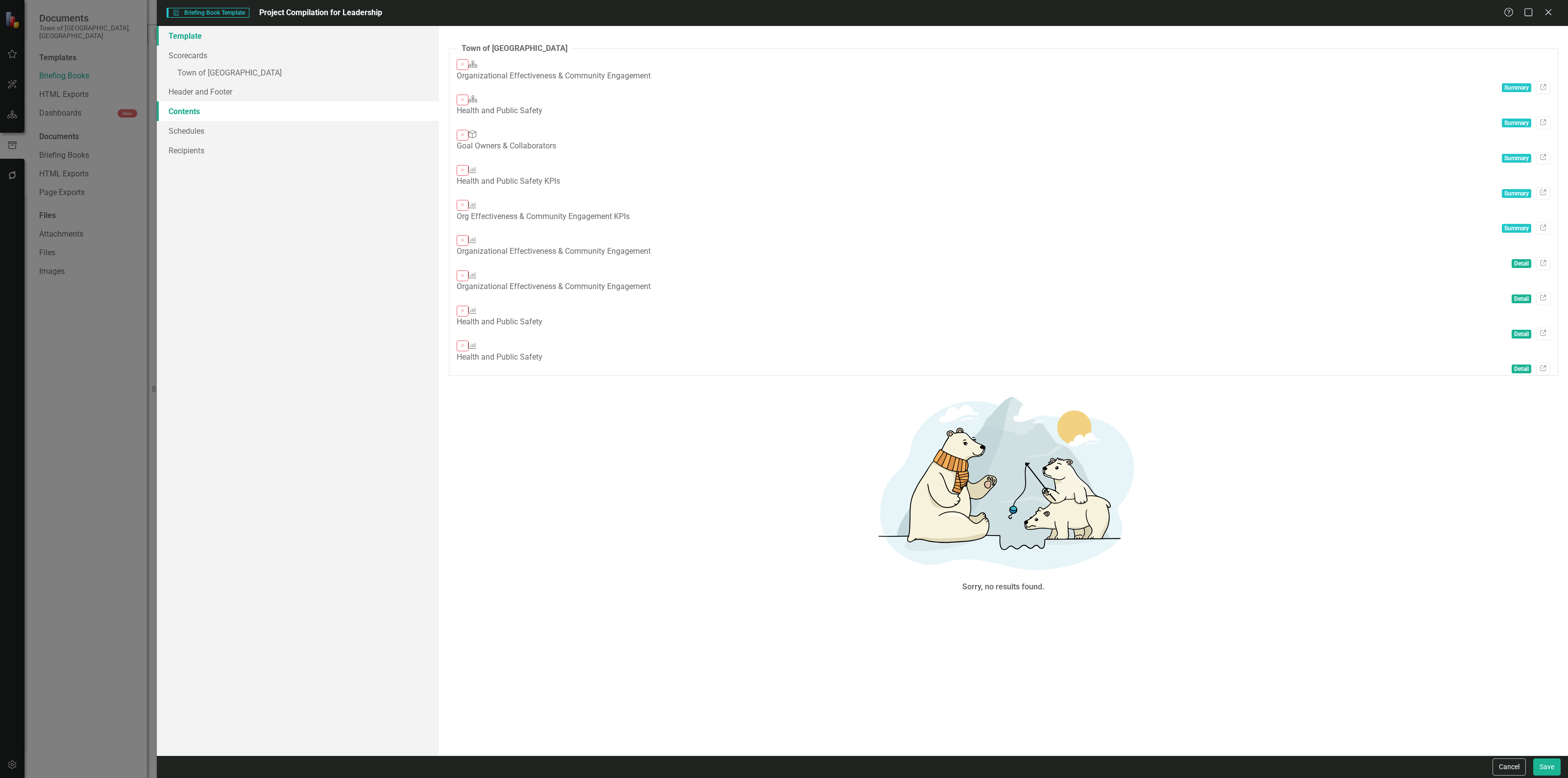
click at [251, 43] on link "Template" at bounding box center [298, 36] width 282 height 19
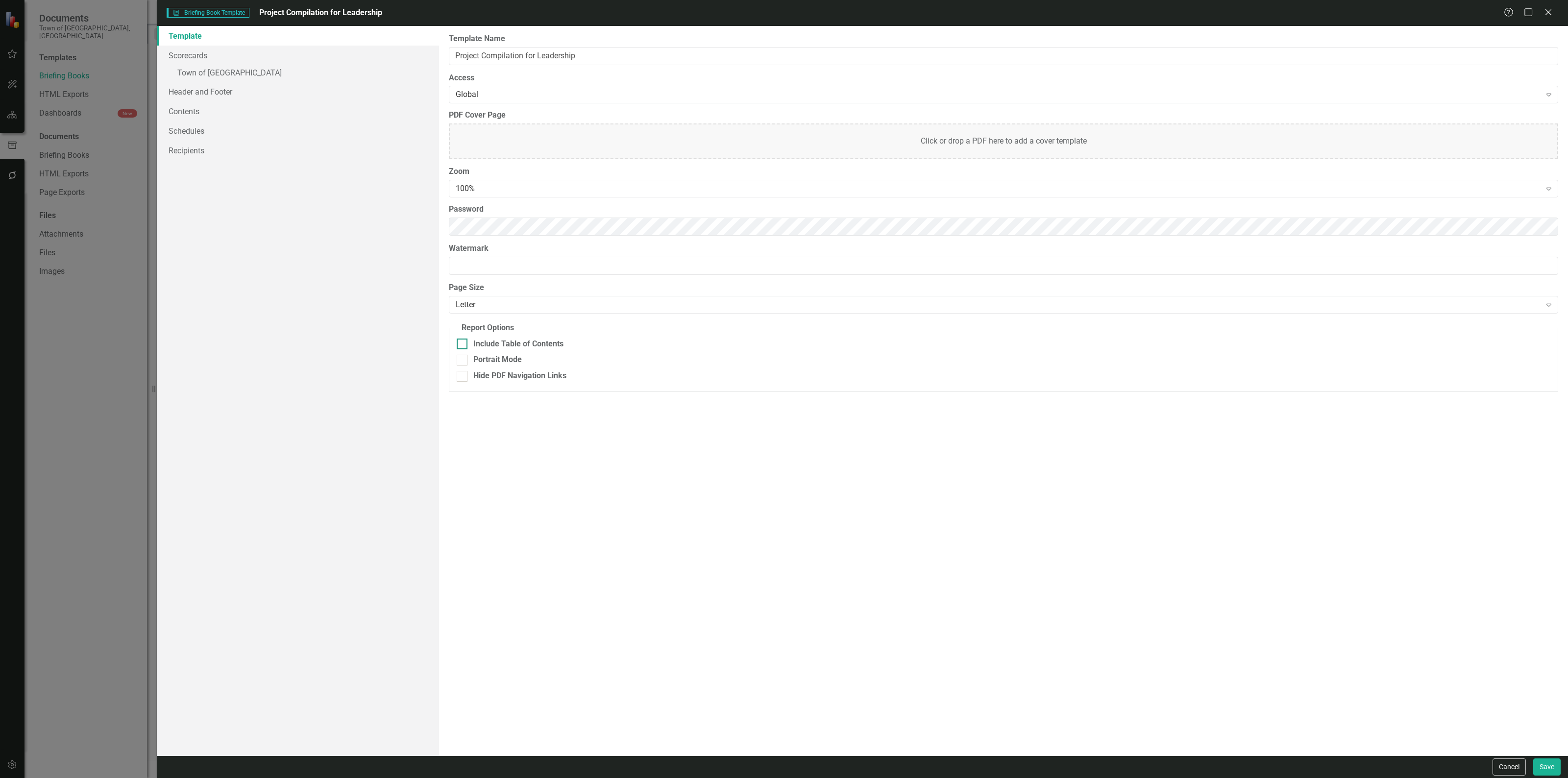
click at [464, 341] on div at bounding box center [462, 344] width 11 height 11
click at [463, 341] on input "Include Table of Contents" at bounding box center [460, 342] width 6 height 6
checkbox input "true"
click at [1545, 770] on button "Save" at bounding box center [1547, 767] width 27 height 17
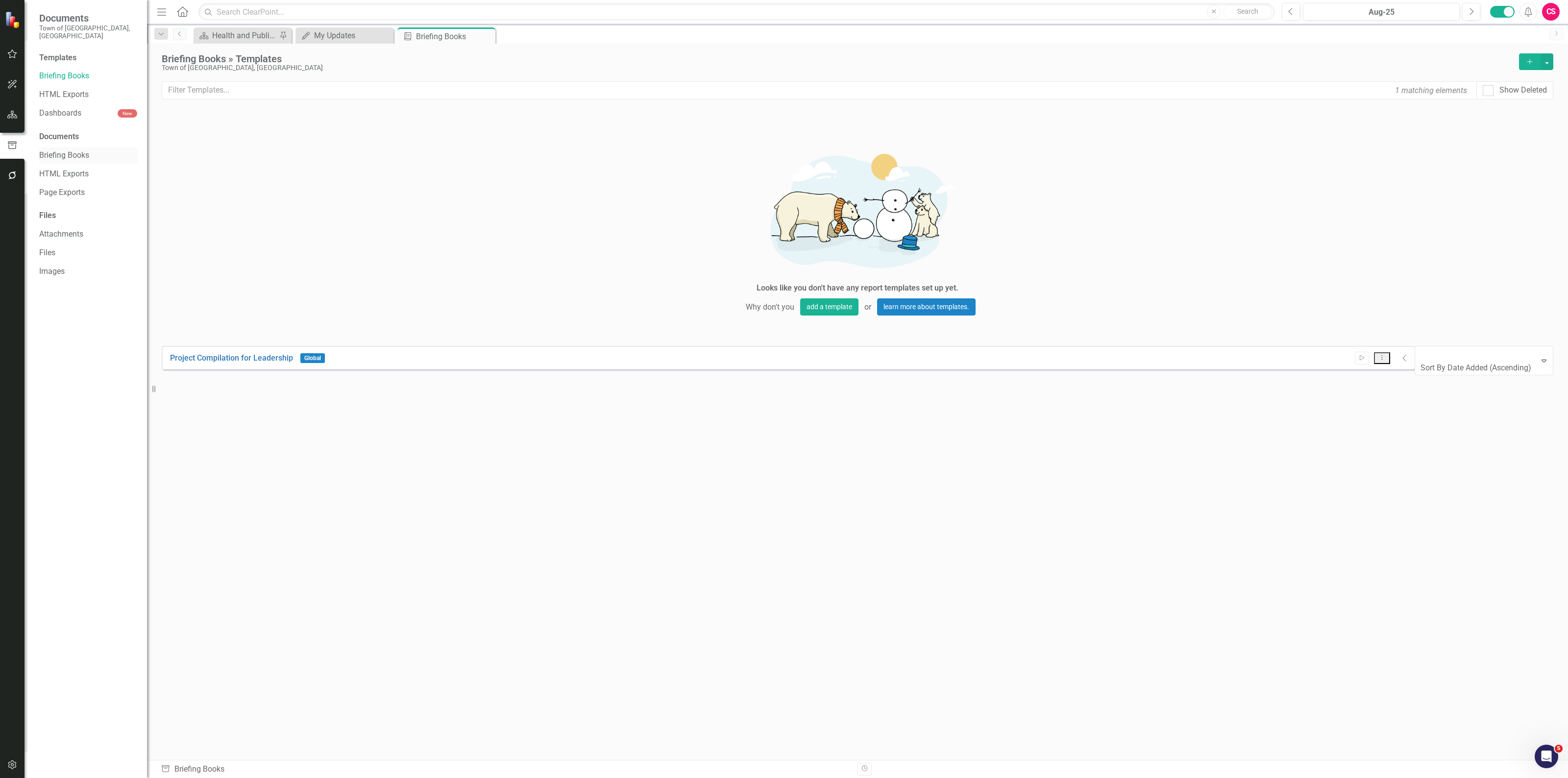
click at [82, 152] on link "Briefing Books" at bounding box center [88, 155] width 98 height 12
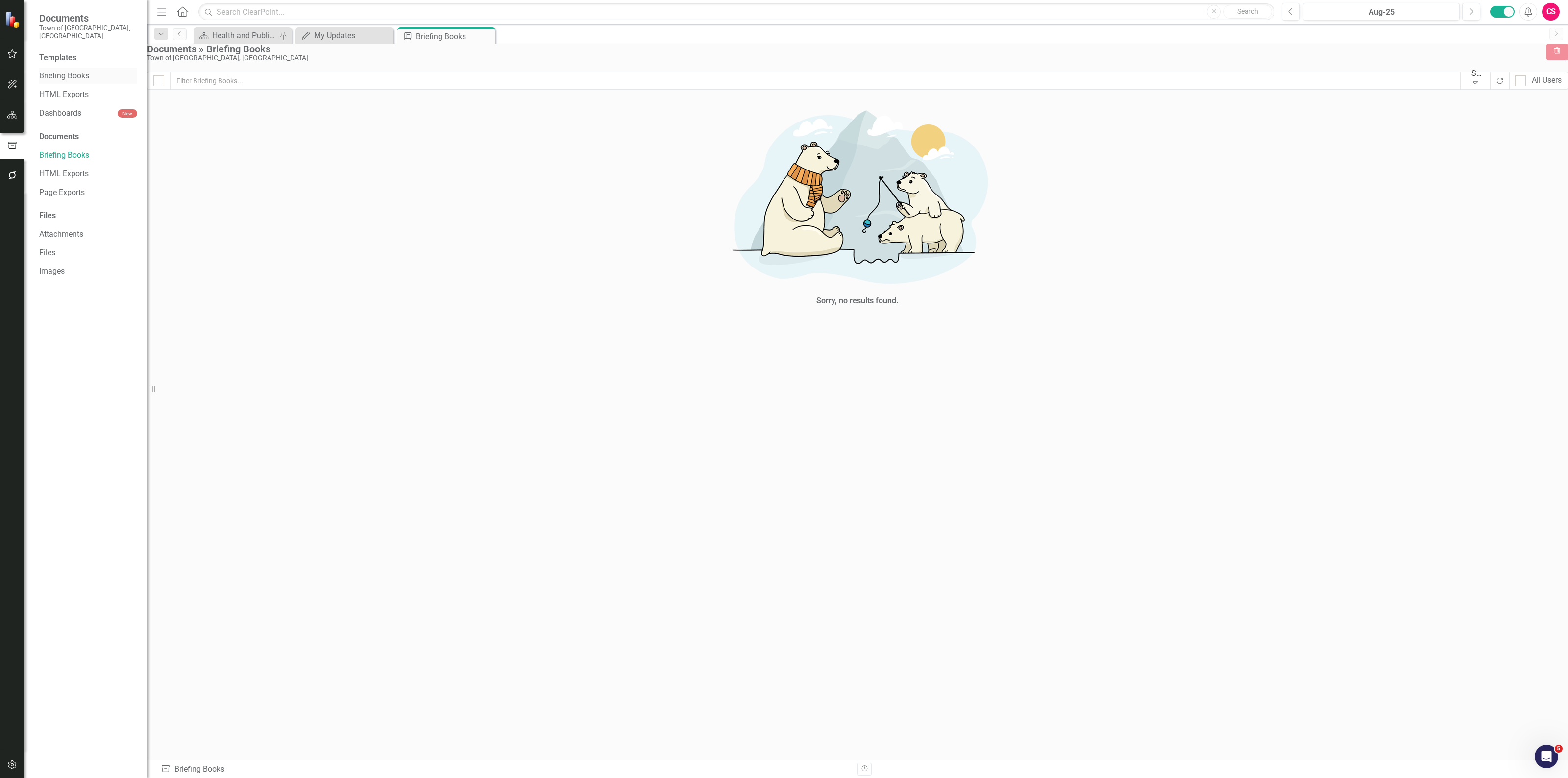
click at [72, 72] on link "Briefing Books" at bounding box center [88, 76] width 98 height 12
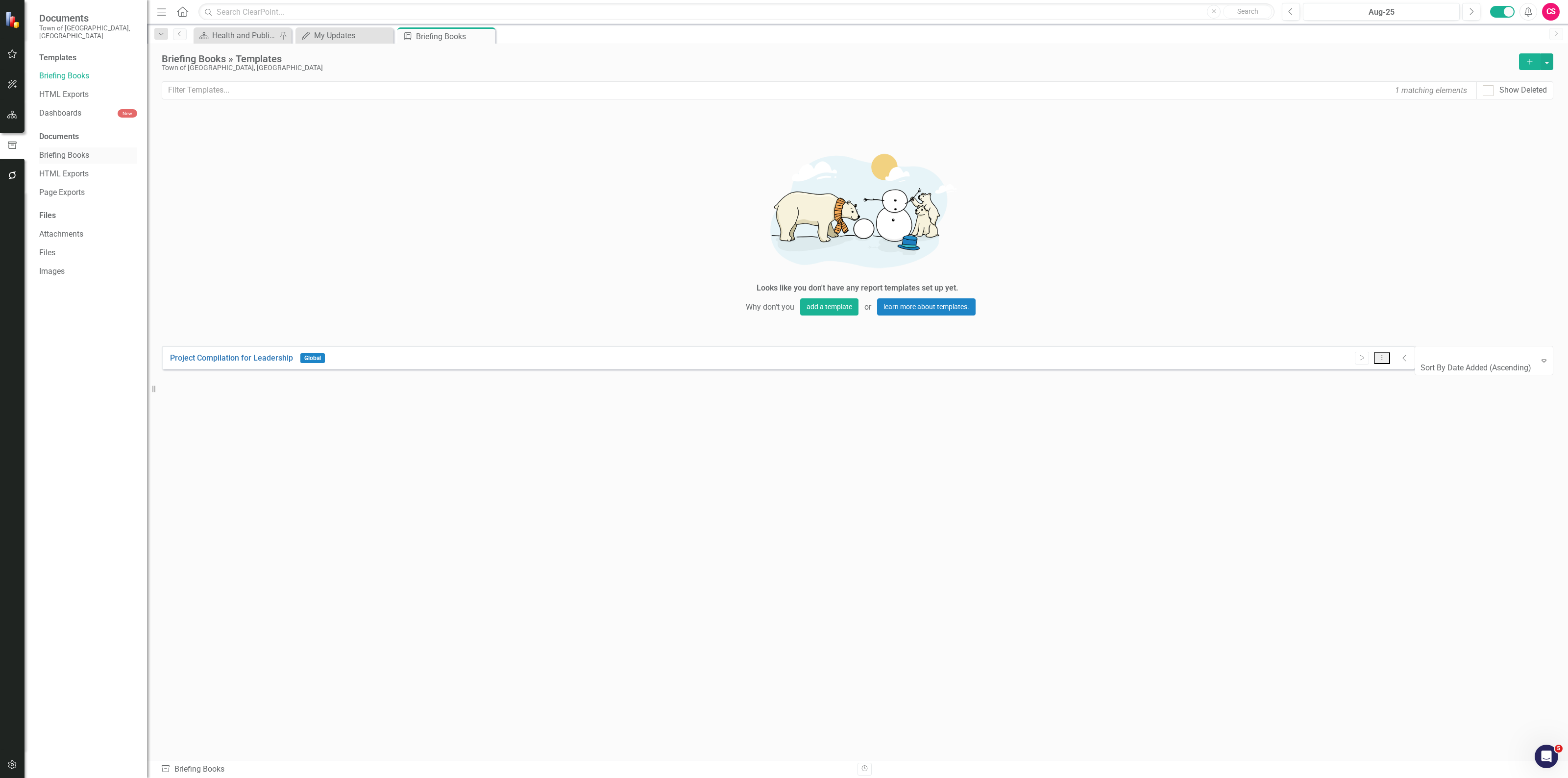
click at [68, 150] on link "Briefing Books" at bounding box center [88, 155] width 98 height 12
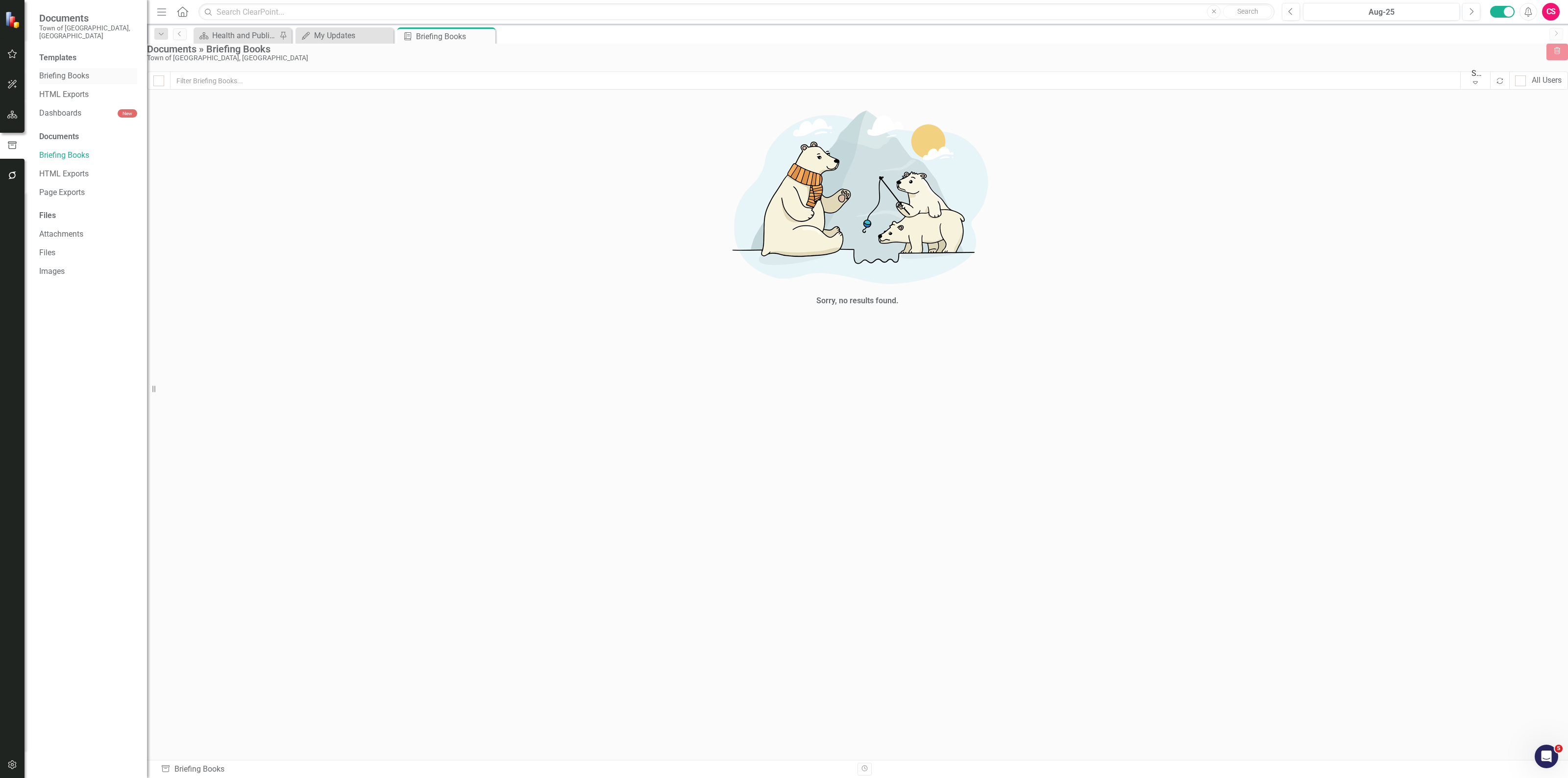
click at [77, 72] on link "Briefing Books" at bounding box center [88, 76] width 98 height 12
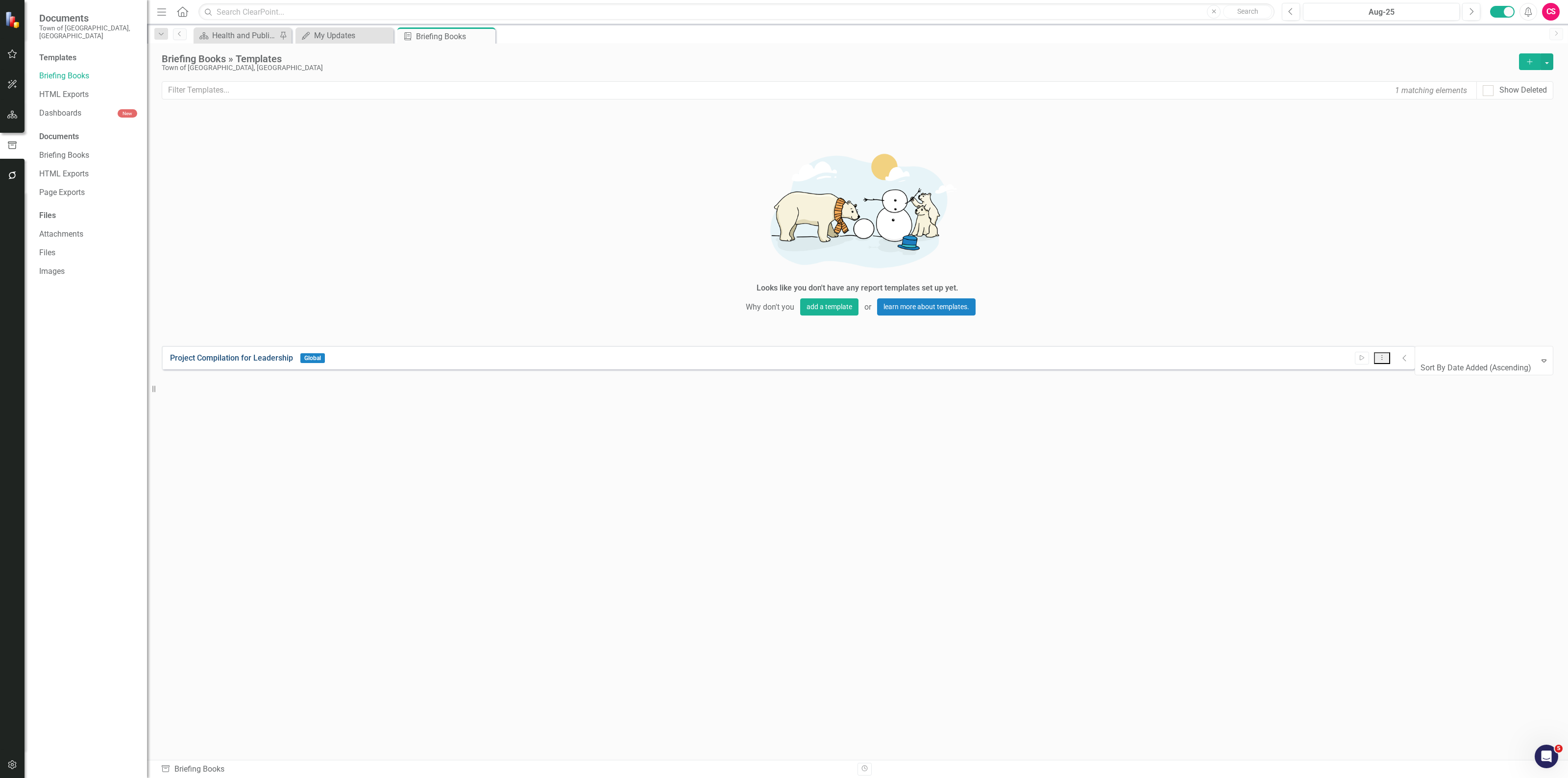
click at [248, 353] on link "Project Compilation for Leadership" at bounding box center [231, 359] width 123 height 12
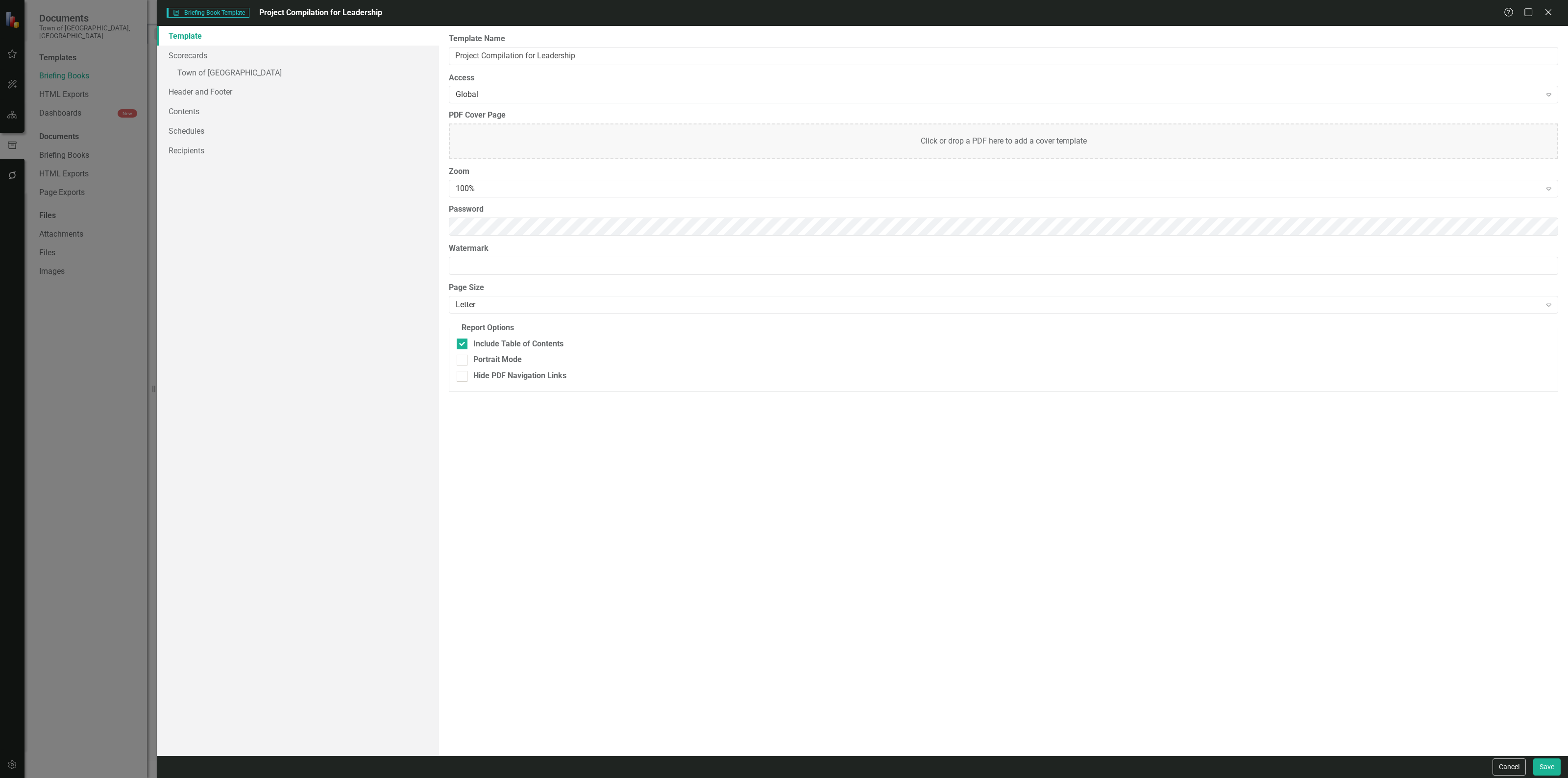
click at [131, 305] on div "Briefing Book Template Briefing Book Template Project Compilation for Leadershi…" at bounding box center [784, 389] width 1568 height 778
click at [1508, 765] on button "Cancel" at bounding box center [1509, 767] width 33 height 17
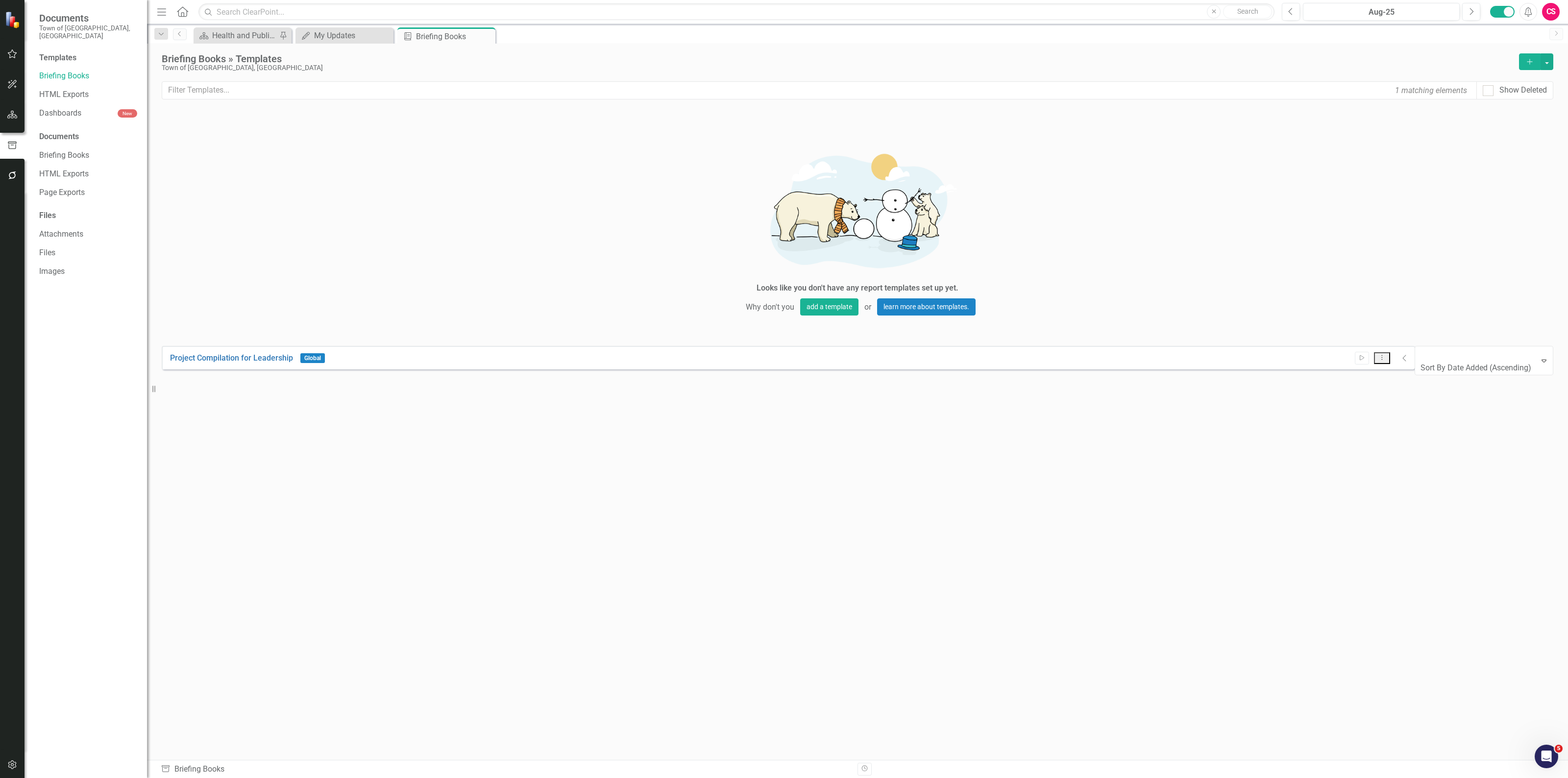
click at [1415, 346] on div "Project Compilation for Leadership Global Start Dropdown Menu Collapse" at bounding box center [788, 357] width 1253 height 24
click at [1407, 354] on icon "Collapse" at bounding box center [1405, 358] width 5 height 8
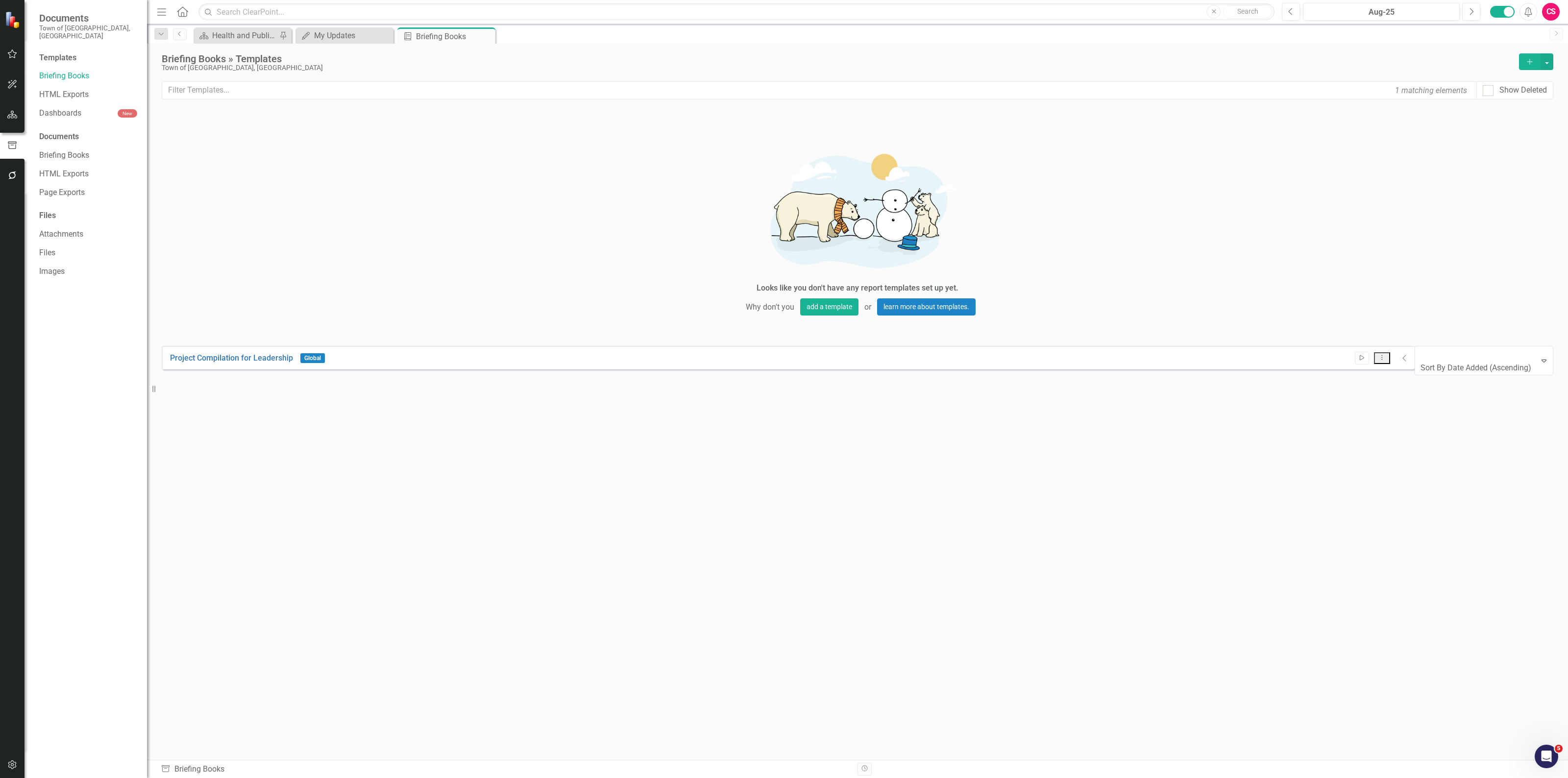
click at [1366, 356] on icon "Start" at bounding box center [1362, 359] width 7 height 6
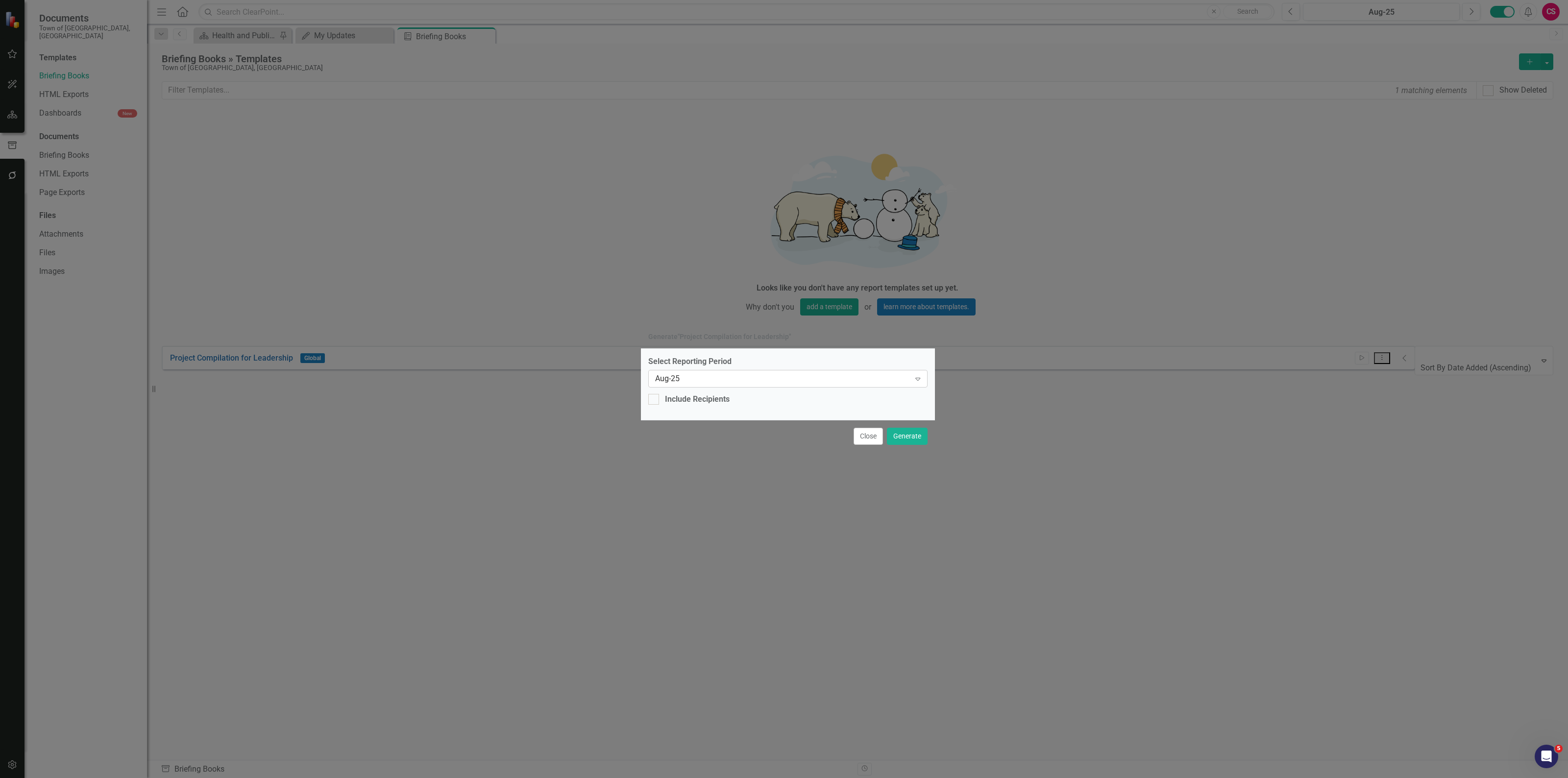
click at [820, 381] on div "Aug-25" at bounding box center [782, 379] width 255 height 12
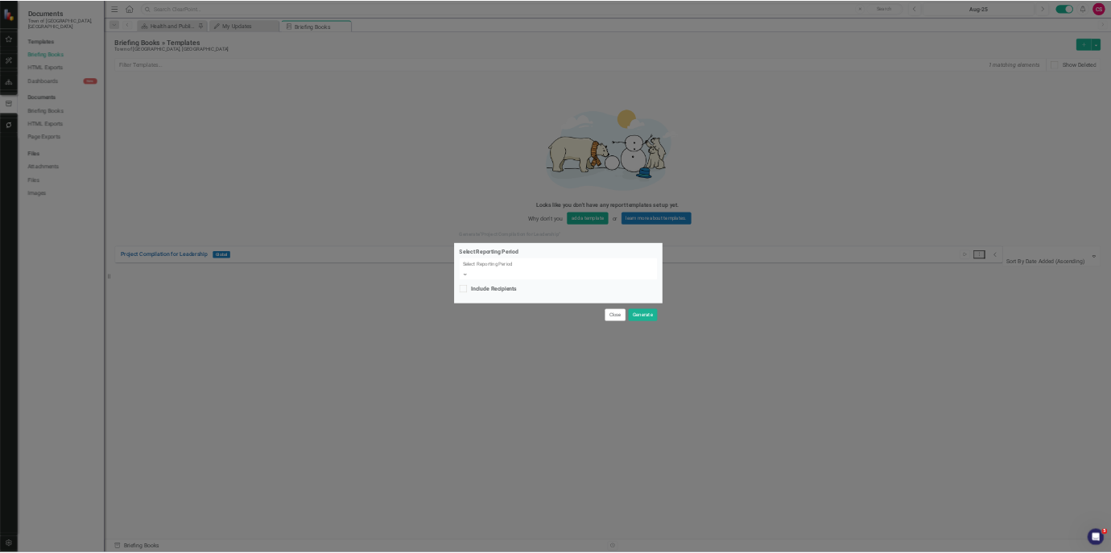
scroll to position [1140, 0]
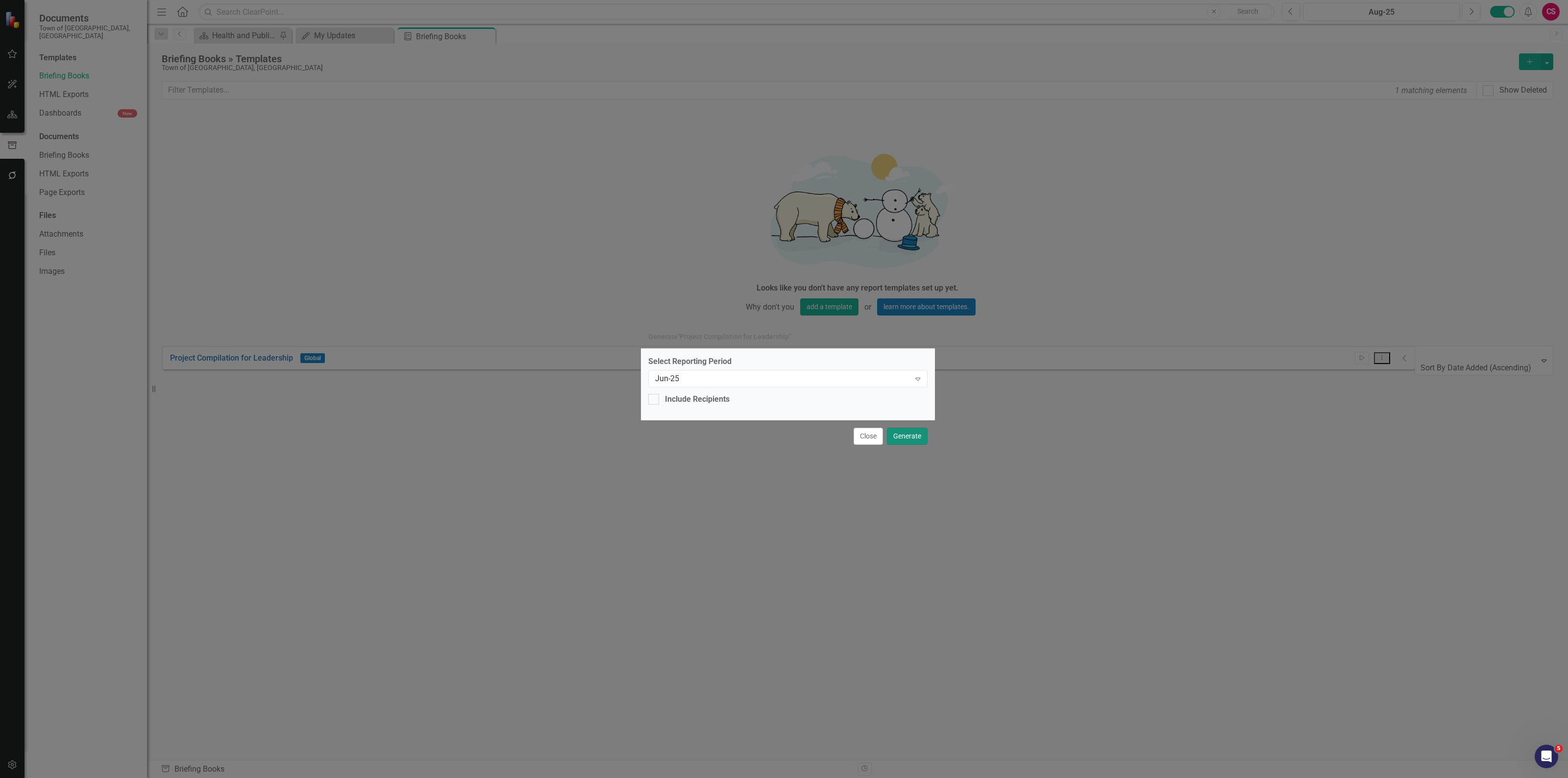
click at [917, 433] on button "Generate" at bounding box center [907, 436] width 41 height 17
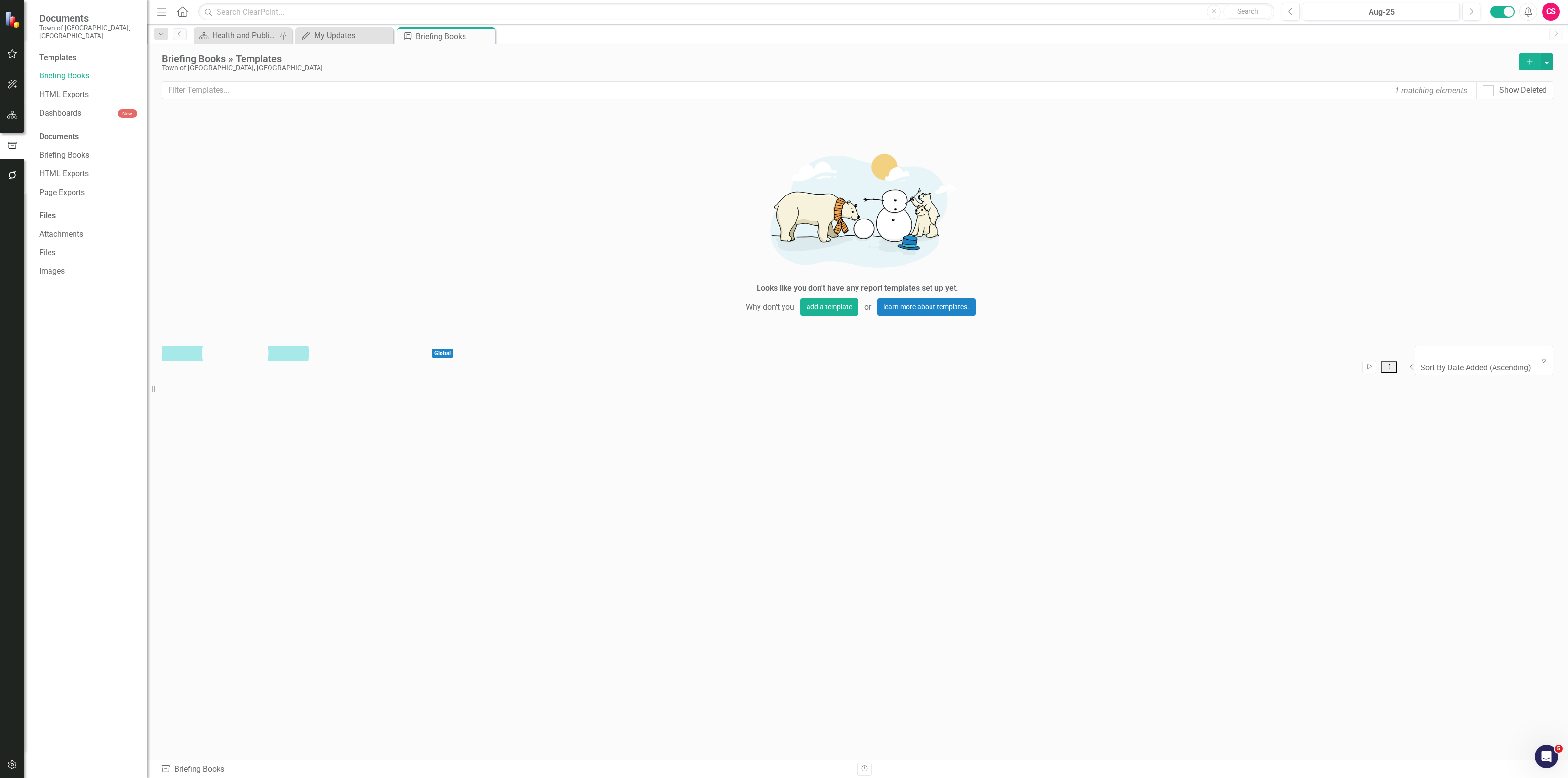
click at [1415, 363] on icon "Collapse" at bounding box center [1412, 367] width 5 height 8
click at [1391, 363] on icon "Dropdown Menu" at bounding box center [1387, 366] width 9 height 6
click at [1500, 157] on link "Preview Preview Template" at bounding box center [1485, 159] width 91 height 18
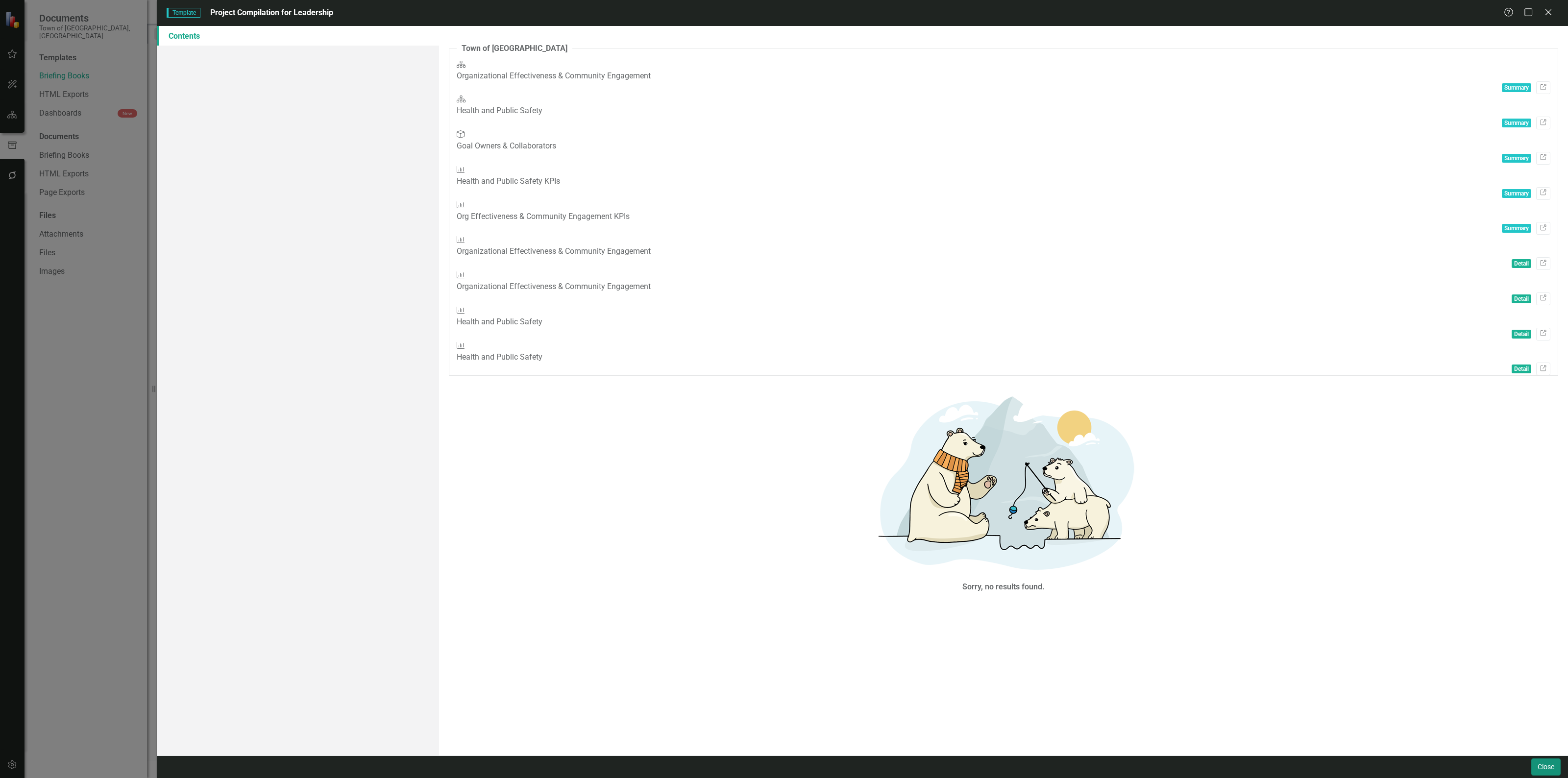
click at [1545, 763] on button "Close" at bounding box center [1546, 767] width 29 height 17
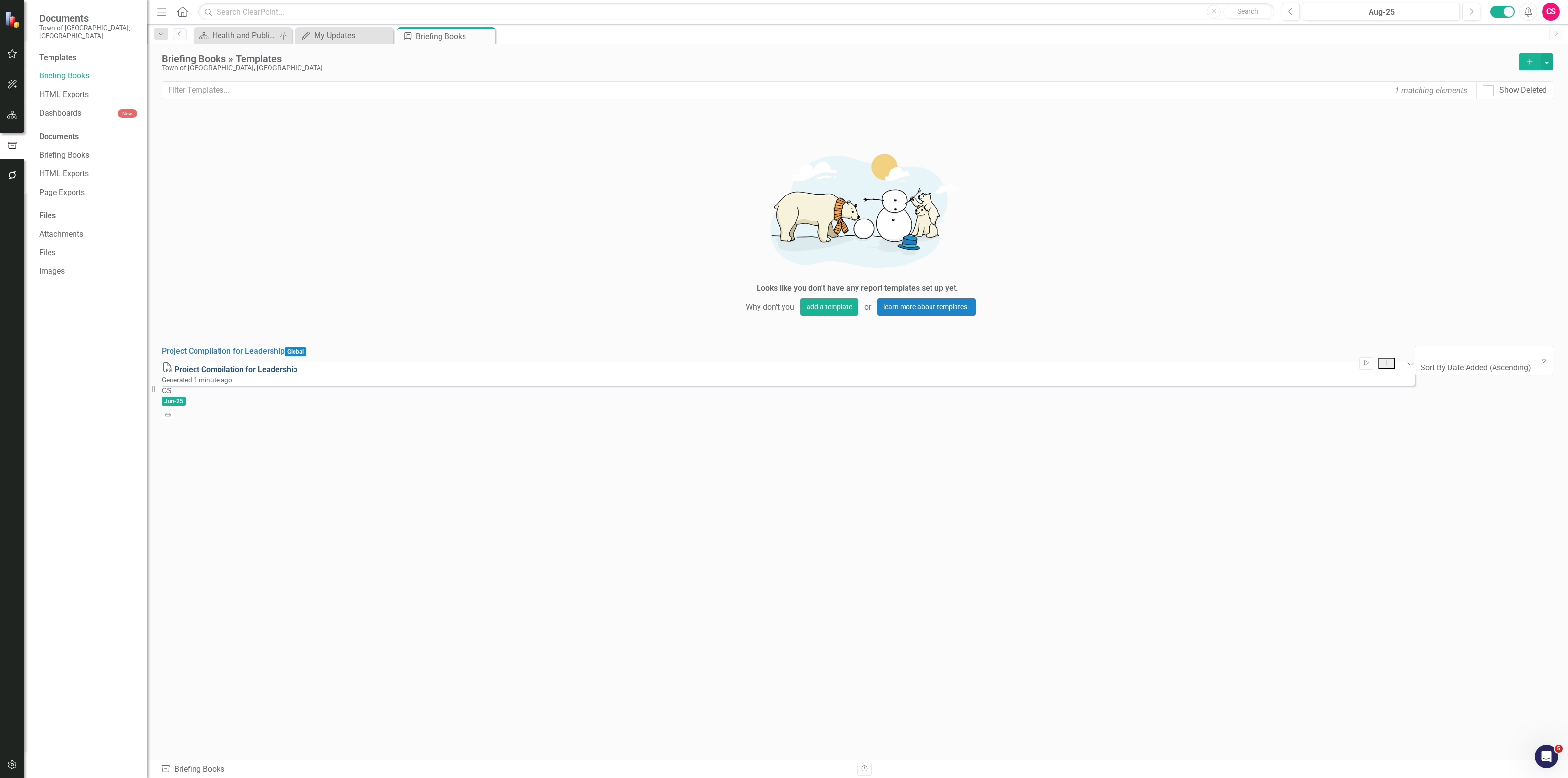
click at [283, 365] on link "Project Compilation for Leadership" at bounding box center [236, 370] width 123 height 9
